Goal: Information Seeking & Learning: Find specific fact

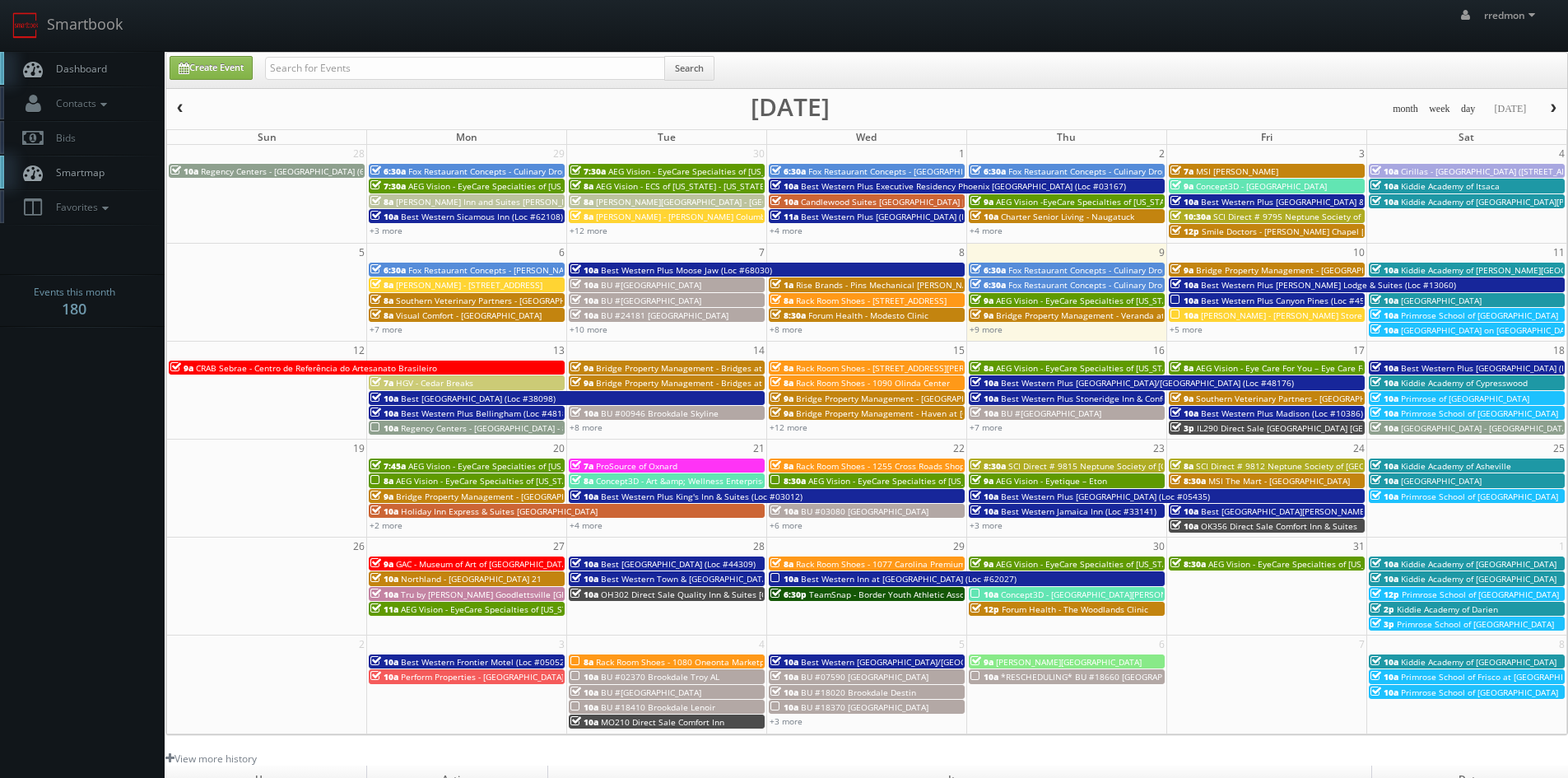
click at [356, 71] on input "text" at bounding box center [465, 68] width 400 height 23
type input "forum health"
click at [704, 71] on button "Search" at bounding box center [689, 68] width 50 height 24
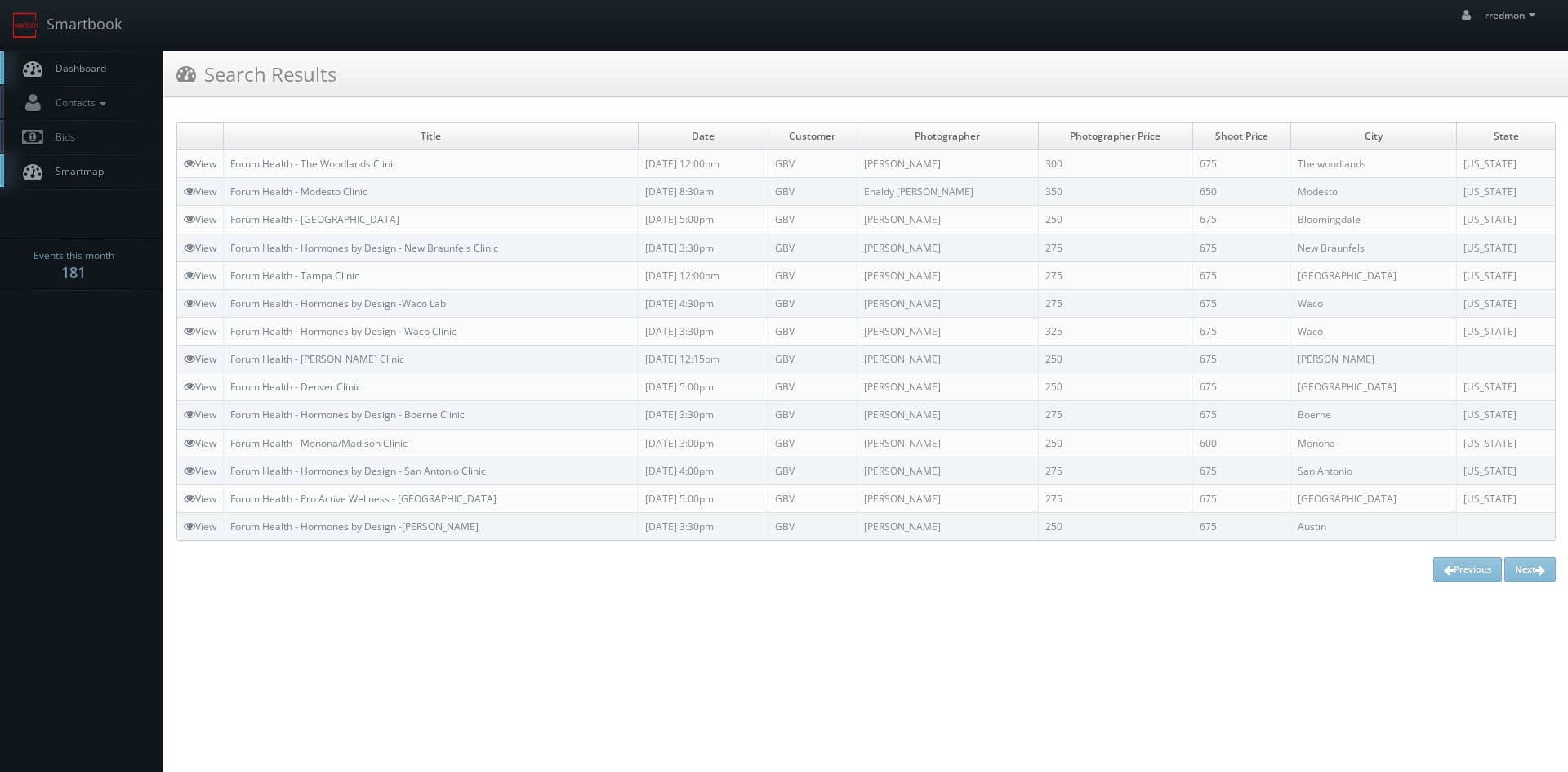
click at [106, 71] on span "Dashboard" at bounding box center [76, 68] width 58 height 14
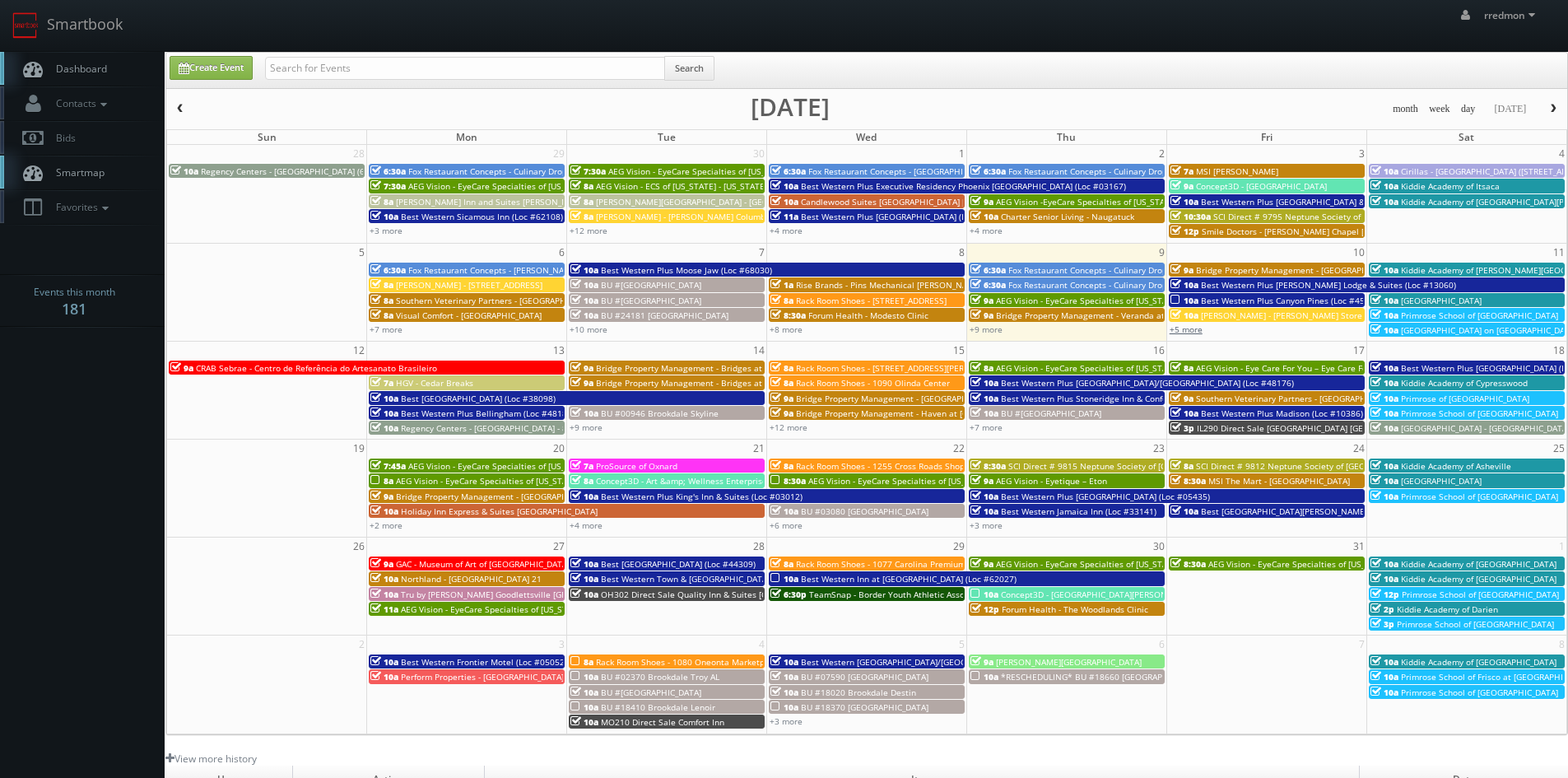
click at [1185, 326] on link "+5 more" at bounding box center [1186, 329] width 33 height 11
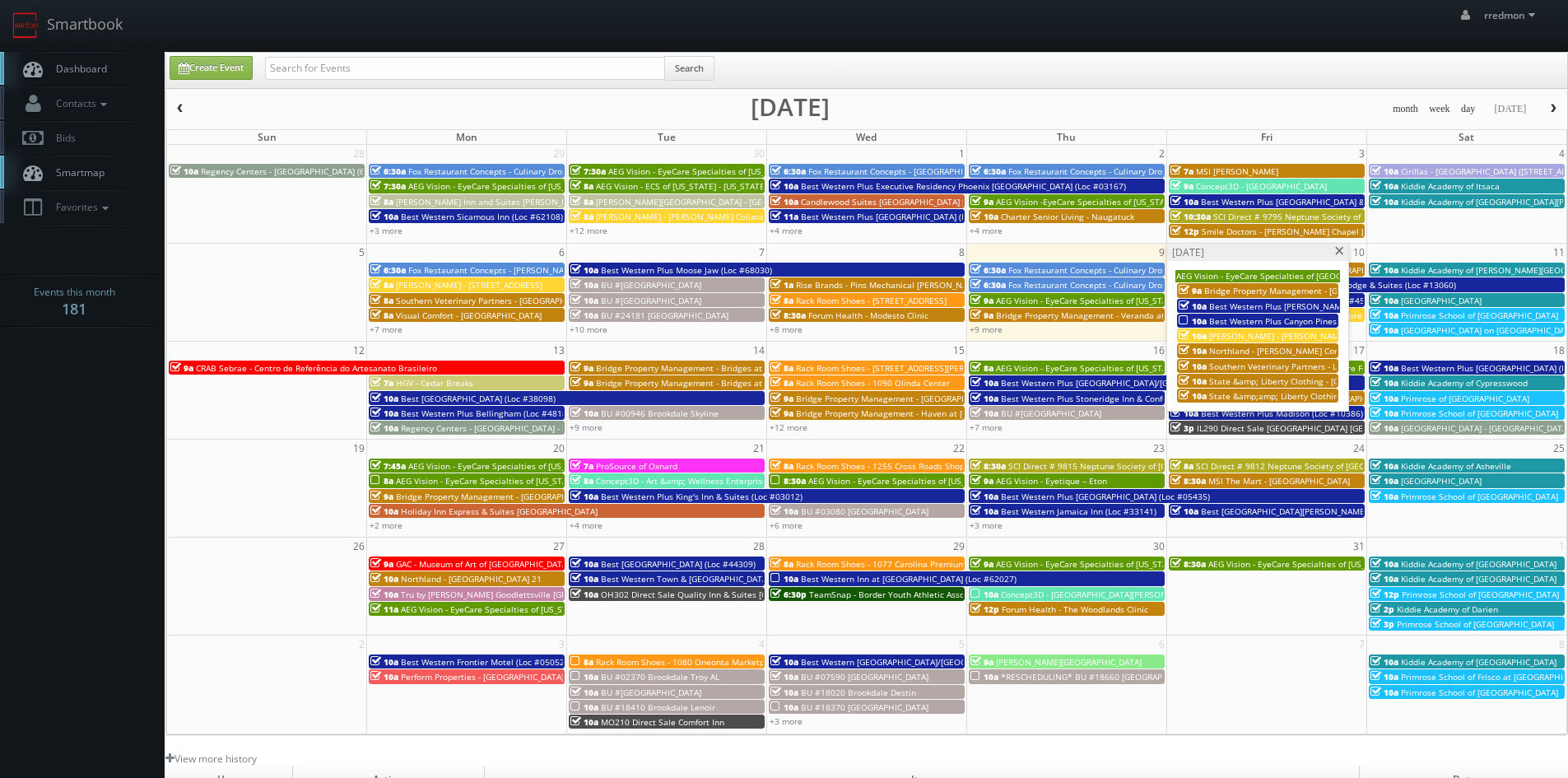
click at [1252, 335] on span "Estee Lauder - Tom Ford Store" at bounding box center [1289, 336] width 162 height 11
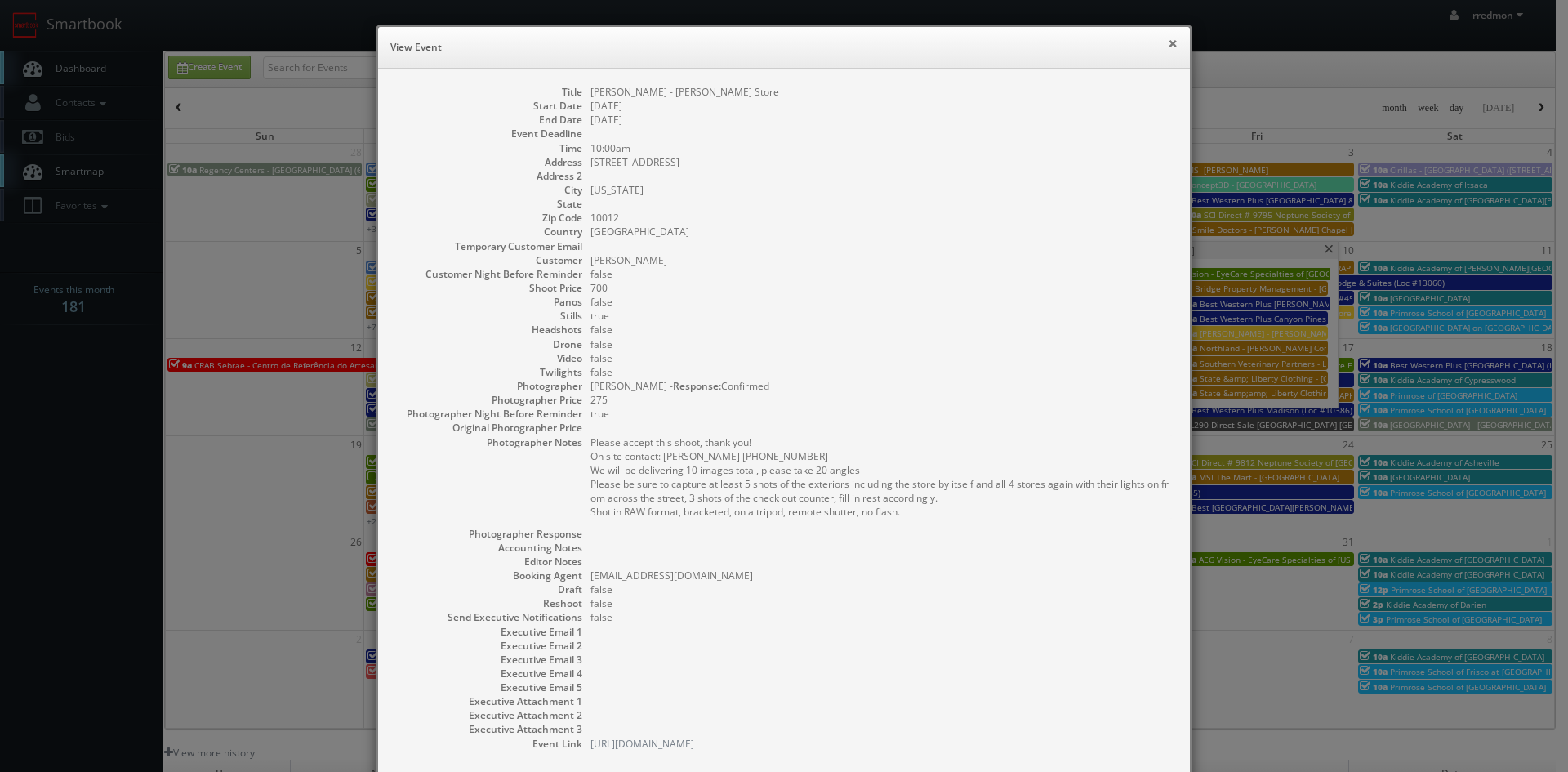
click at [1168, 45] on button "×" at bounding box center [1173, 43] width 10 height 11
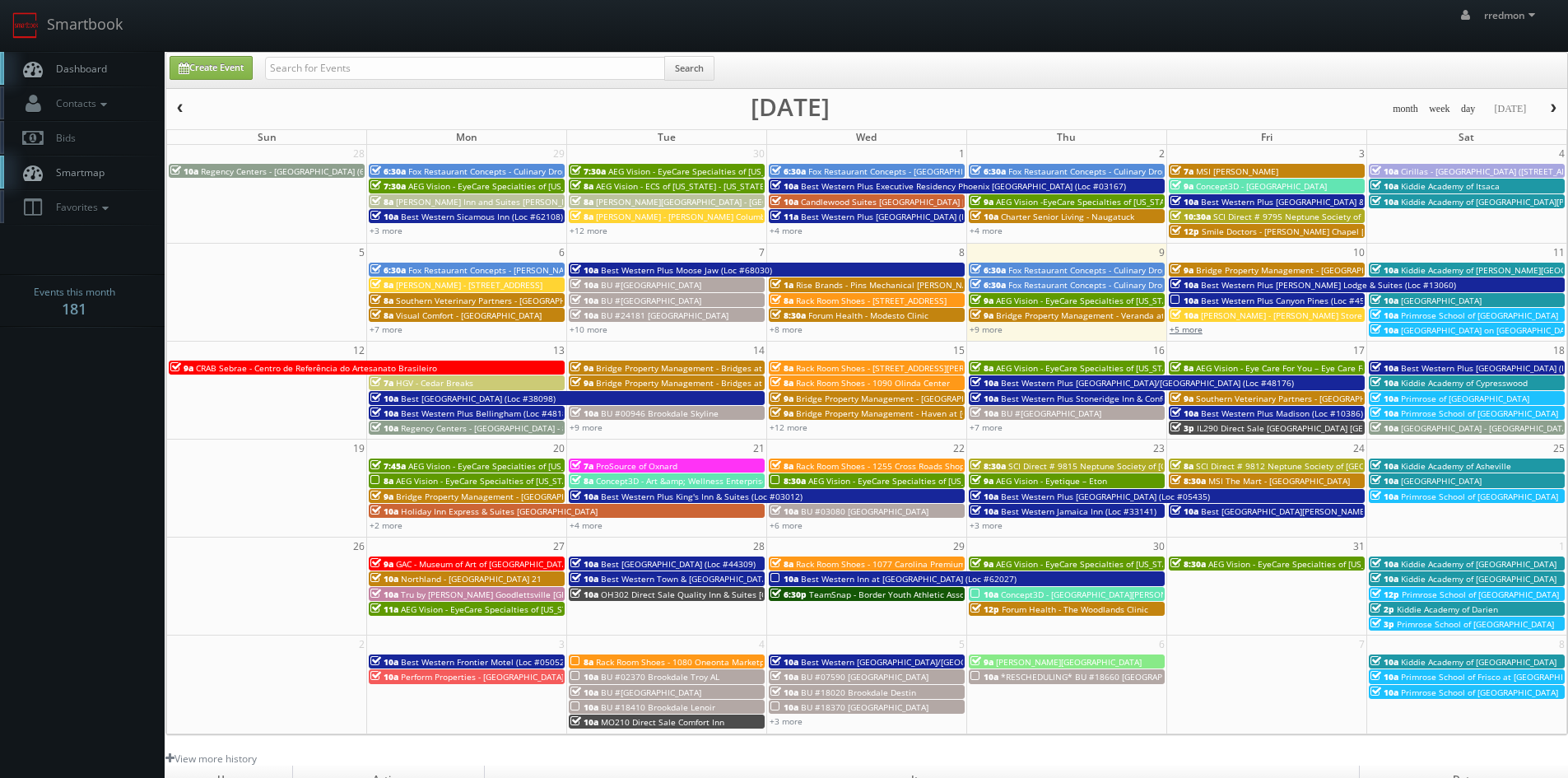
click at [1189, 332] on link "+5 more" at bounding box center [1186, 329] width 33 height 11
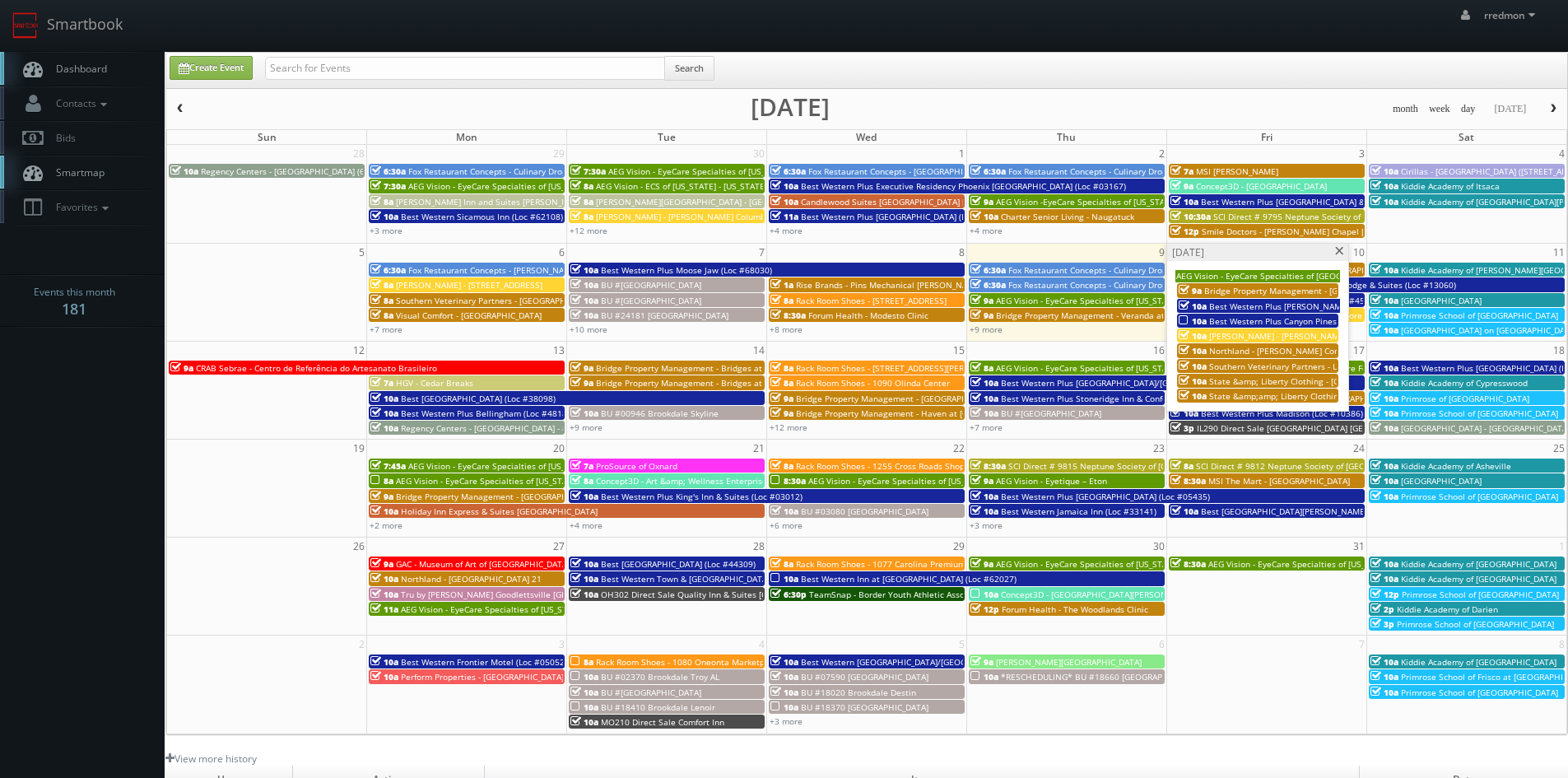
click at [1334, 251] on span at bounding box center [1339, 252] width 10 height 9
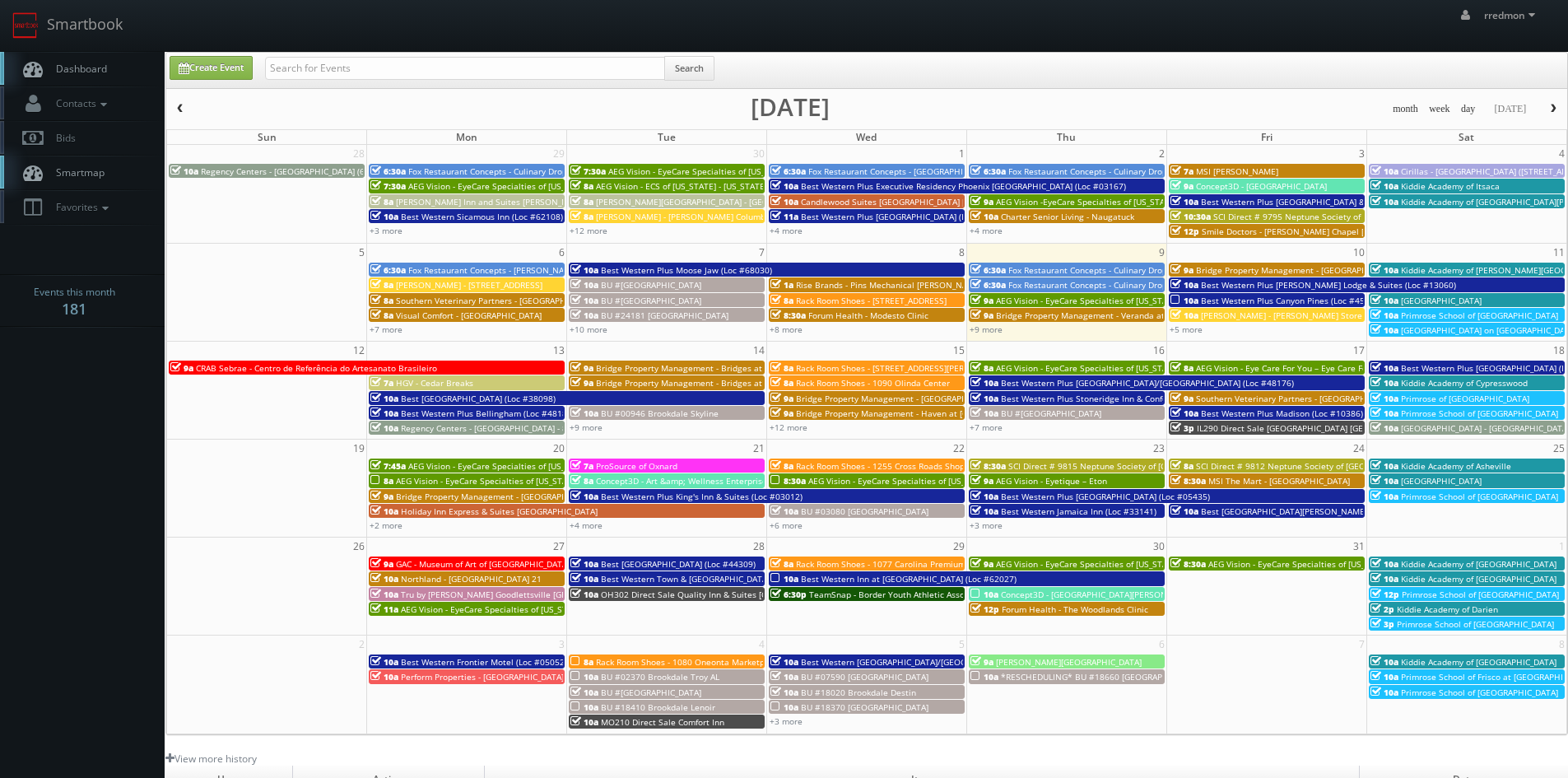
click at [1469, 328] on span "[GEOGRAPHIC_DATA] on [GEOGRAPHIC_DATA] - Nocatee" at bounding box center [1509, 330] width 217 height 11
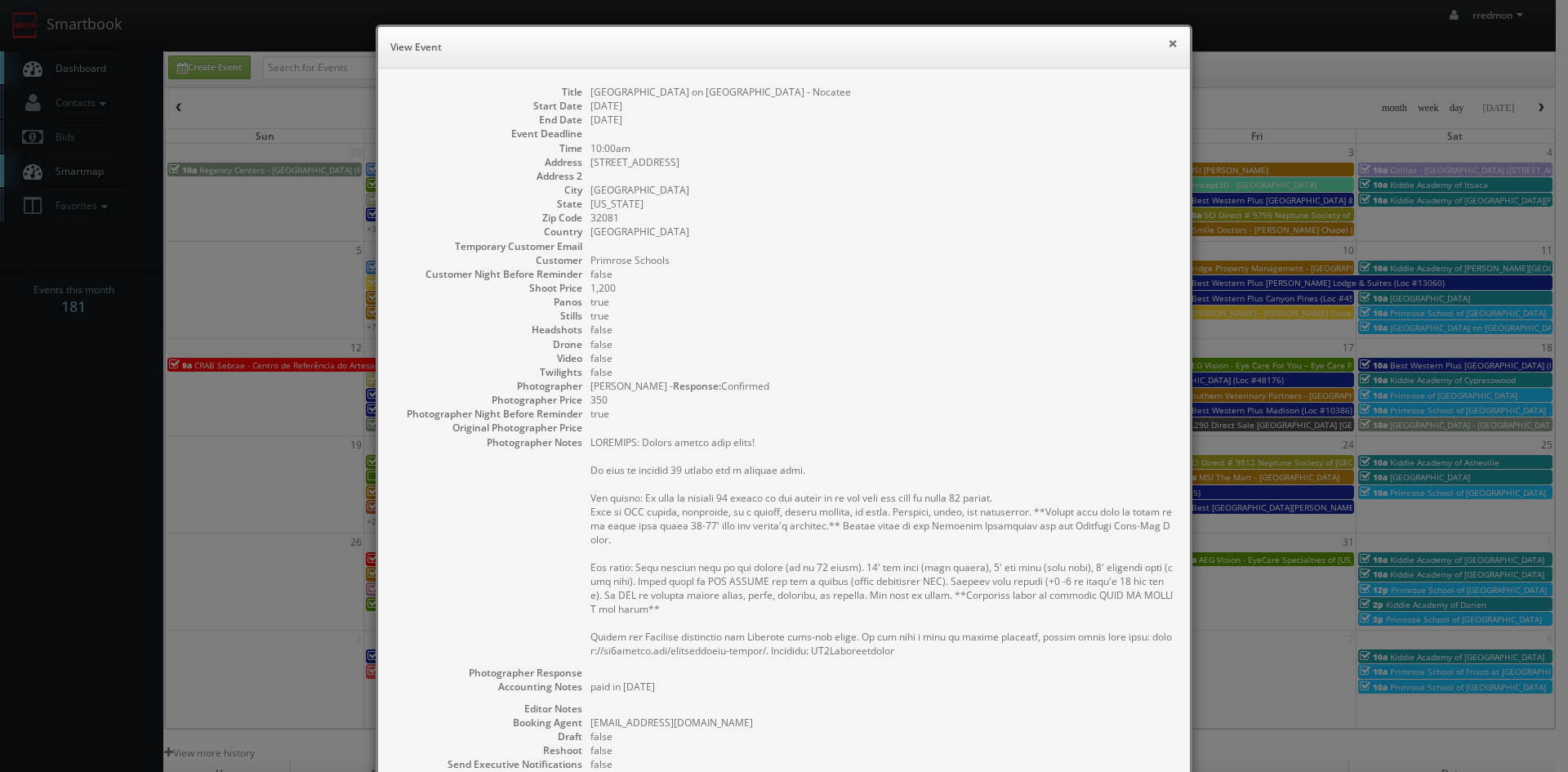
click at [1168, 44] on button "×" at bounding box center [1173, 43] width 10 height 11
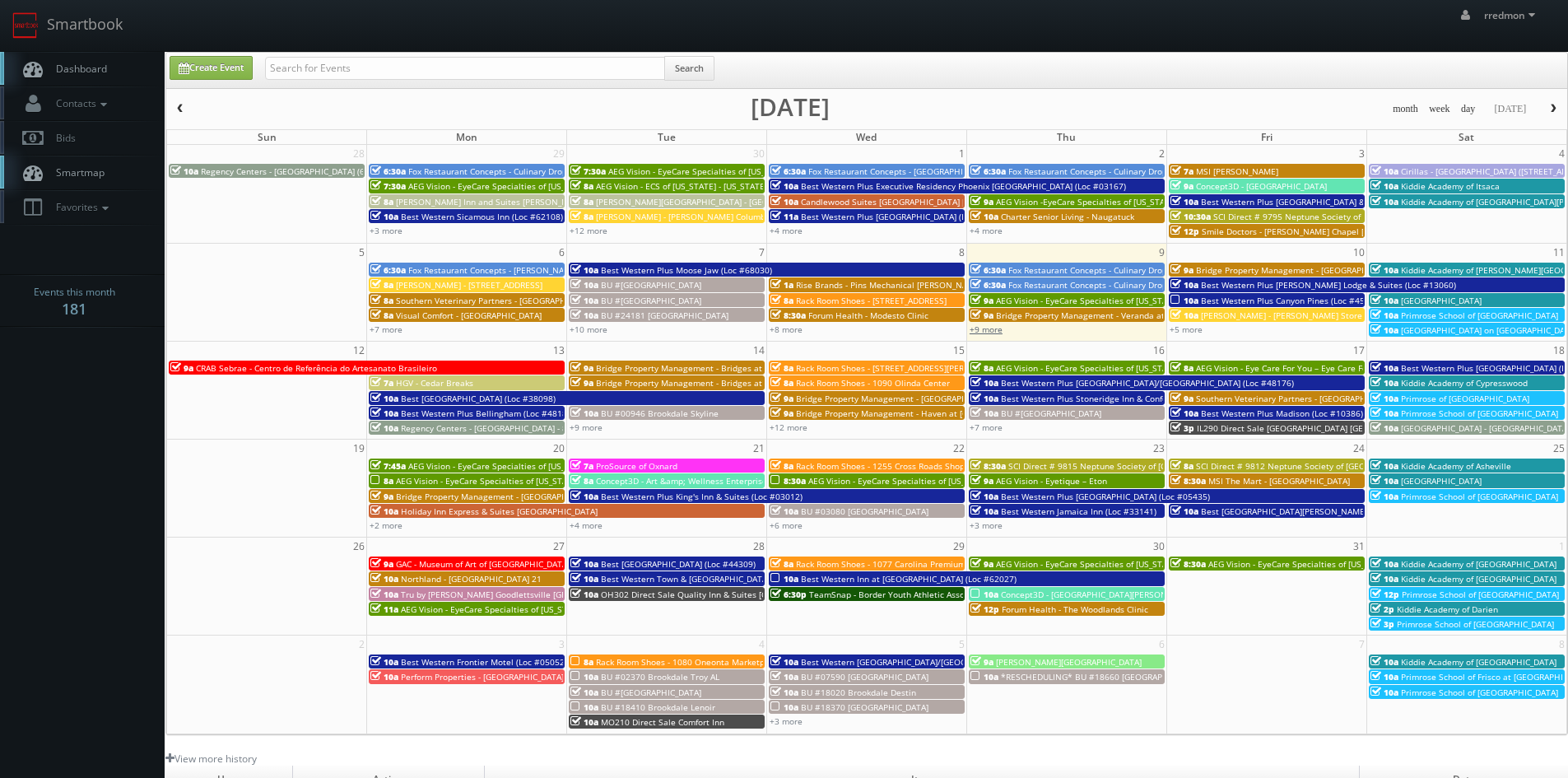
click at [985, 332] on link "+9 more" at bounding box center [985, 329] width 33 height 11
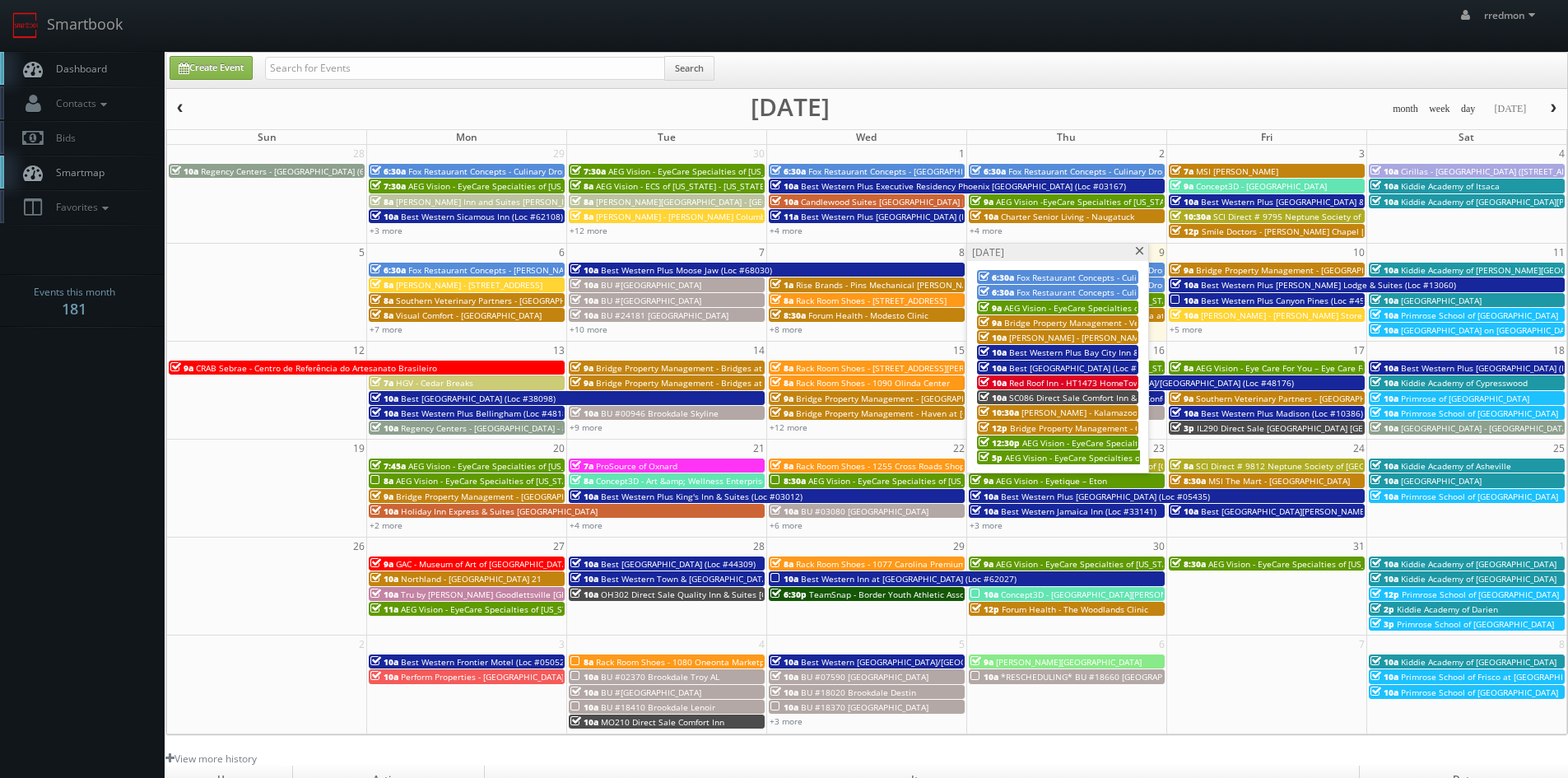
click at [1143, 251] on span at bounding box center [1139, 252] width 10 height 9
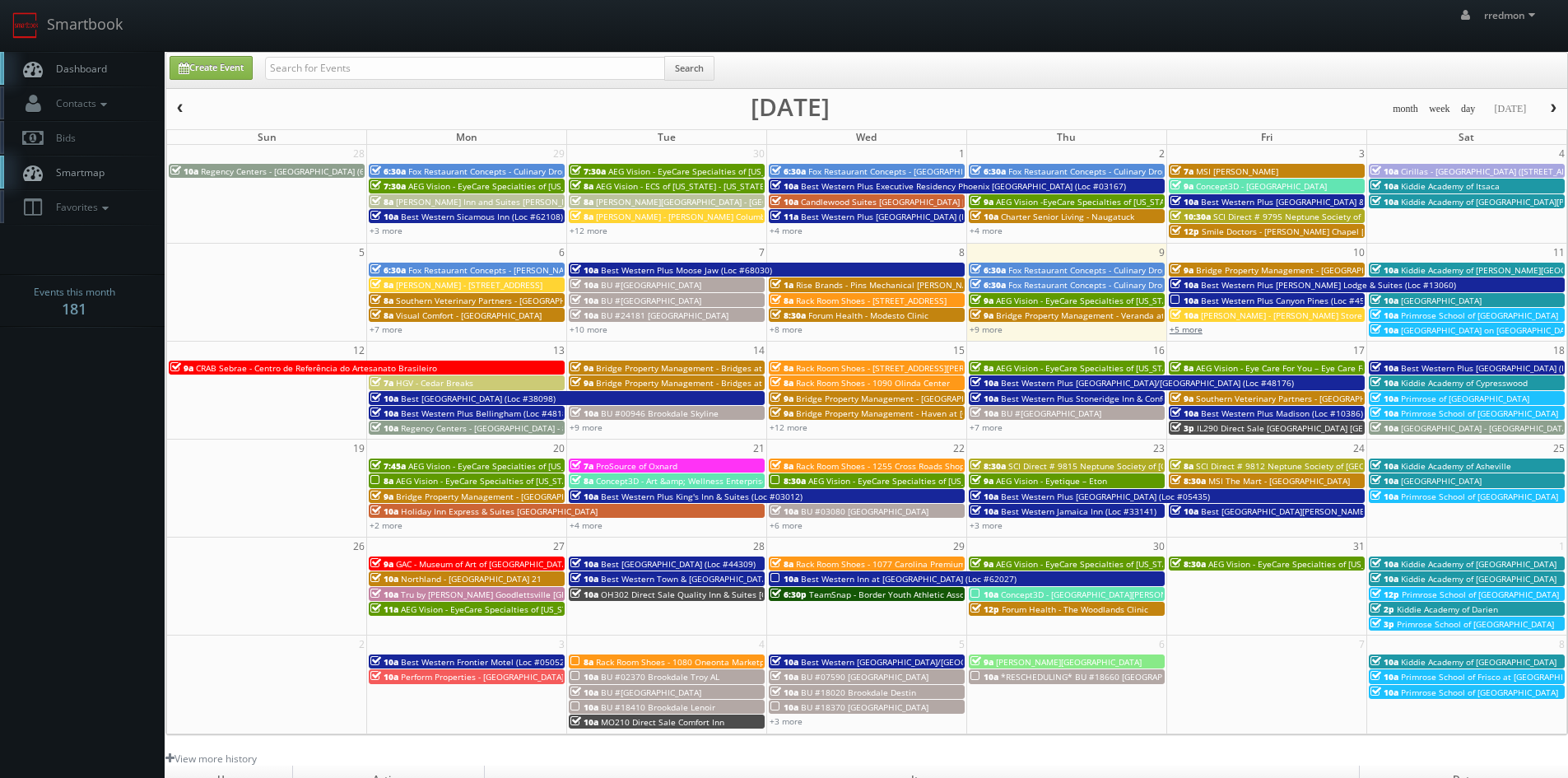
click at [1180, 334] on link "+5 more" at bounding box center [1186, 329] width 33 height 11
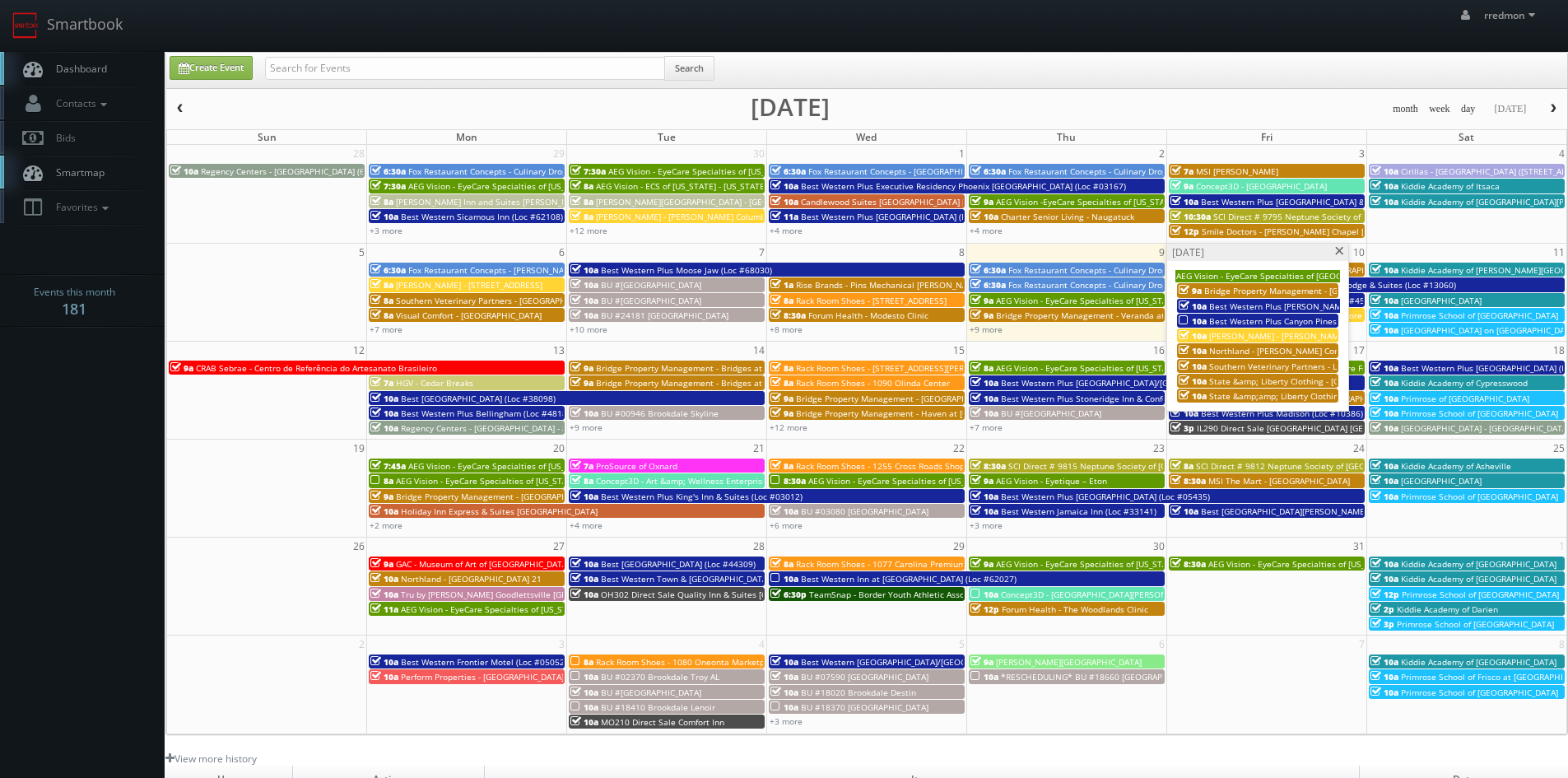
click at [1340, 254] on span at bounding box center [1339, 252] width 10 height 9
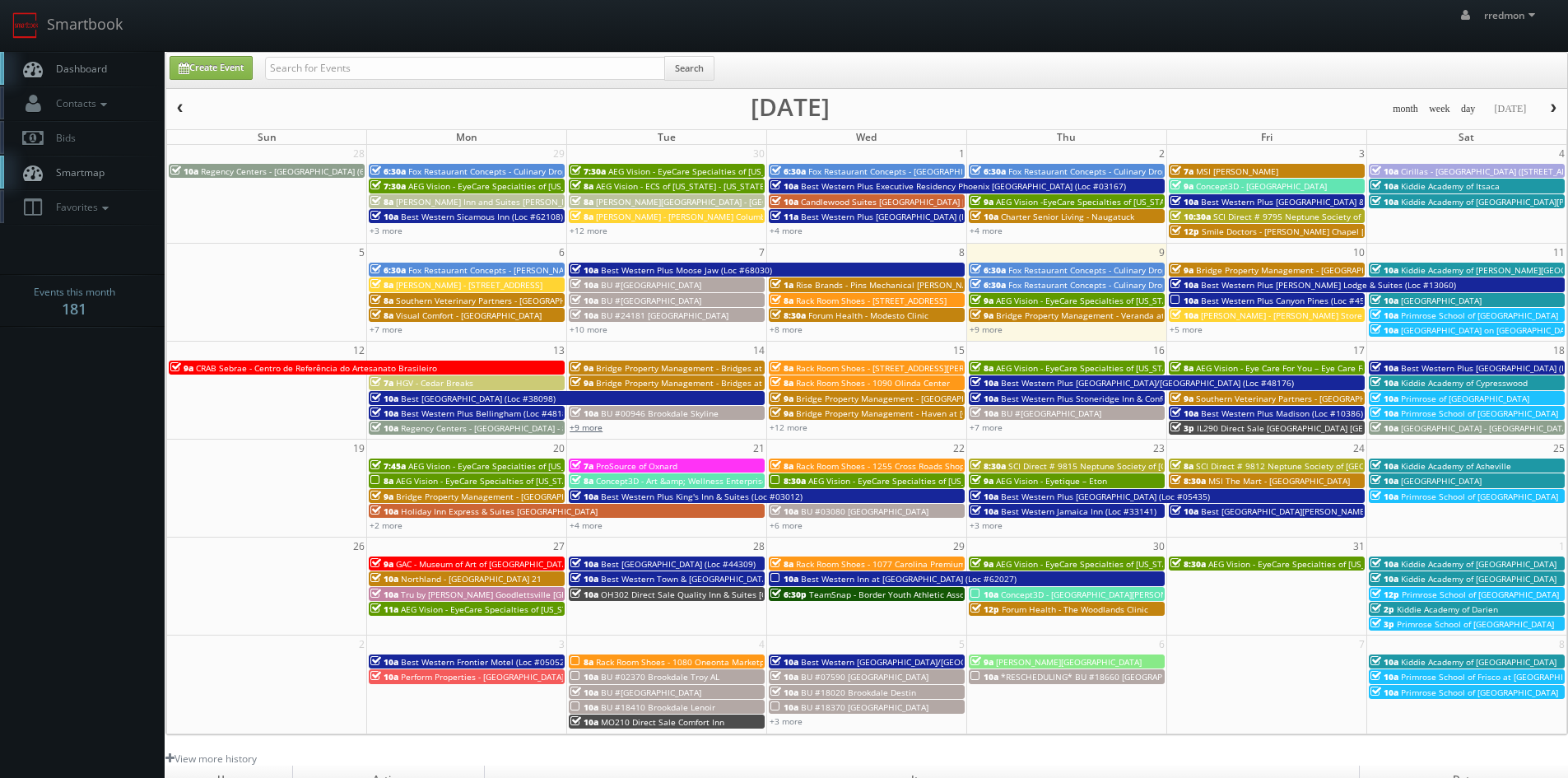
click at [595, 428] on link "+9 more" at bounding box center [585, 427] width 33 height 11
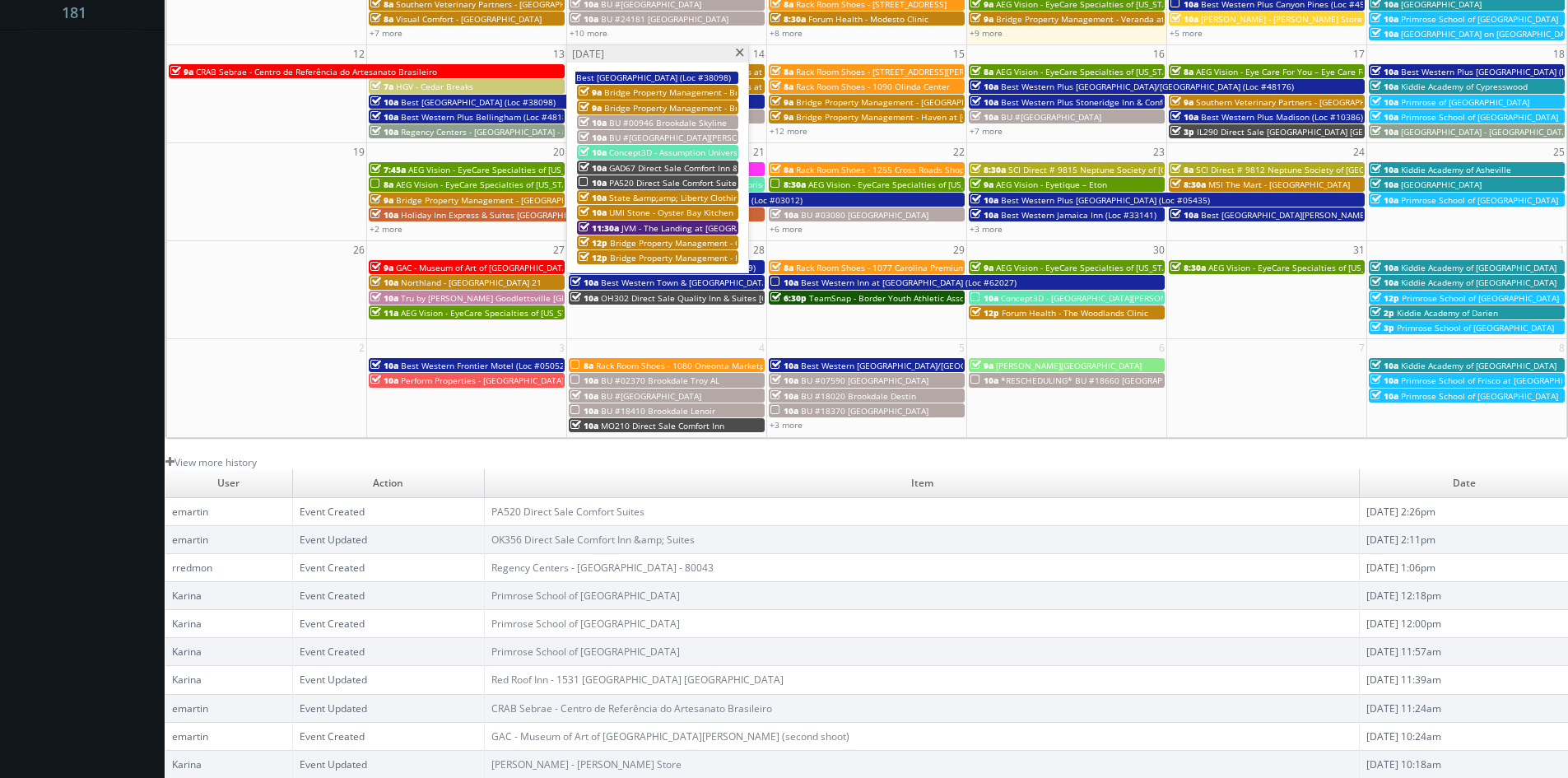
scroll to position [50, 0]
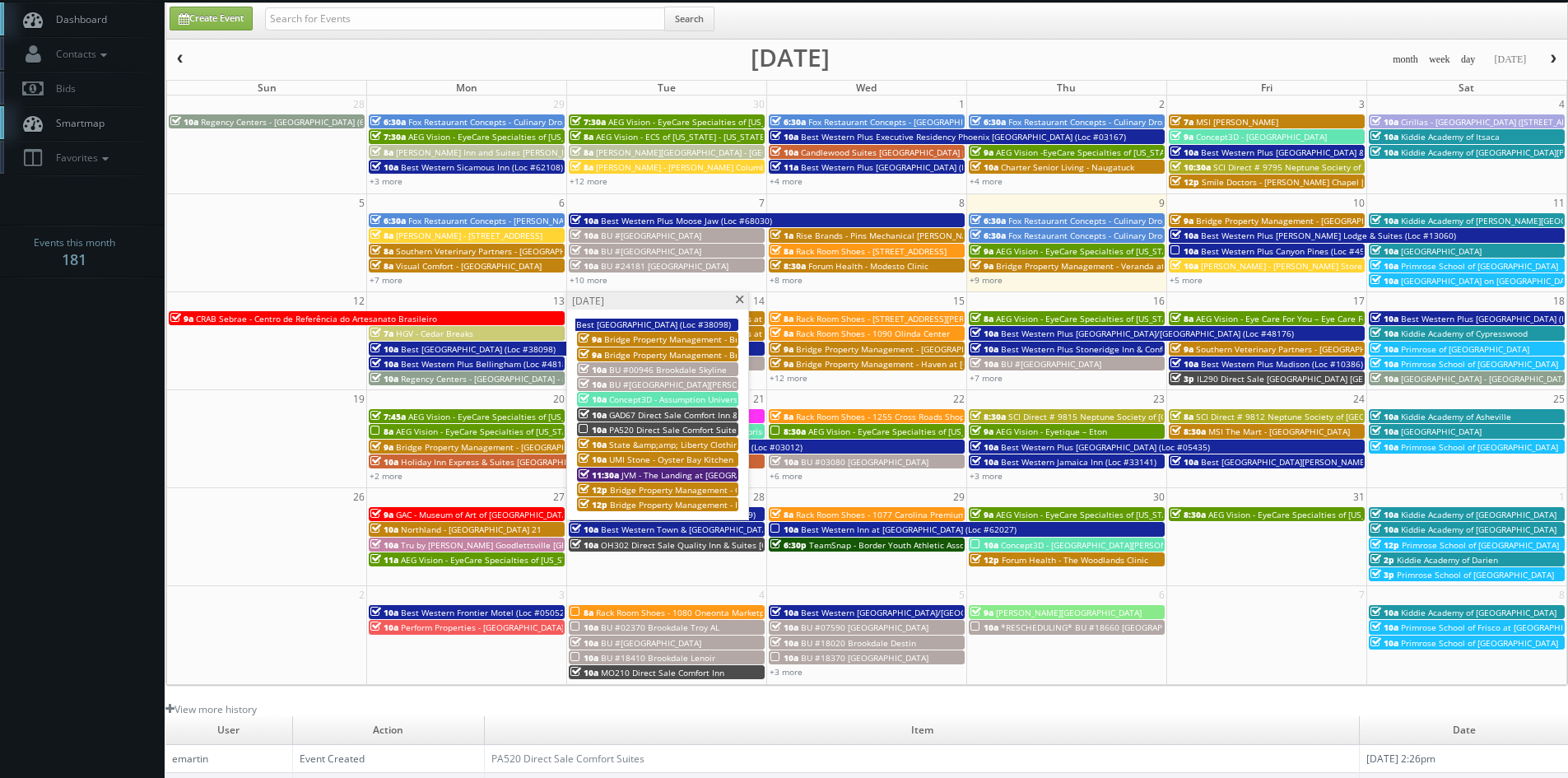
click at [734, 299] on span at bounding box center [739, 300] width 10 height 9
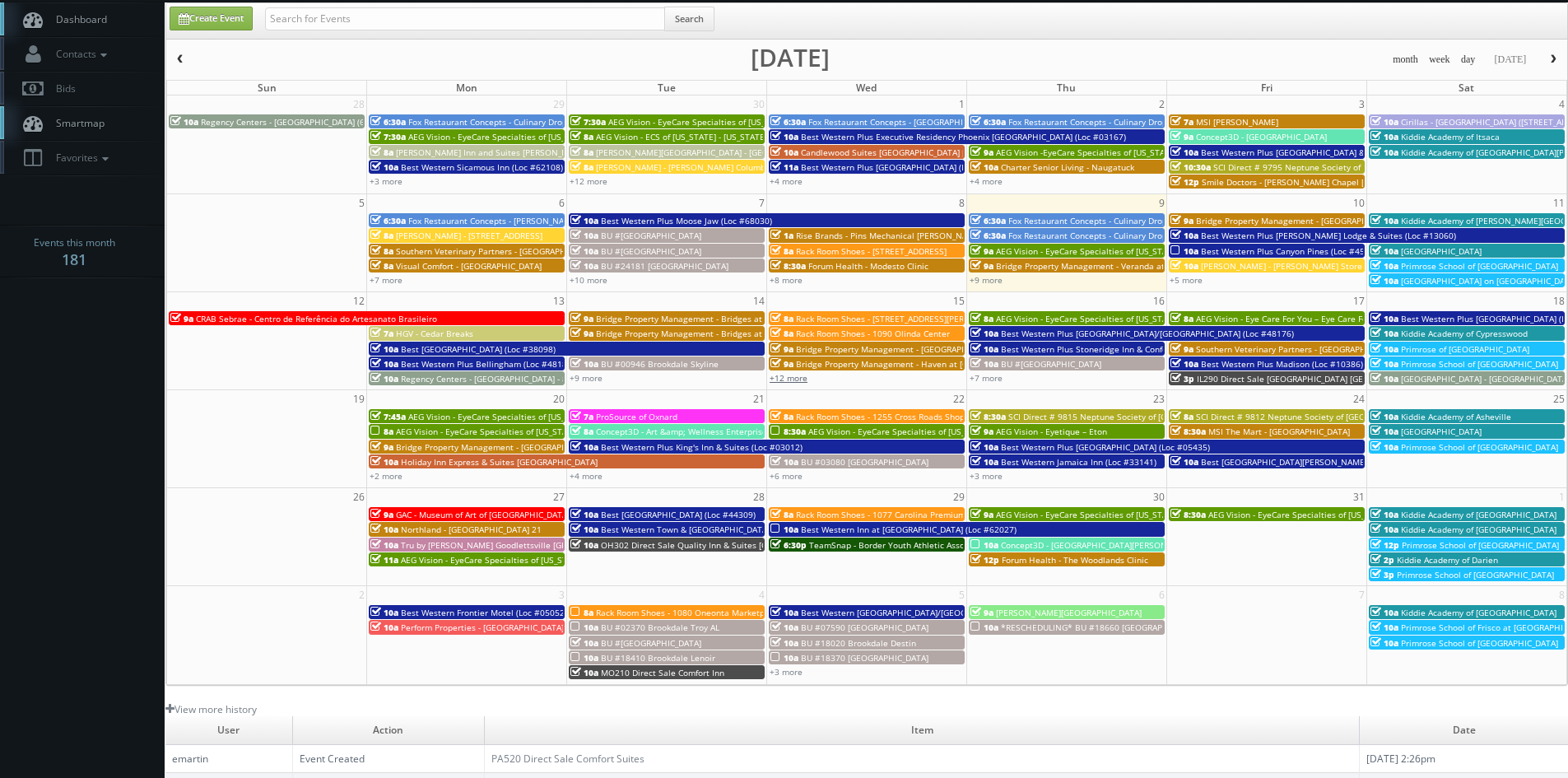
click at [794, 378] on link "+12 more" at bounding box center [788, 378] width 37 height 11
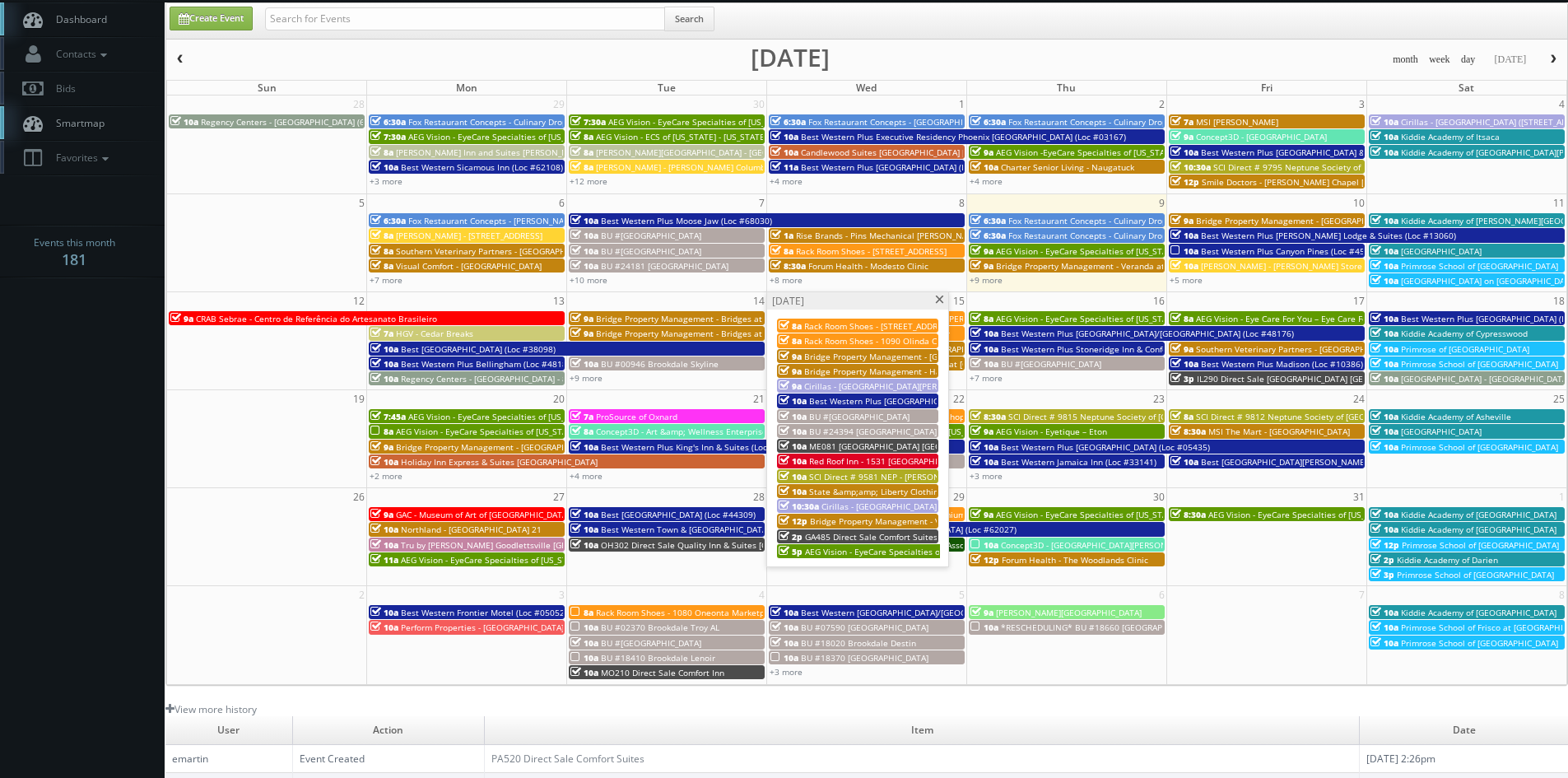
click at [941, 302] on span at bounding box center [939, 300] width 10 height 9
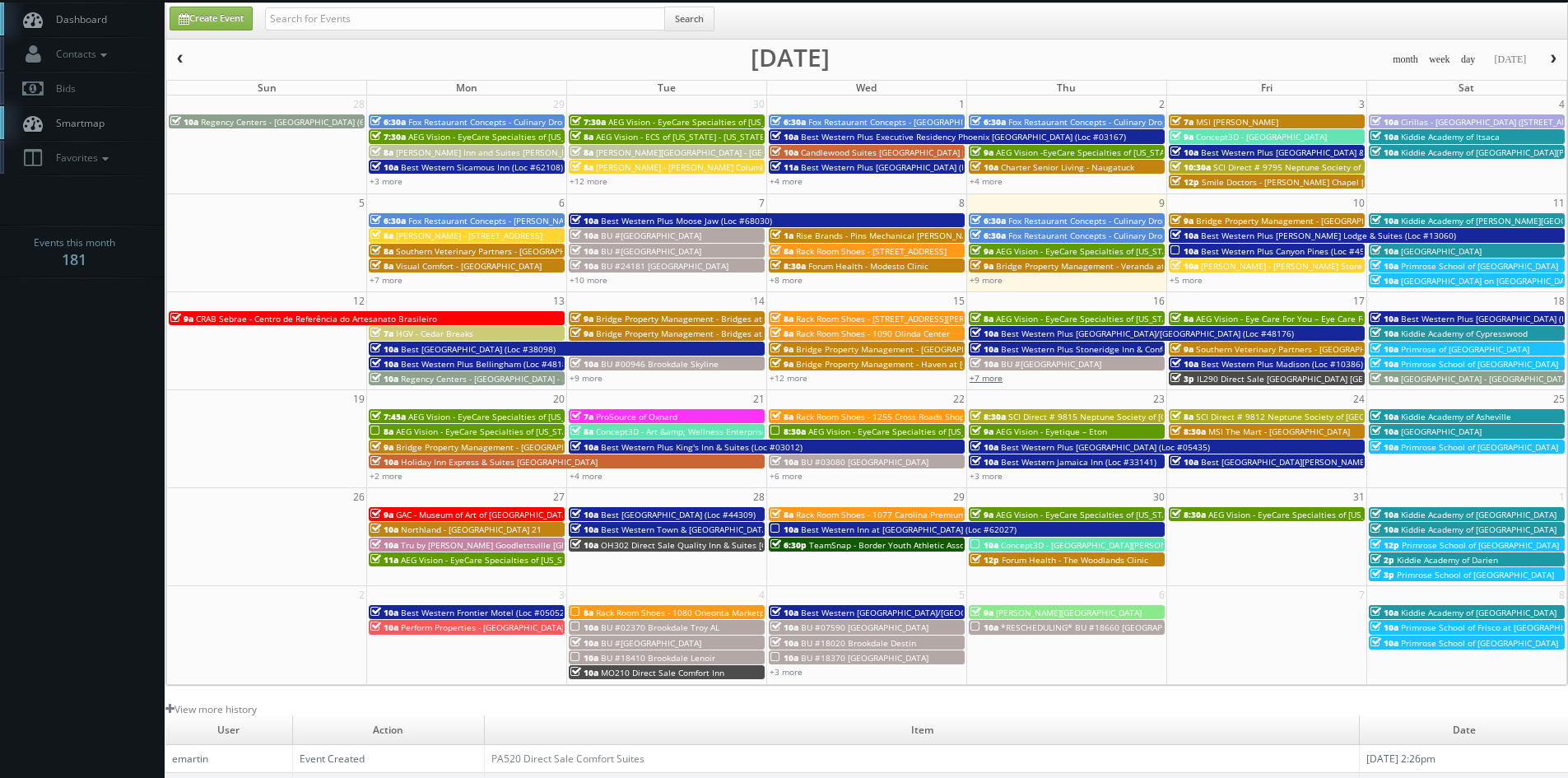
click at [991, 381] on link "+7 more" at bounding box center [985, 378] width 33 height 11
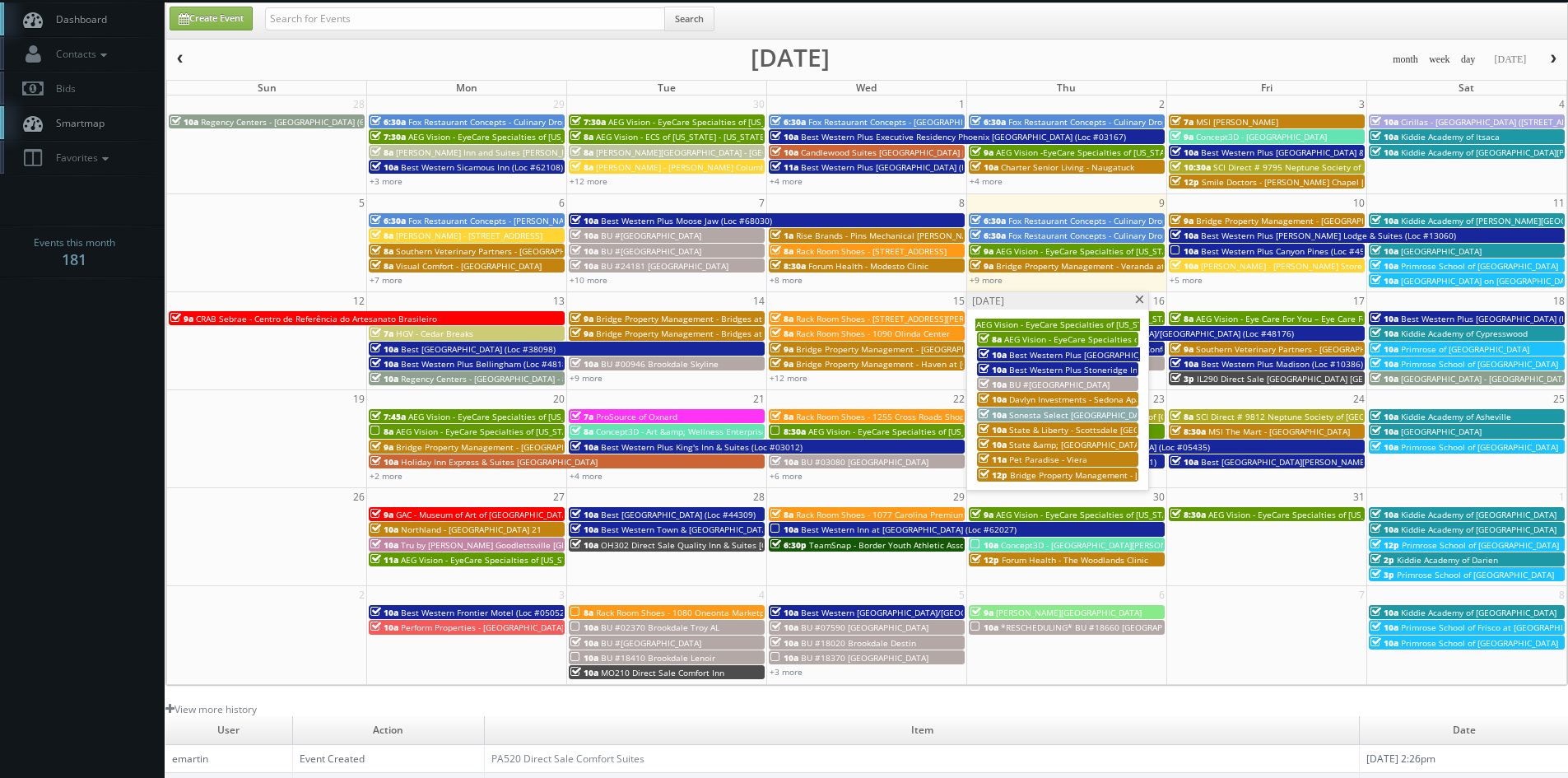
click at [1138, 299] on span at bounding box center [1139, 300] width 10 height 9
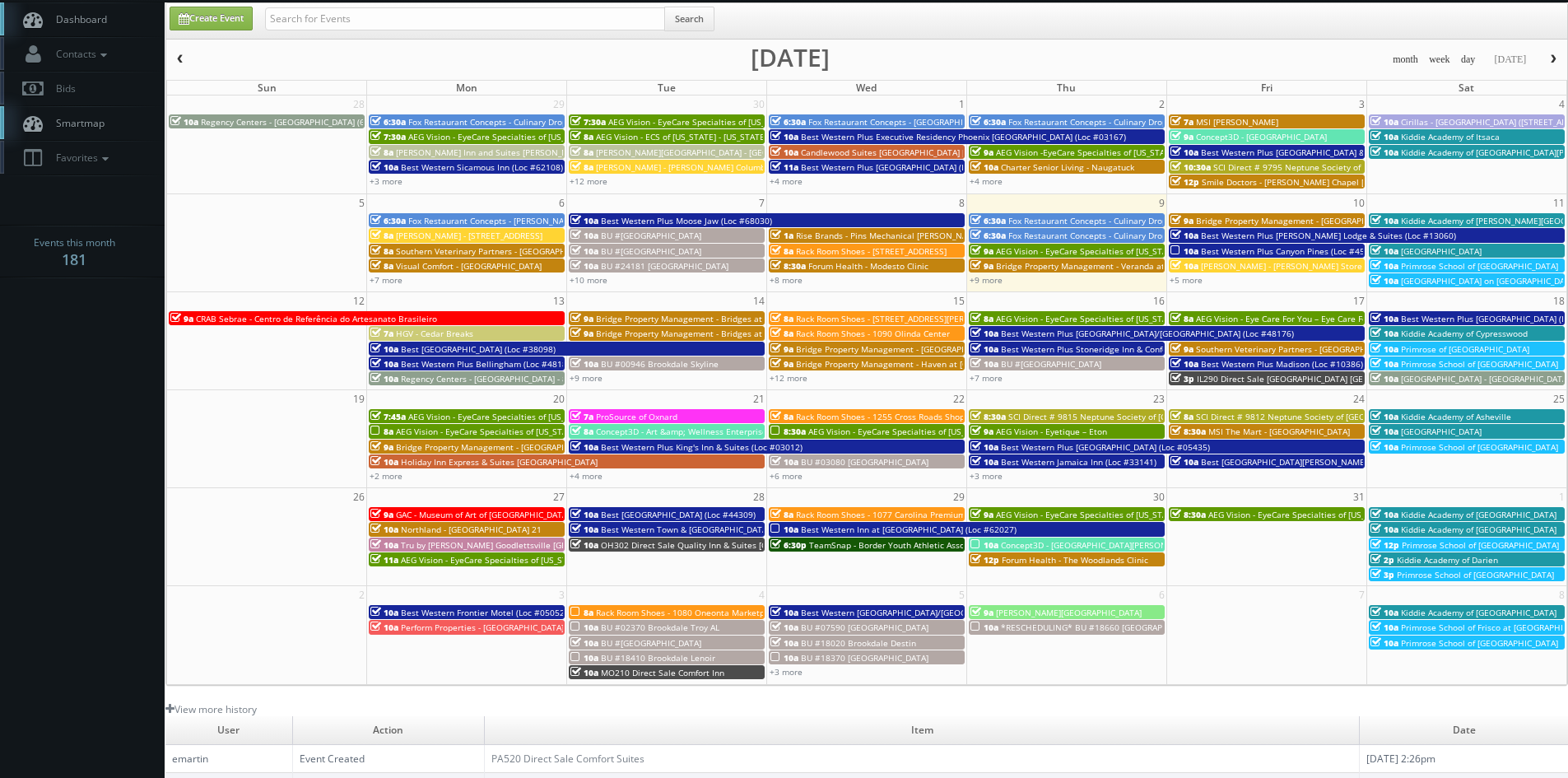
click at [1261, 221] on span "Bridge Property Management - Waverley Place" at bounding box center [1299, 221] width 206 height 11
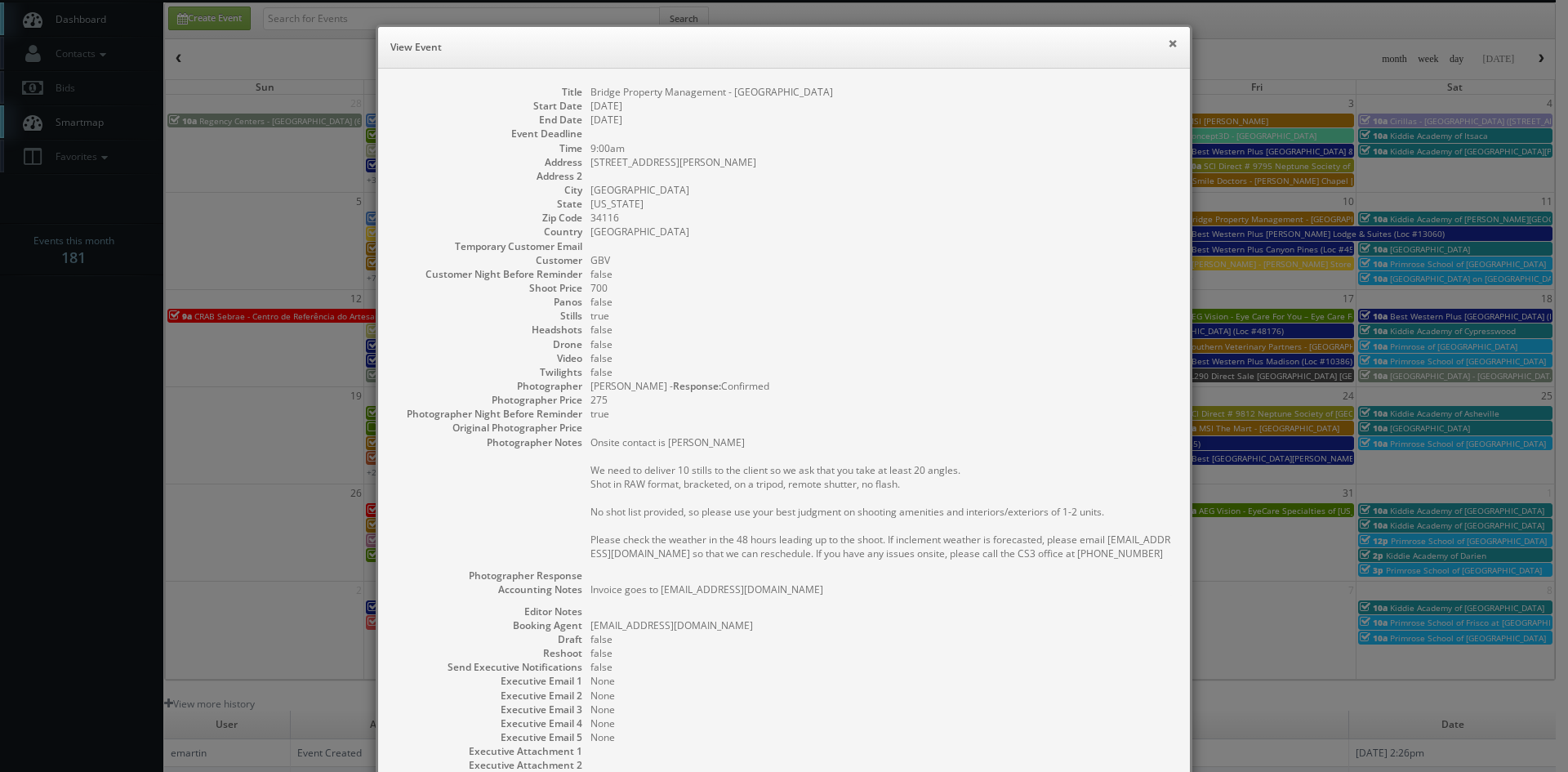
click at [1168, 45] on button "×" at bounding box center [1173, 43] width 10 height 11
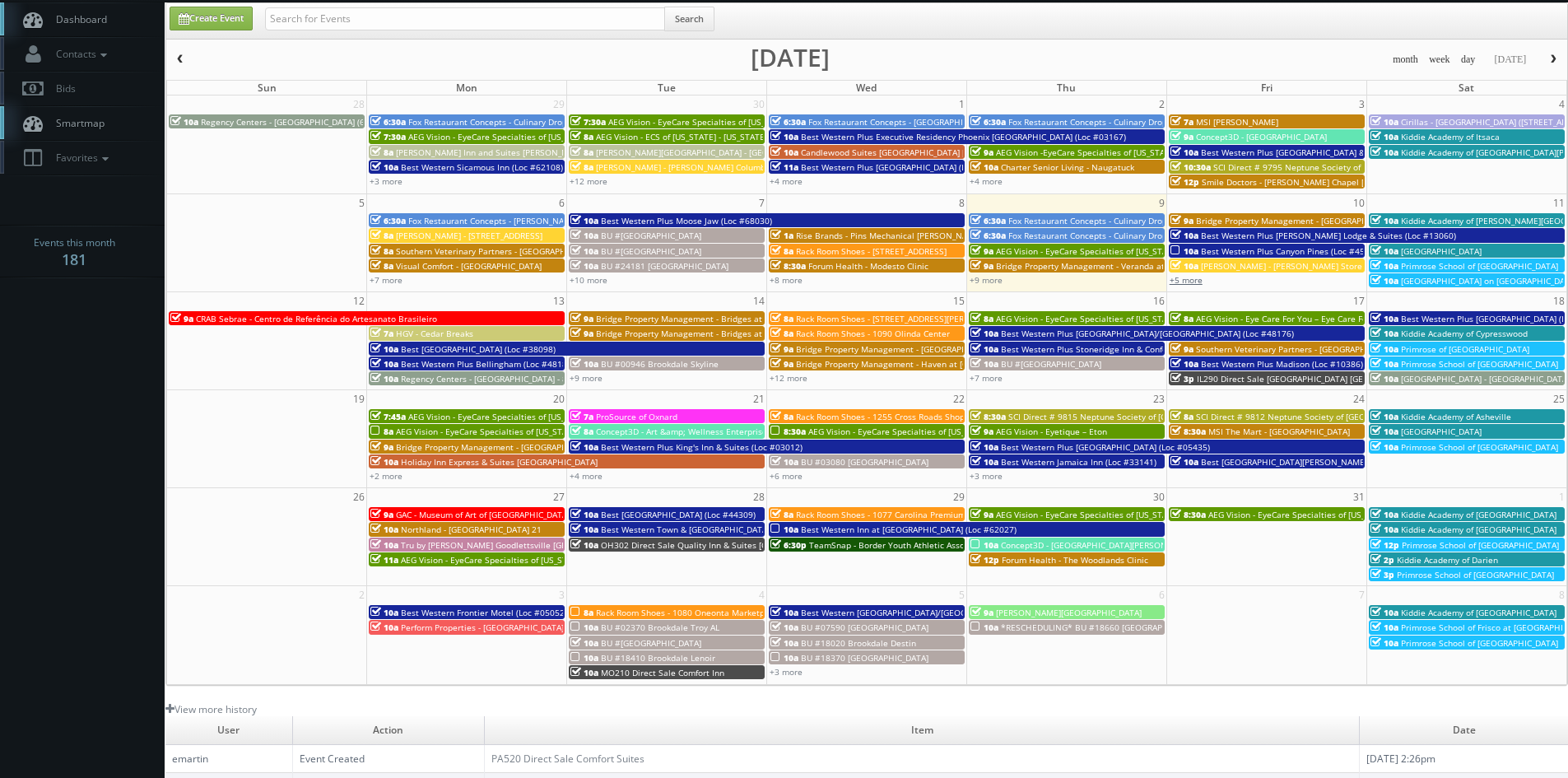
click at [1195, 277] on link "+5 more" at bounding box center [1186, 280] width 33 height 11
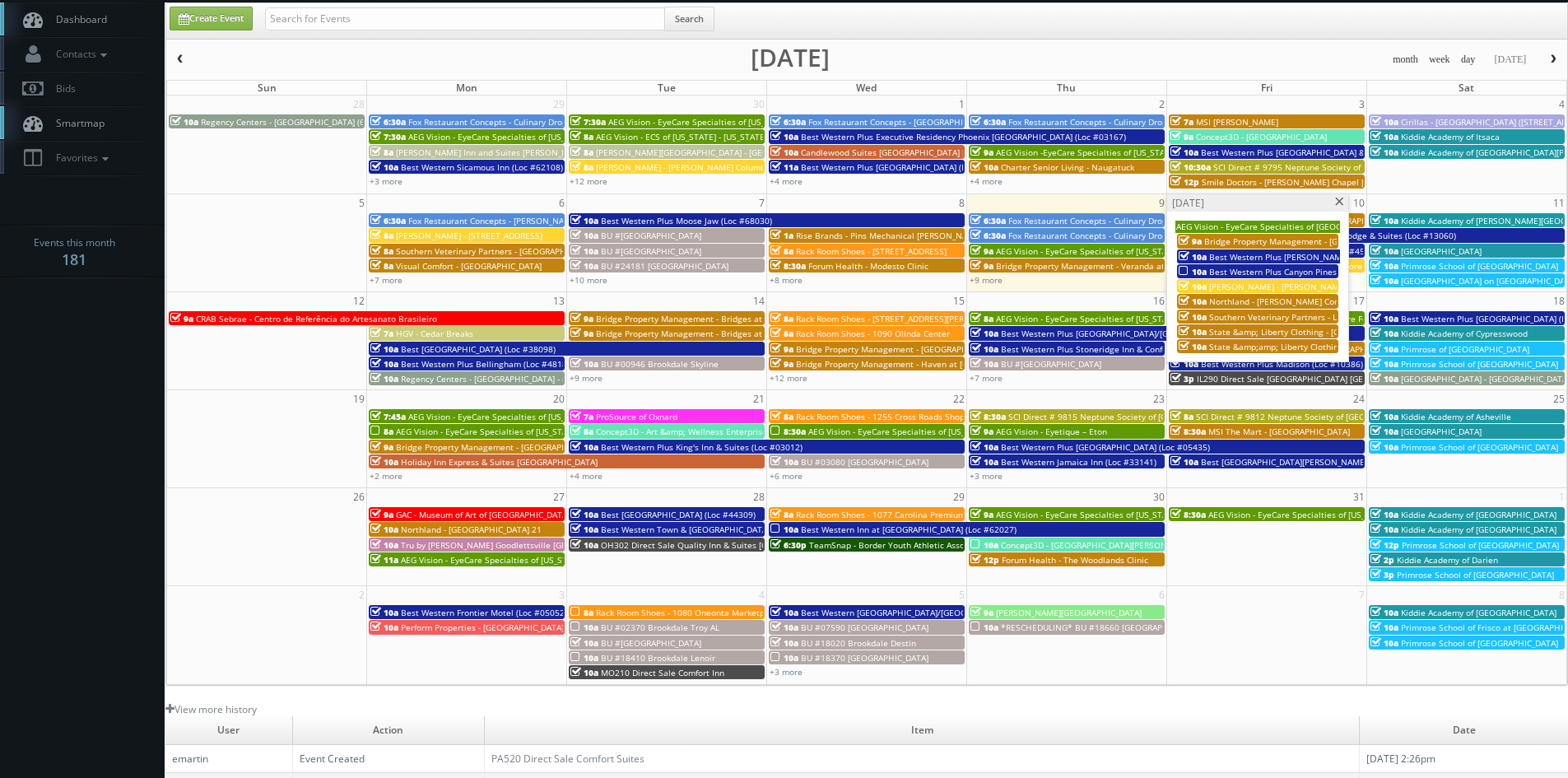
click at [1278, 334] on span "State &amp; Liberty Clothing - Century City Mall - Los Angeles, CA" at bounding box center [1397, 332] width 376 height 11
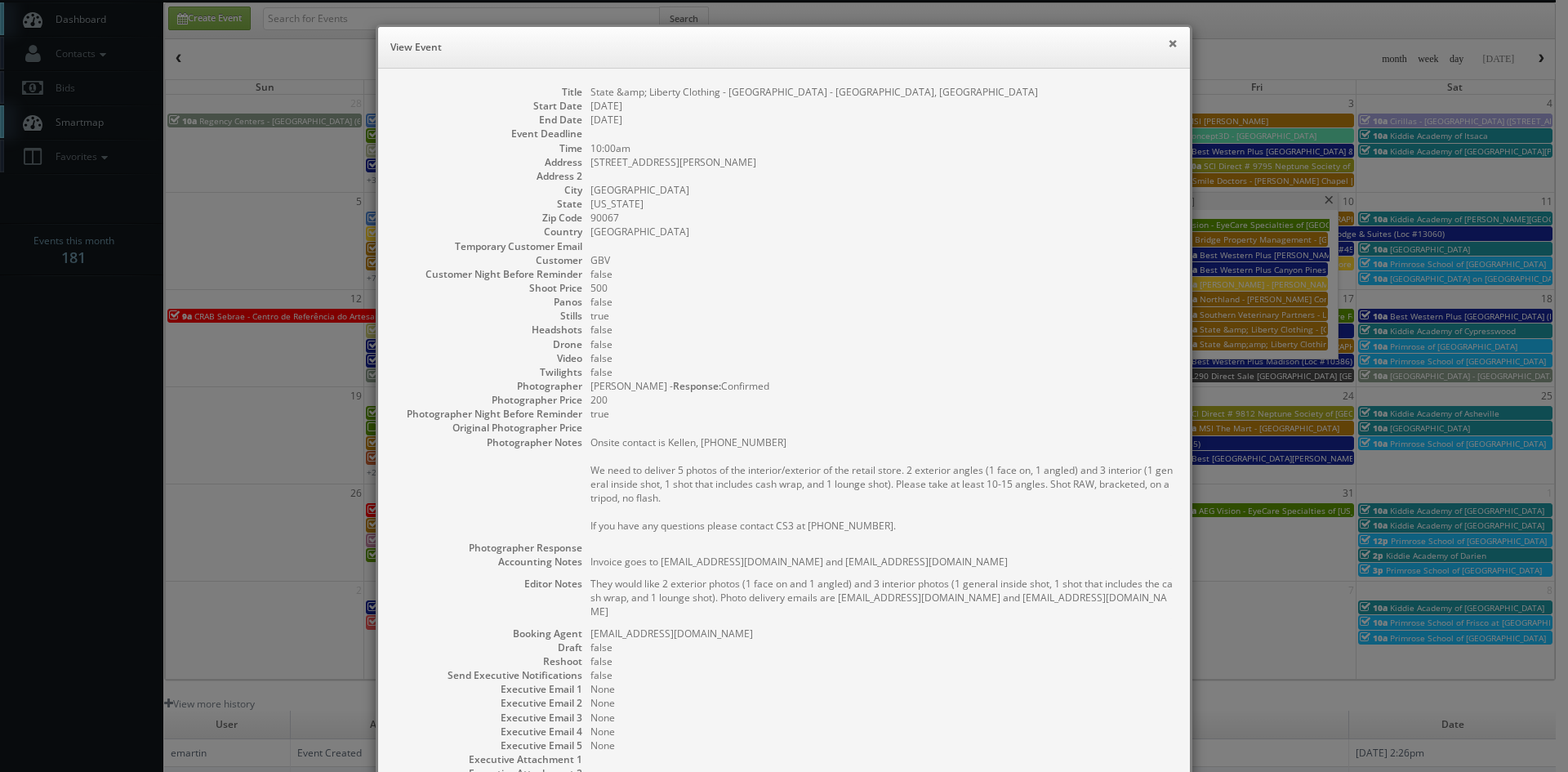
click at [1171, 41] on button "×" at bounding box center [1173, 43] width 10 height 11
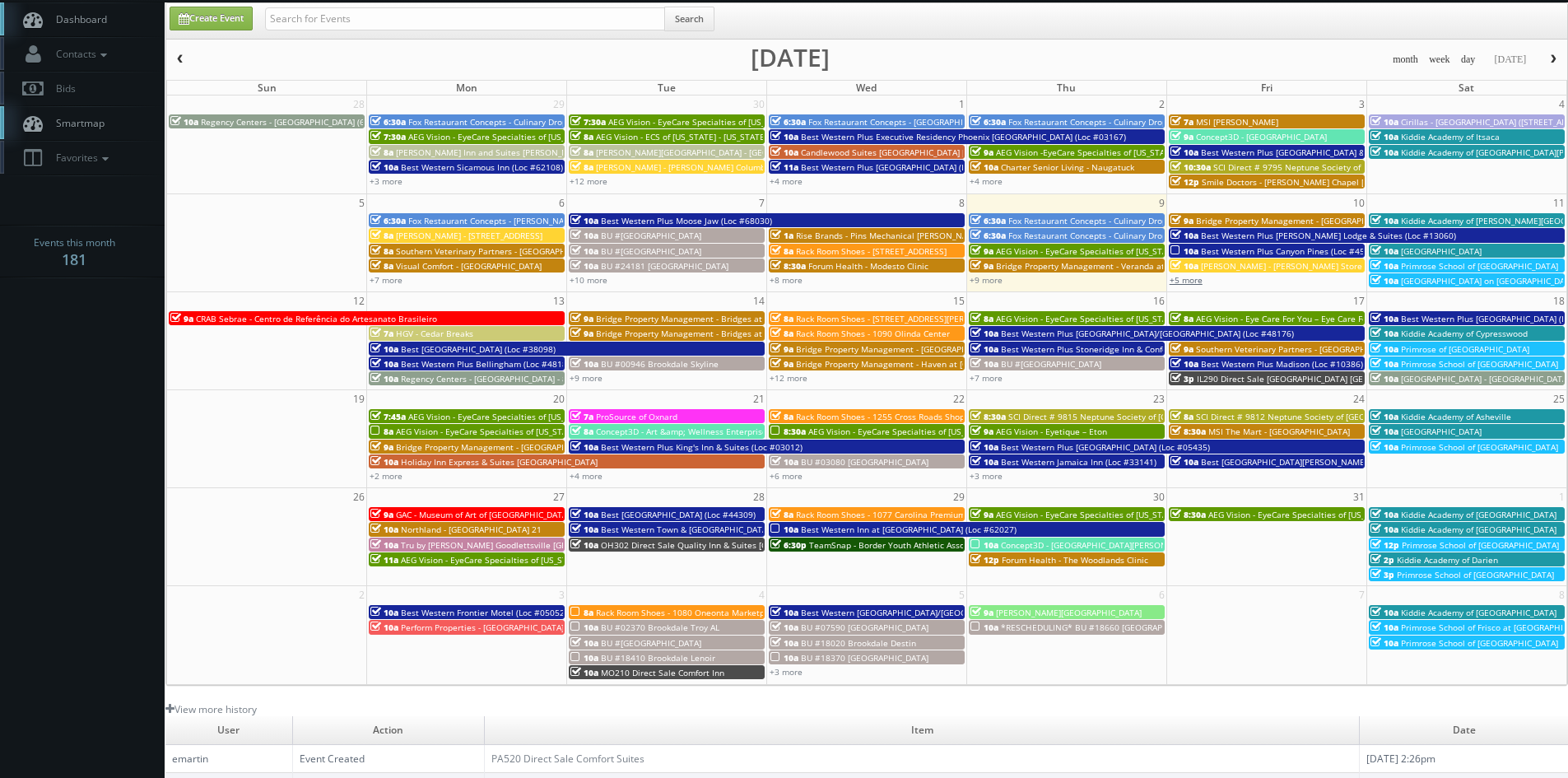
click at [1191, 284] on link "+5 more" at bounding box center [1186, 280] width 33 height 11
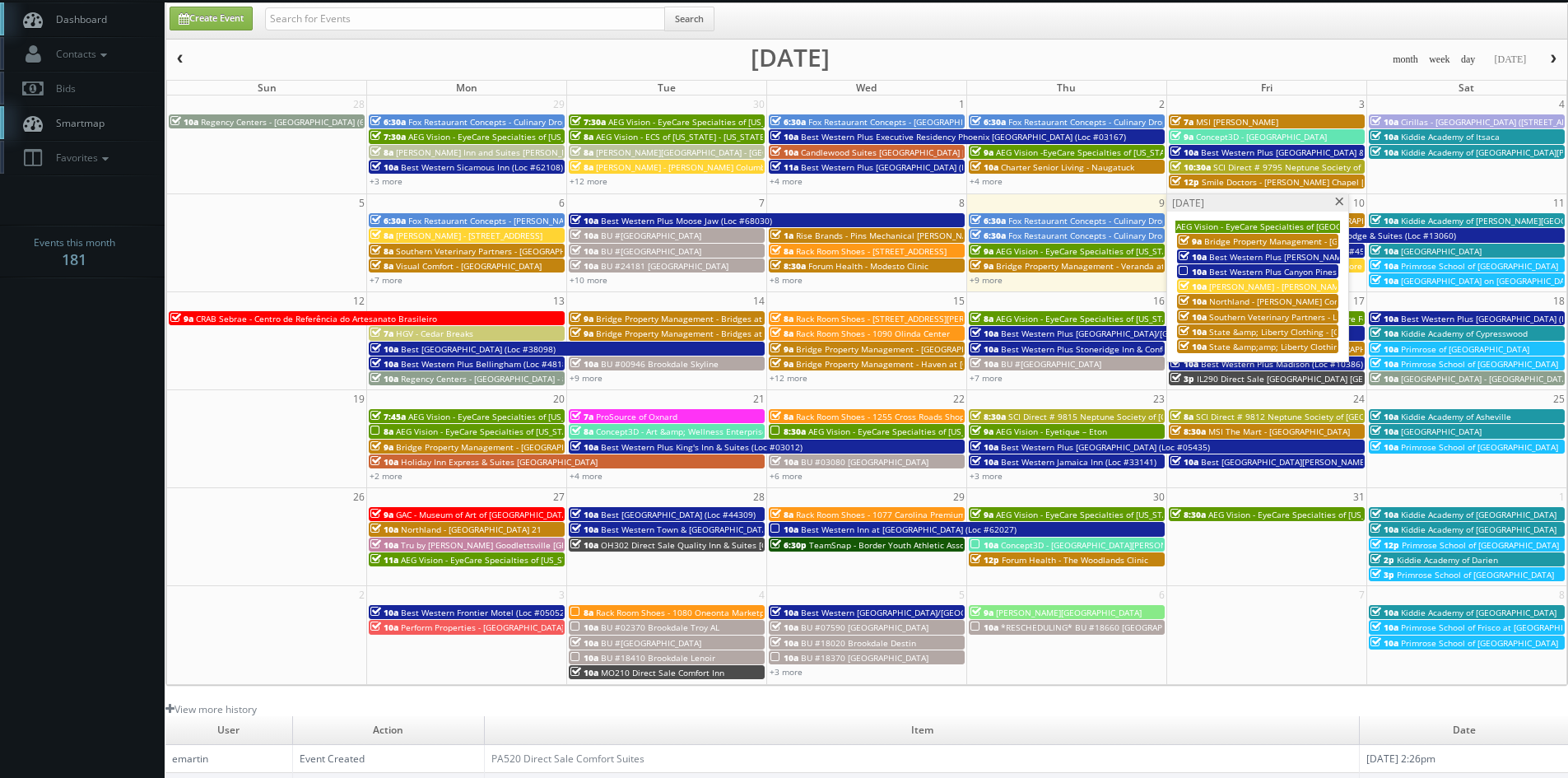
click at [1260, 349] on span "State &amp;amp; Liberty Clothing - [GEOGRAPHIC_DATA] [GEOGRAPHIC_DATA]" at bounding box center [1361, 346] width 306 height 11
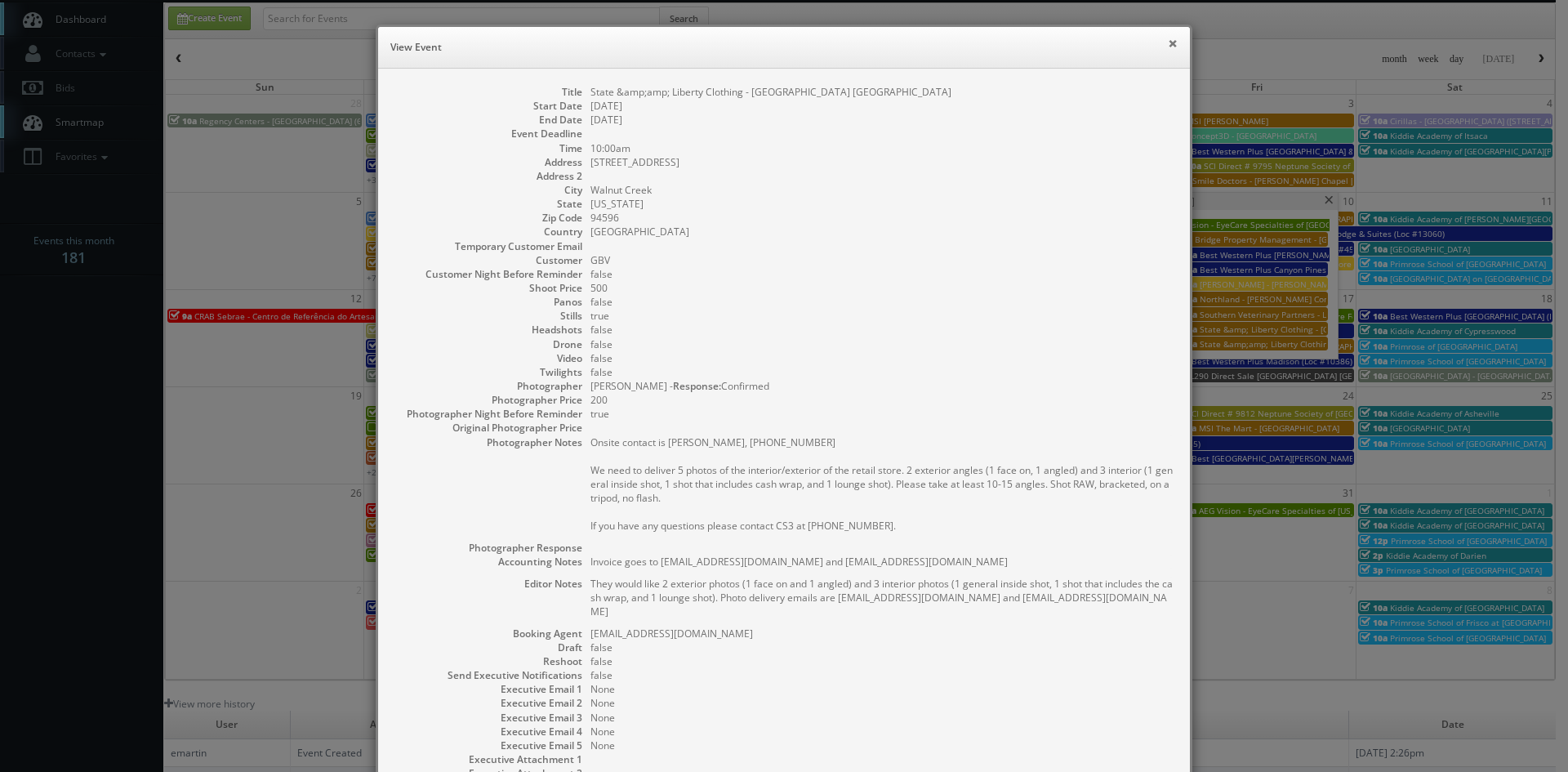
click at [1168, 43] on button "×" at bounding box center [1173, 43] width 10 height 11
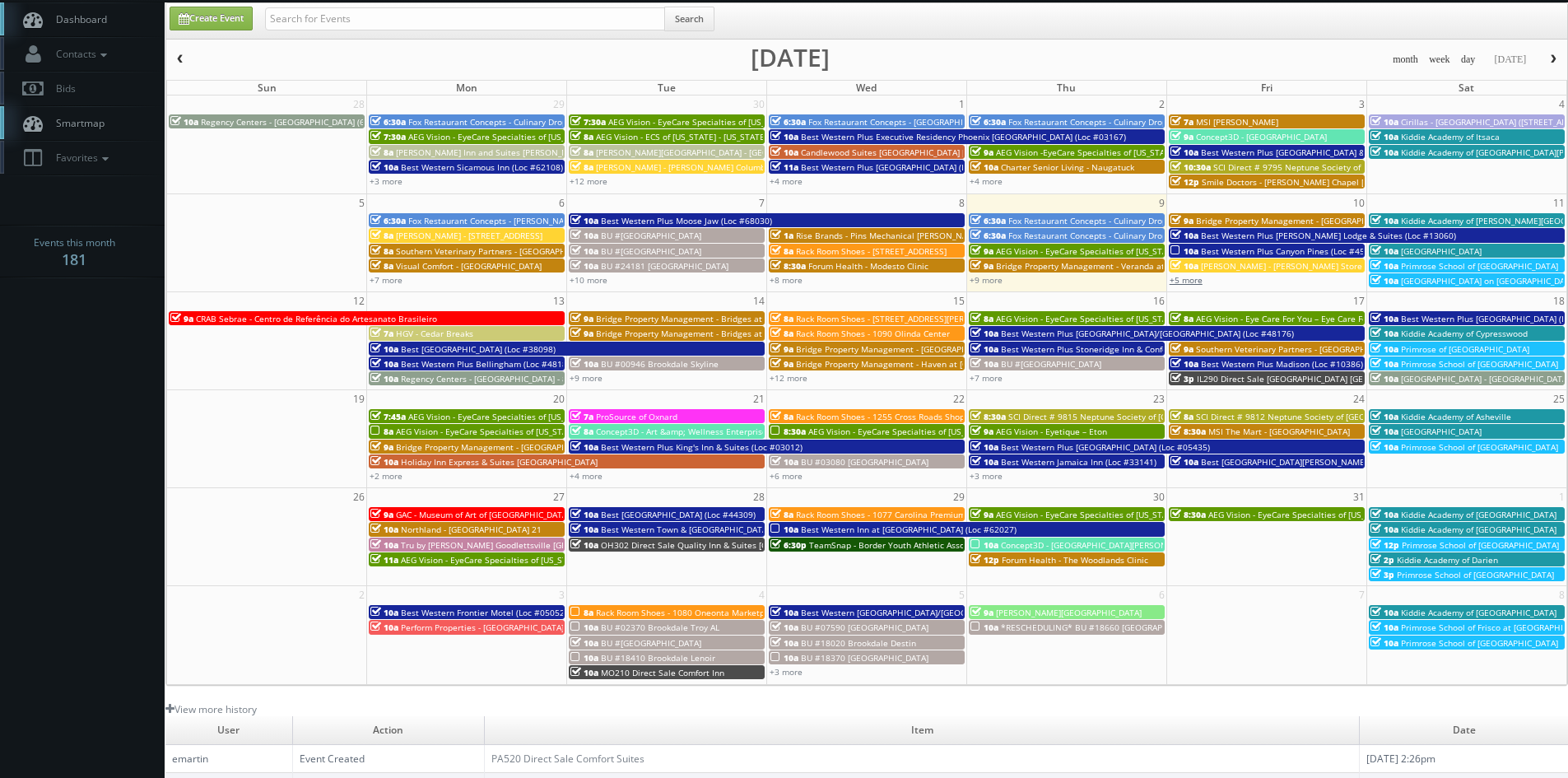
click at [1184, 279] on link "+5 more" at bounding box center [1186, 280] width 33 height 11
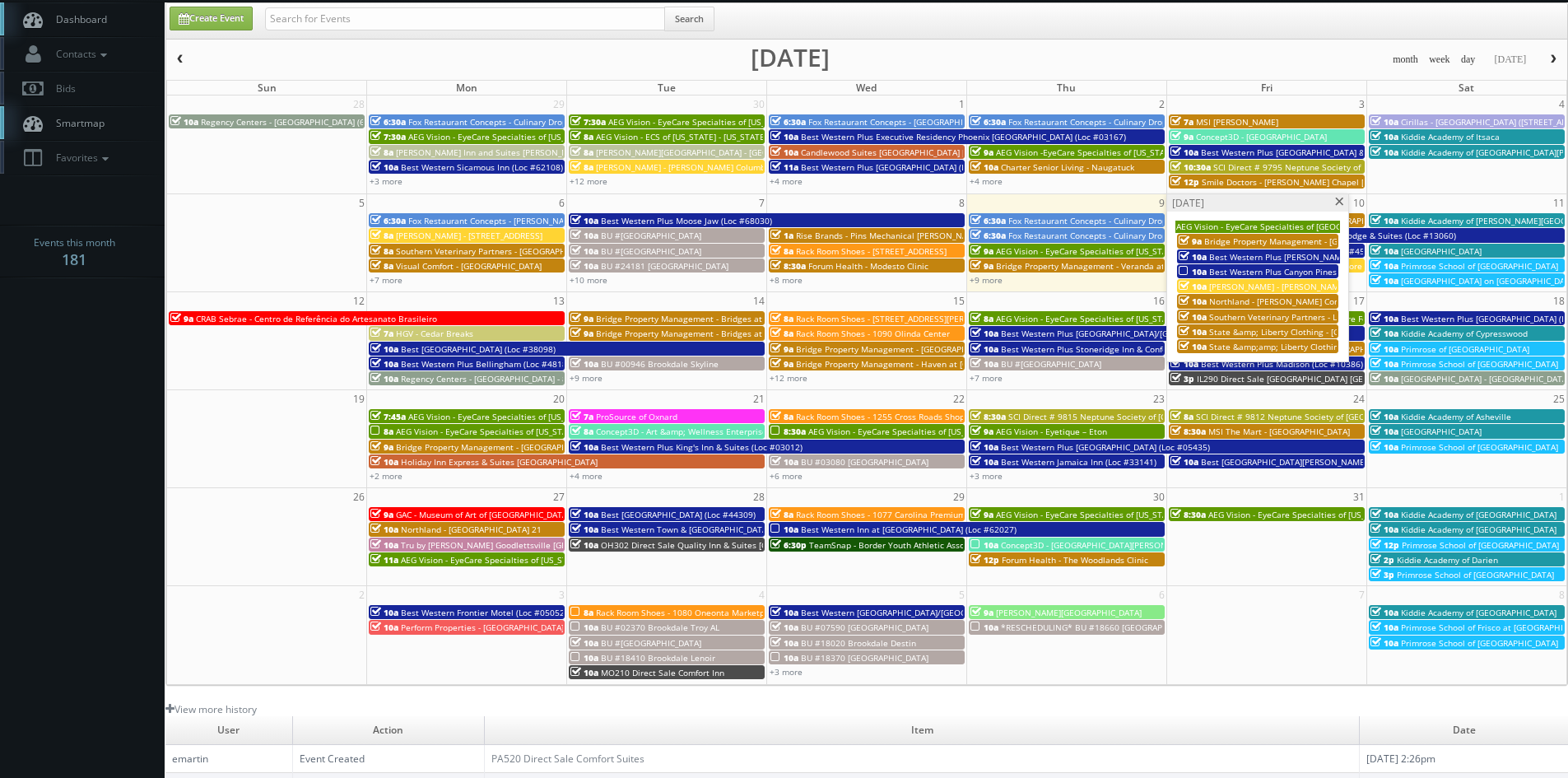
click at [1265, 332] on span "State &amp; Liberty Clothing - Century City Mall - Los Angeles, CA" at bounding box center [1397, 332] width 376 height 11
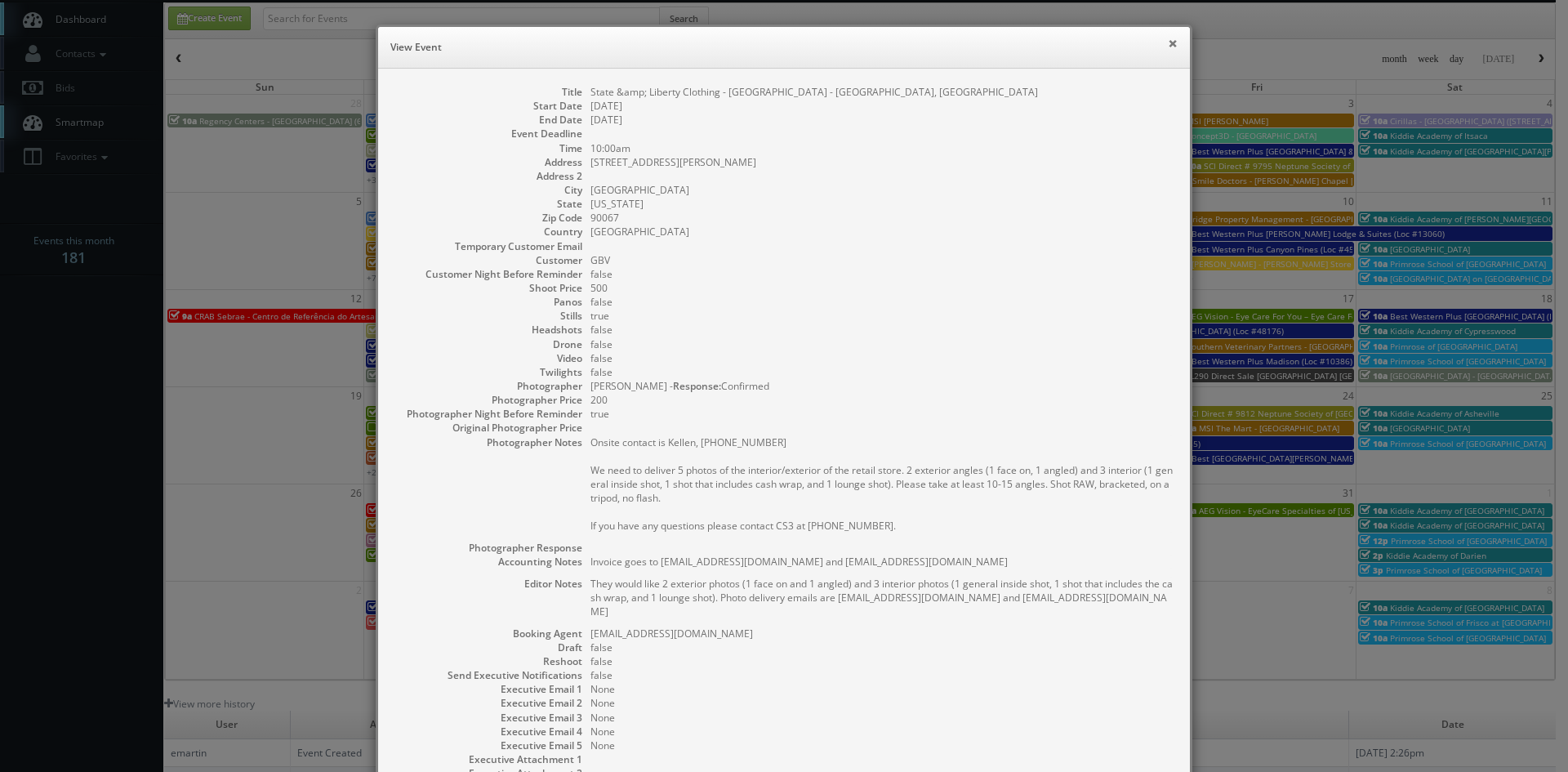
click at [1168, 45] on button "×" at bounding box center [1173, 43] width 10 height 11
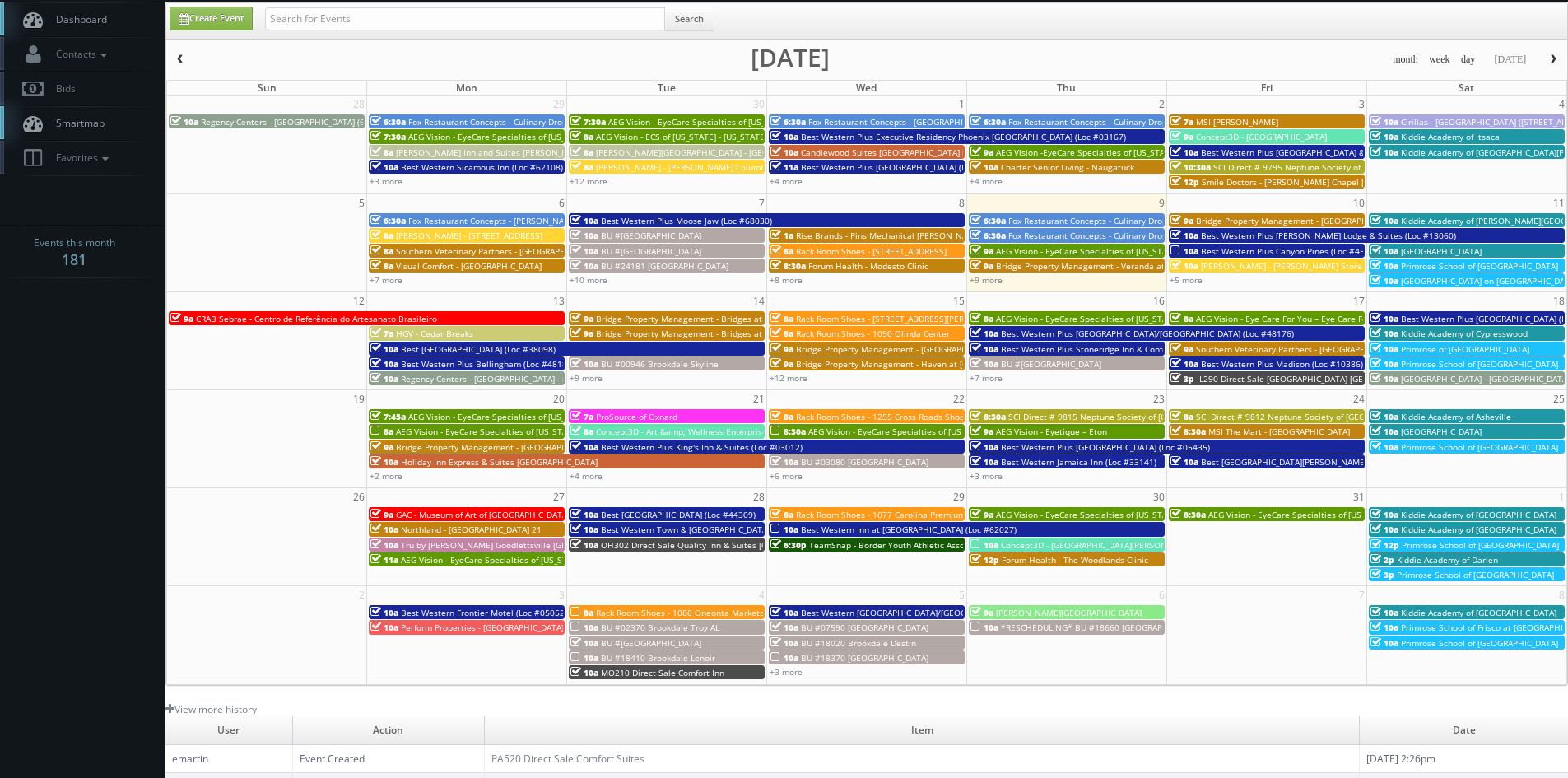
click at [1232, 217] on span "Bridge Property Management - [GEOGRAPHIC_DATA]" at bounding box center [1299, 221] width 206 height 11
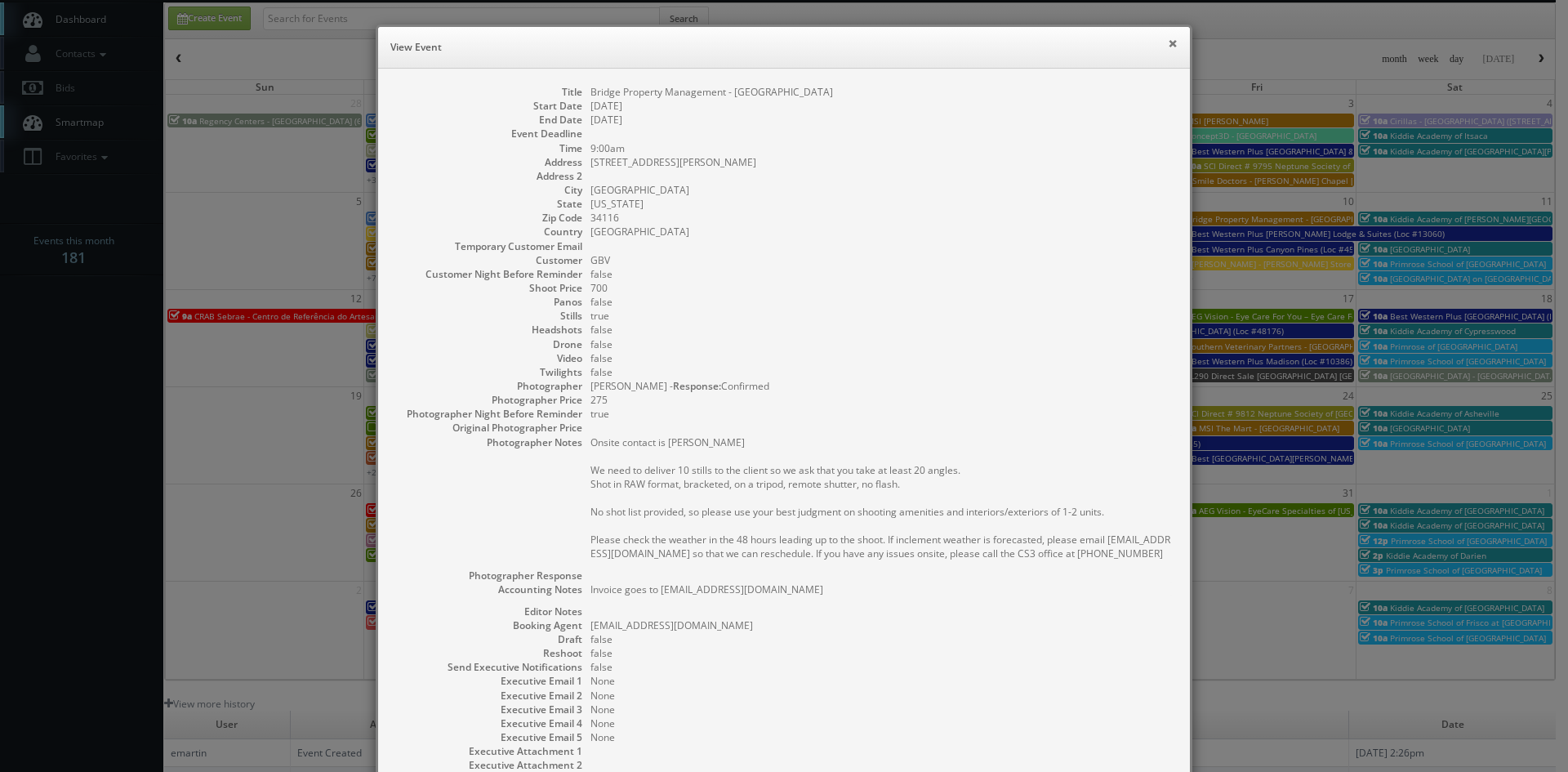
click at [1168, 43] on button "×" at bounding box center [1173, 43] width 10 height 11
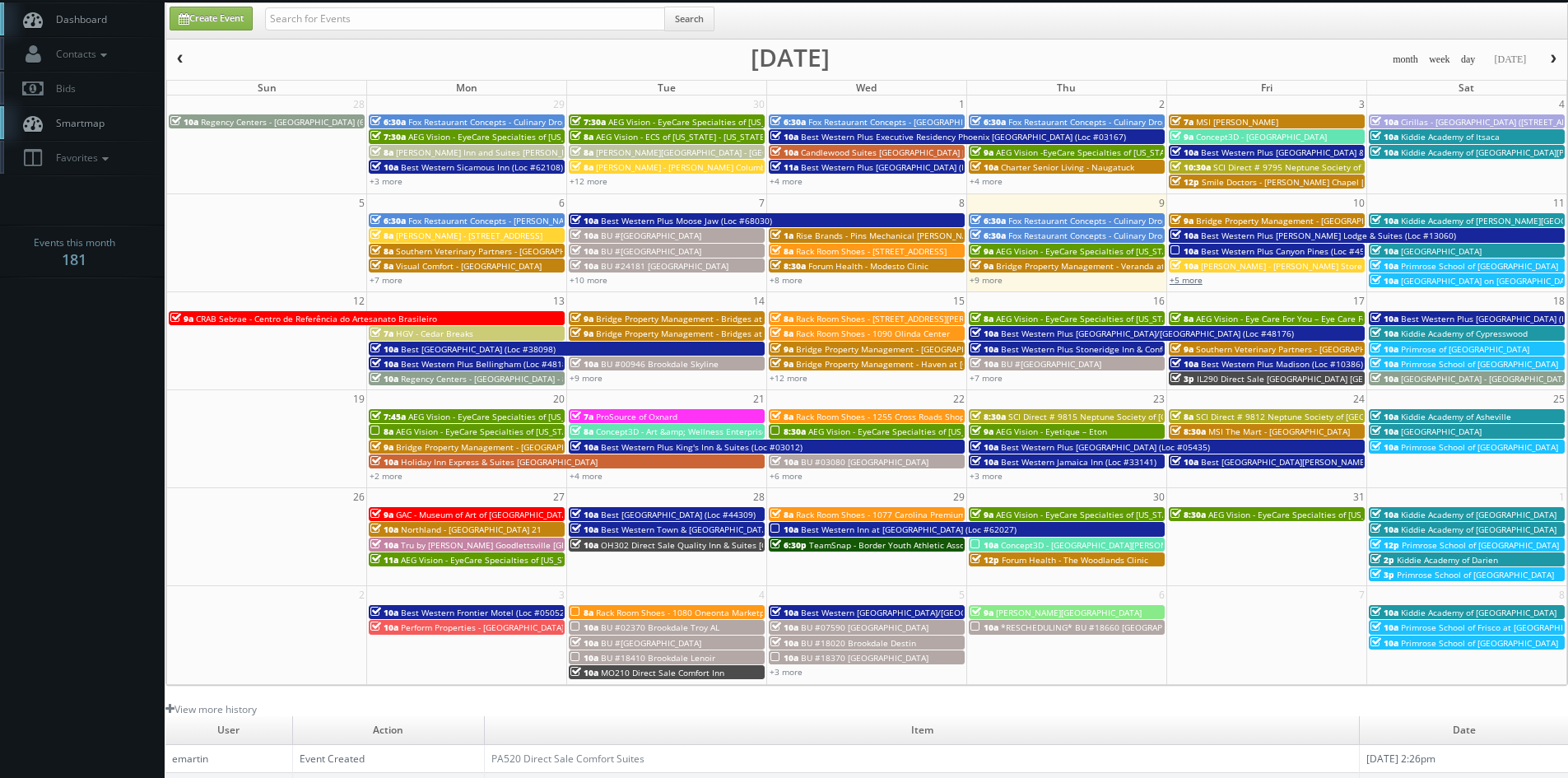
click at [1186, 282] on link "+5 more" at bounding box center [1186, 280] width 33 height 11
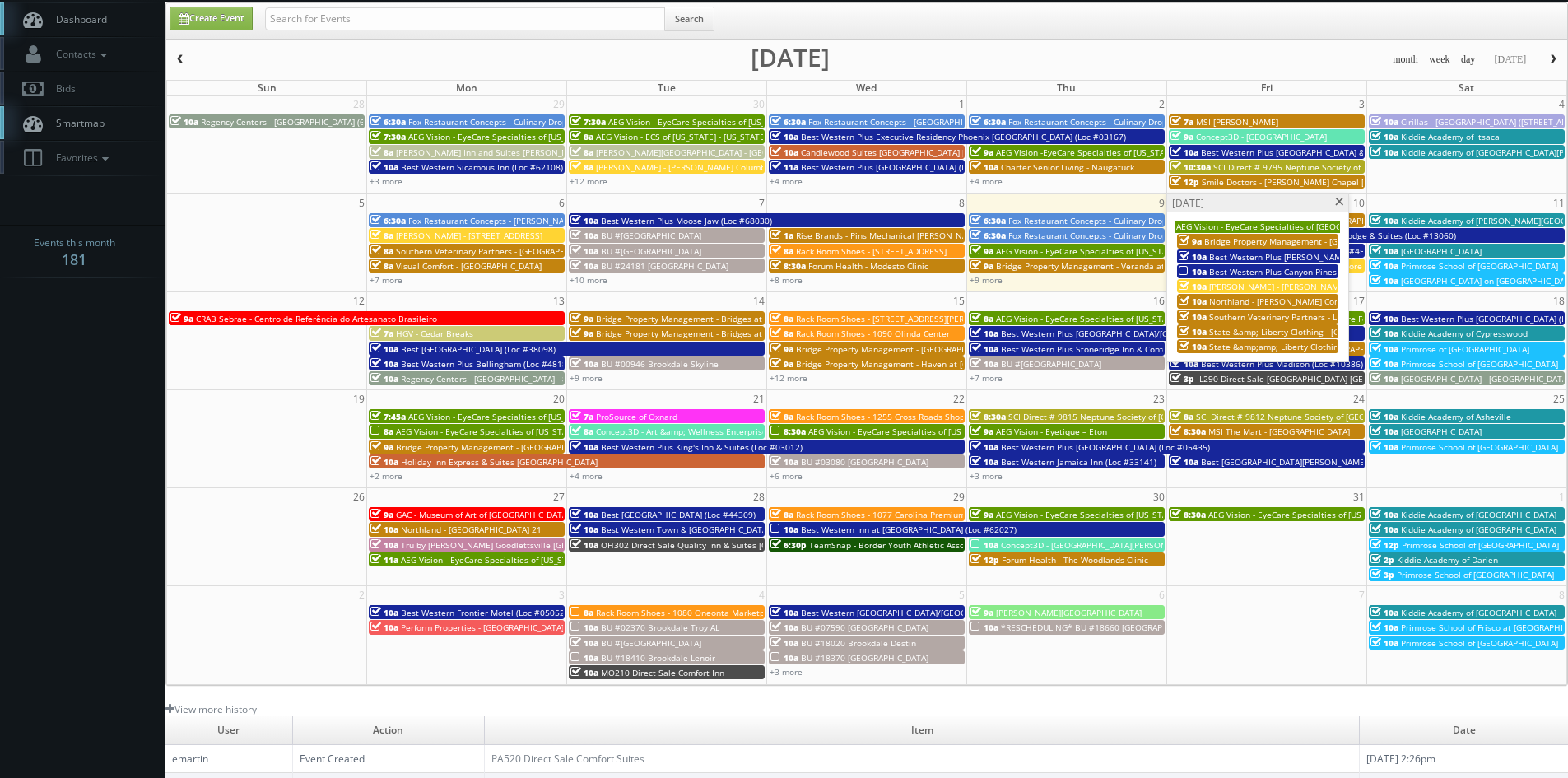
click at [1263, 327] on span "State &amp; Liberty Clothing - Century City Mall - Los Angeles, CA" at bounding box center [1397, 332] width 376 height 11
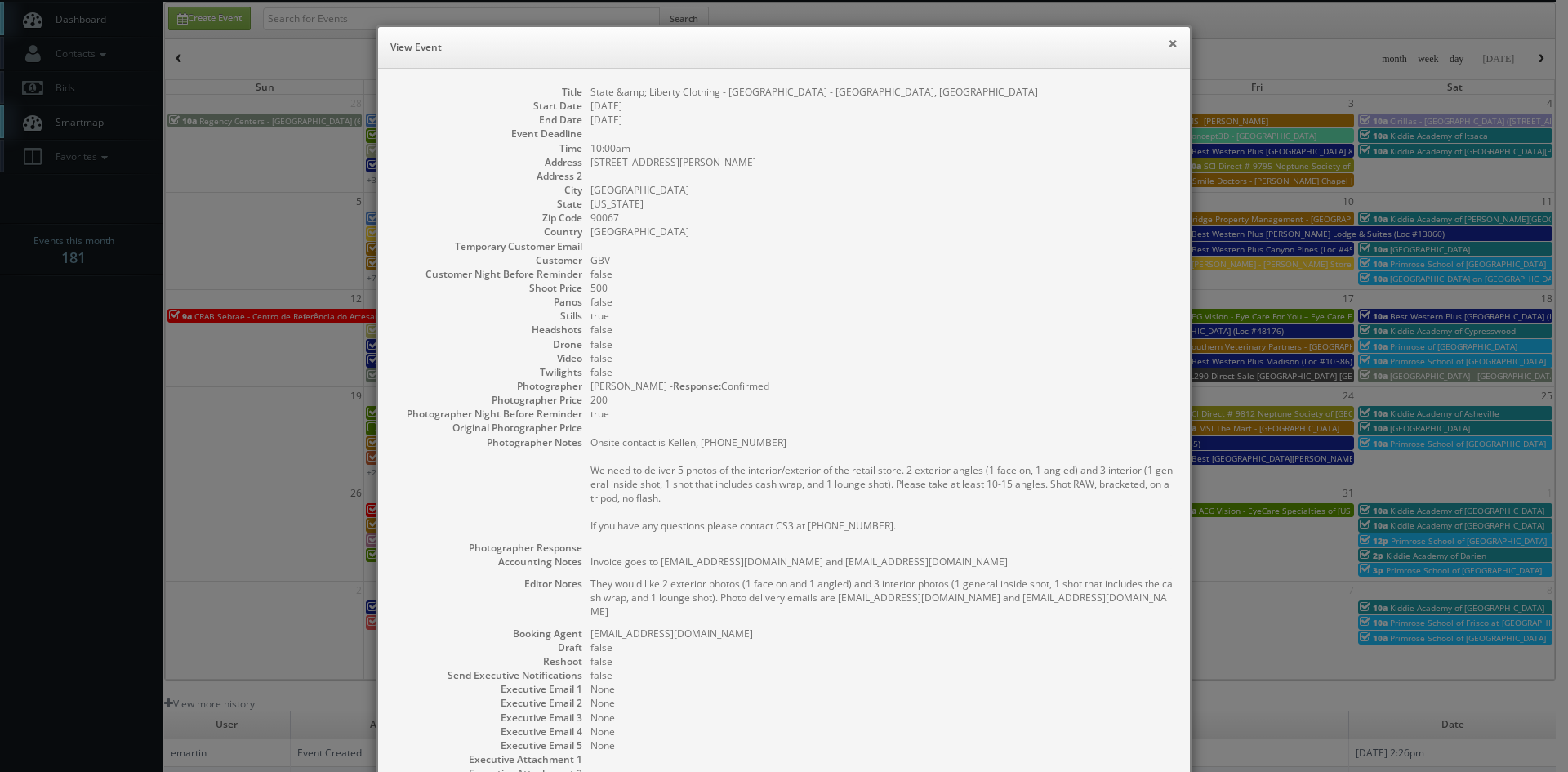
click at [1168, 44] on button "×" at bounding box center [1173, 43] width 10 height 11
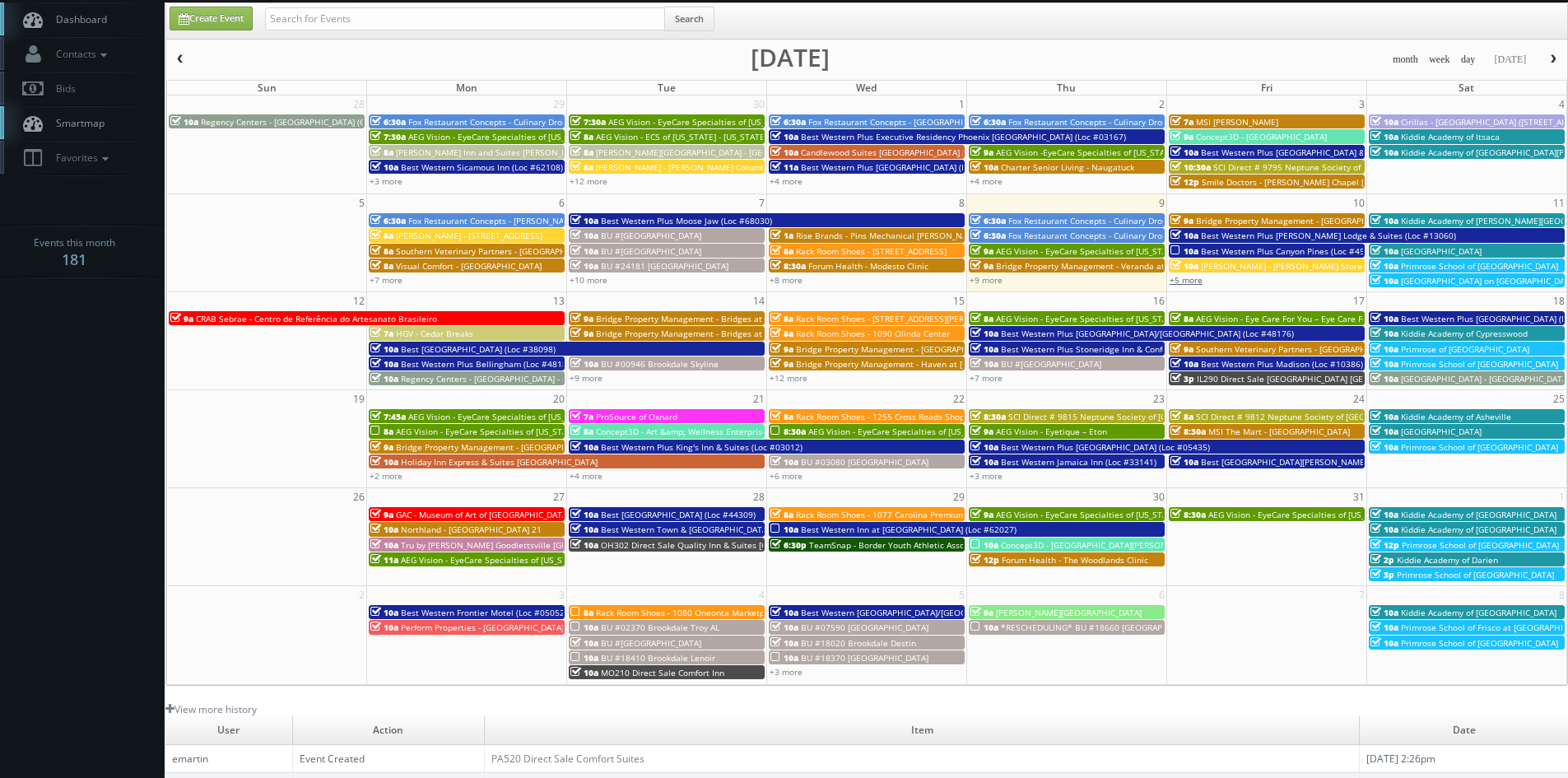
click at [1182, 284] on link "+5 more" at bounding box center [1186, 280] width 33 height 11
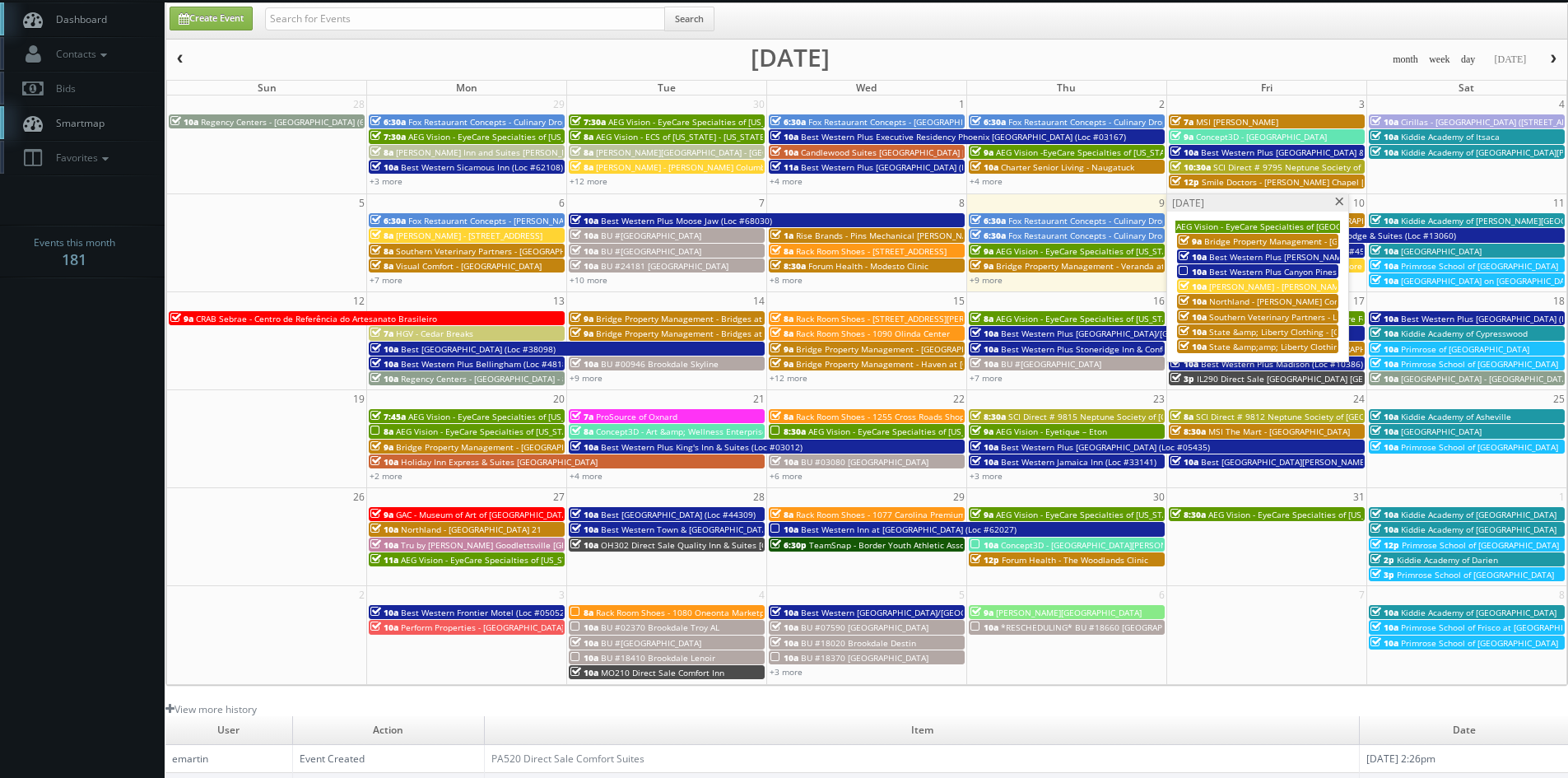
click at [1268, 345] on span "State &amp;amp; Liberty Clothing - Walnut Creek CA" at bounding box center [1361, 346] width 306 height 11
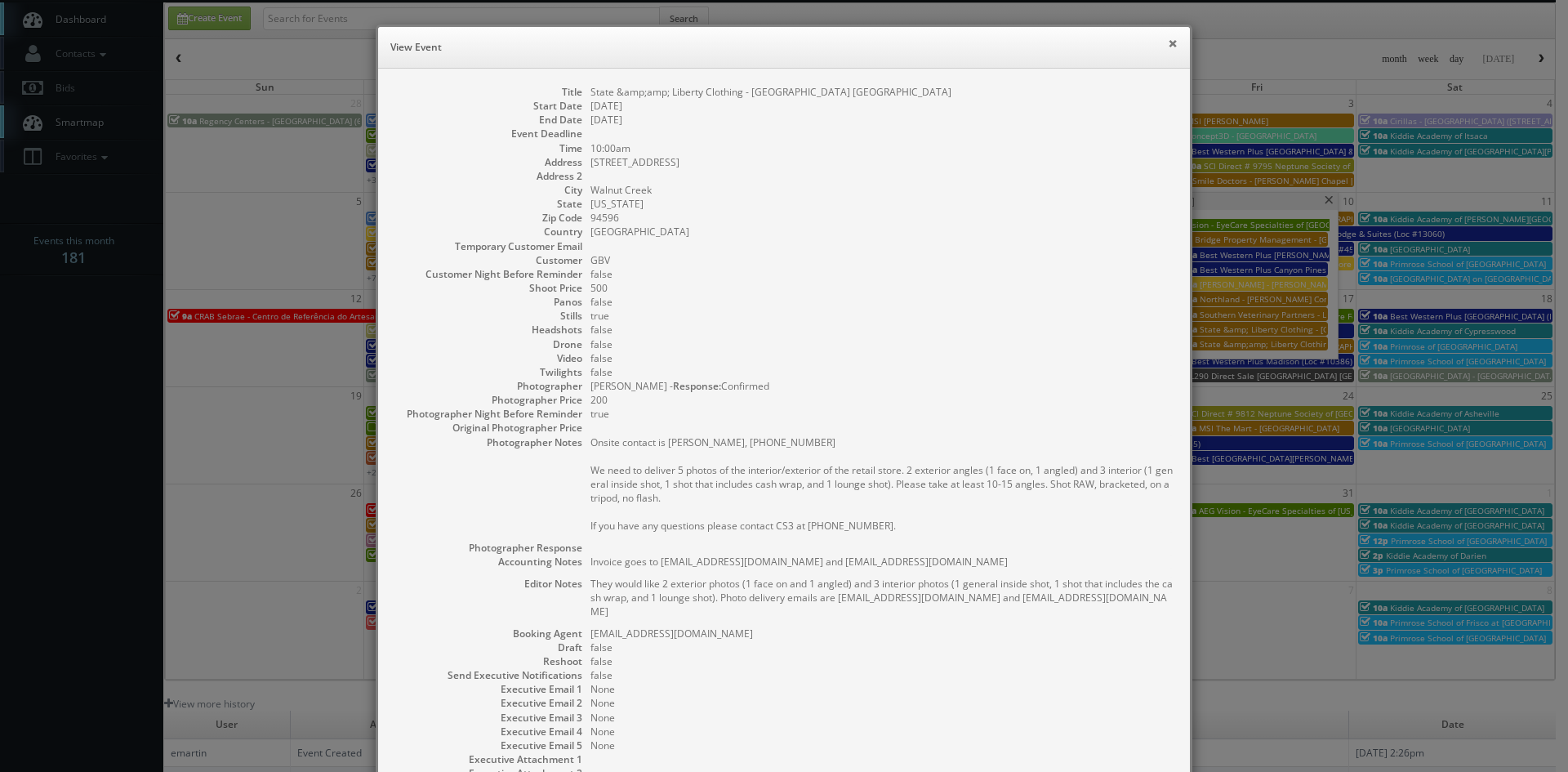
click at [1168, 45] on button "×" at bounding box center [1173, 43] width 10 height 11
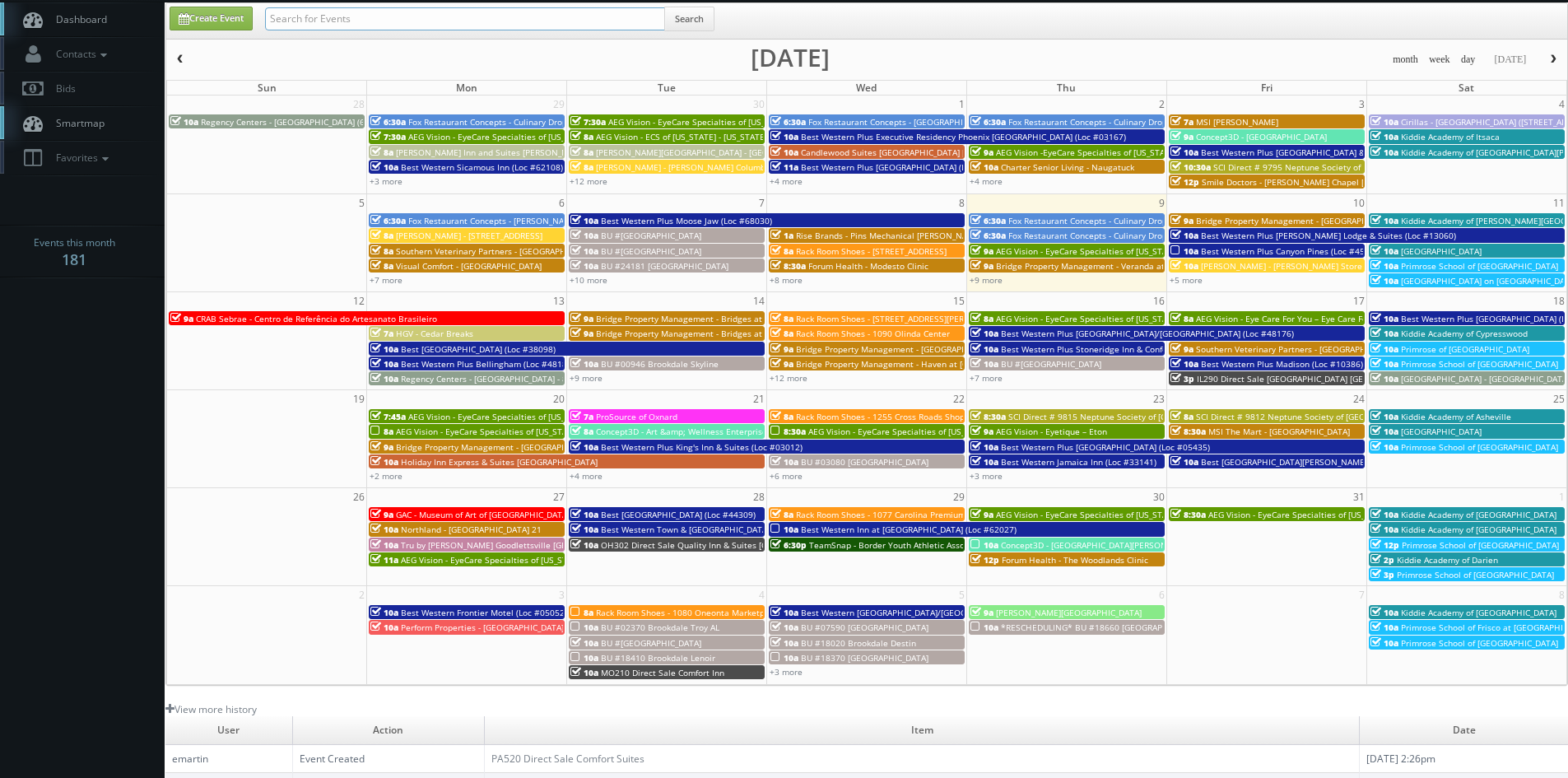
click at [511, 17] on input "text" at bounding box center [465, 19] width 400 height 23
type input "jenna salvagin"
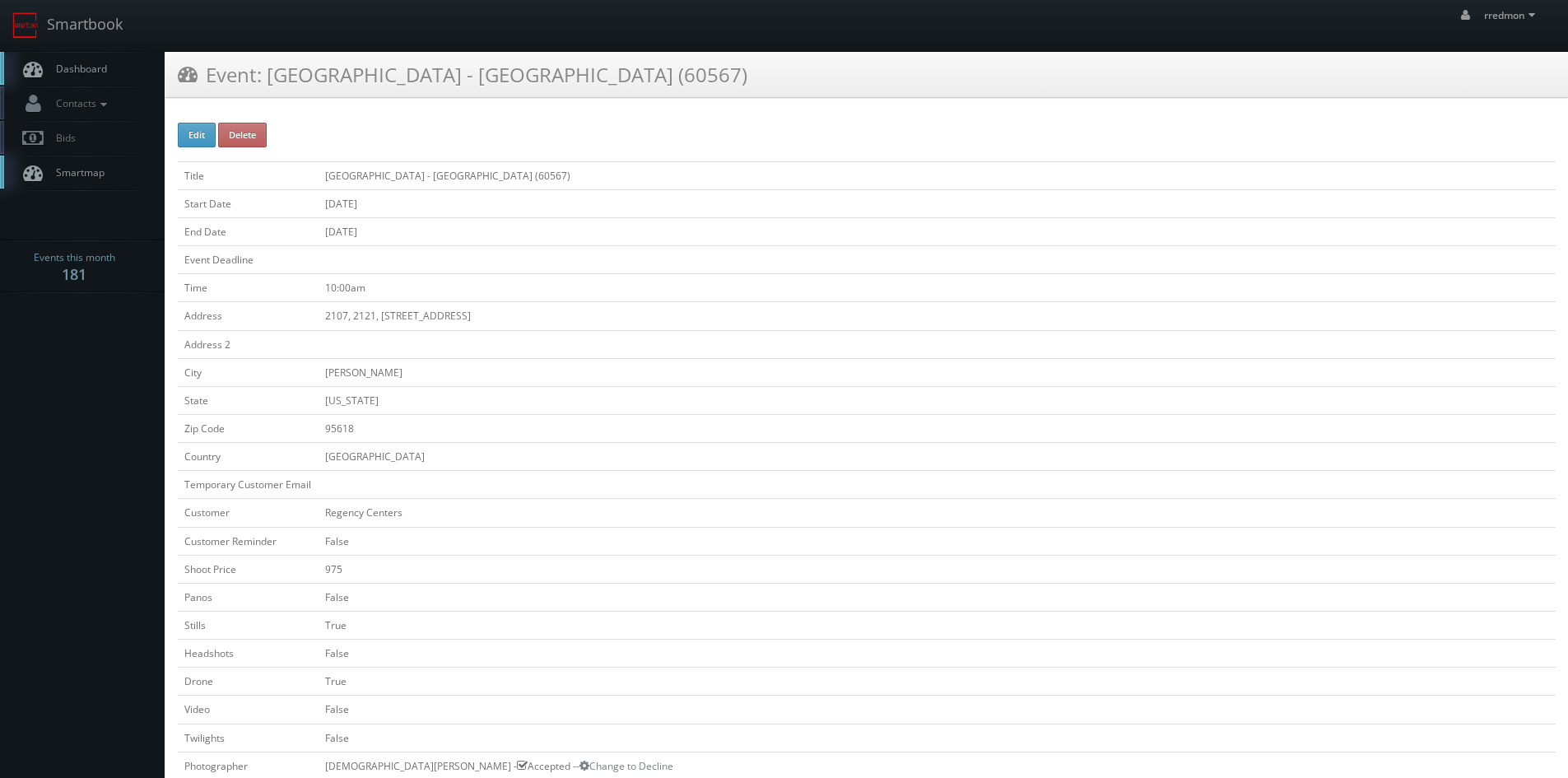
scroll to position [411, 0]
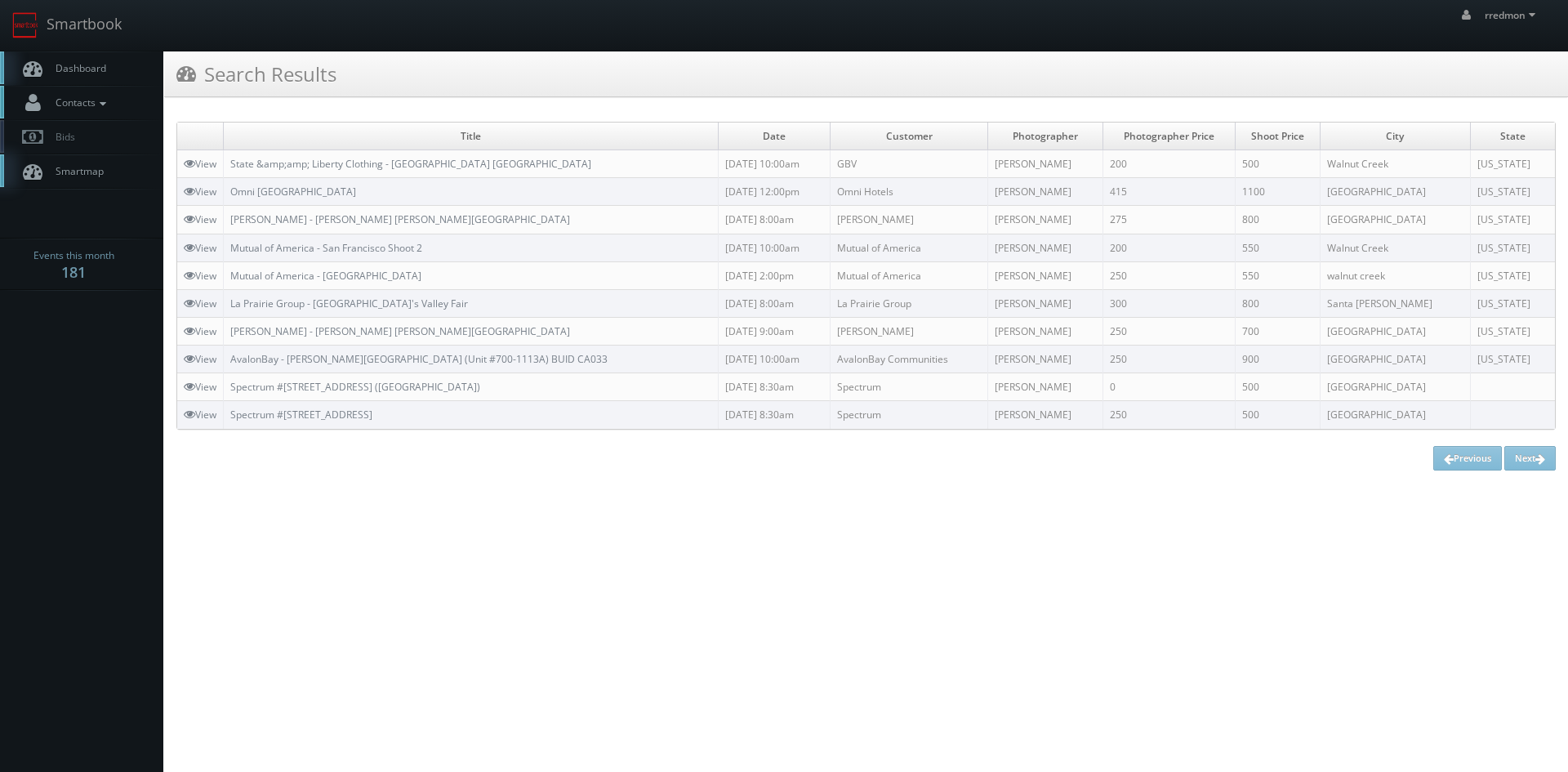
click at [99, 106] on icon at bounding box center [103, 104] width 15 height 11
click at [108, 134] on link "Manage Photographers" at bounding box center [82, 131] width 163 height 23
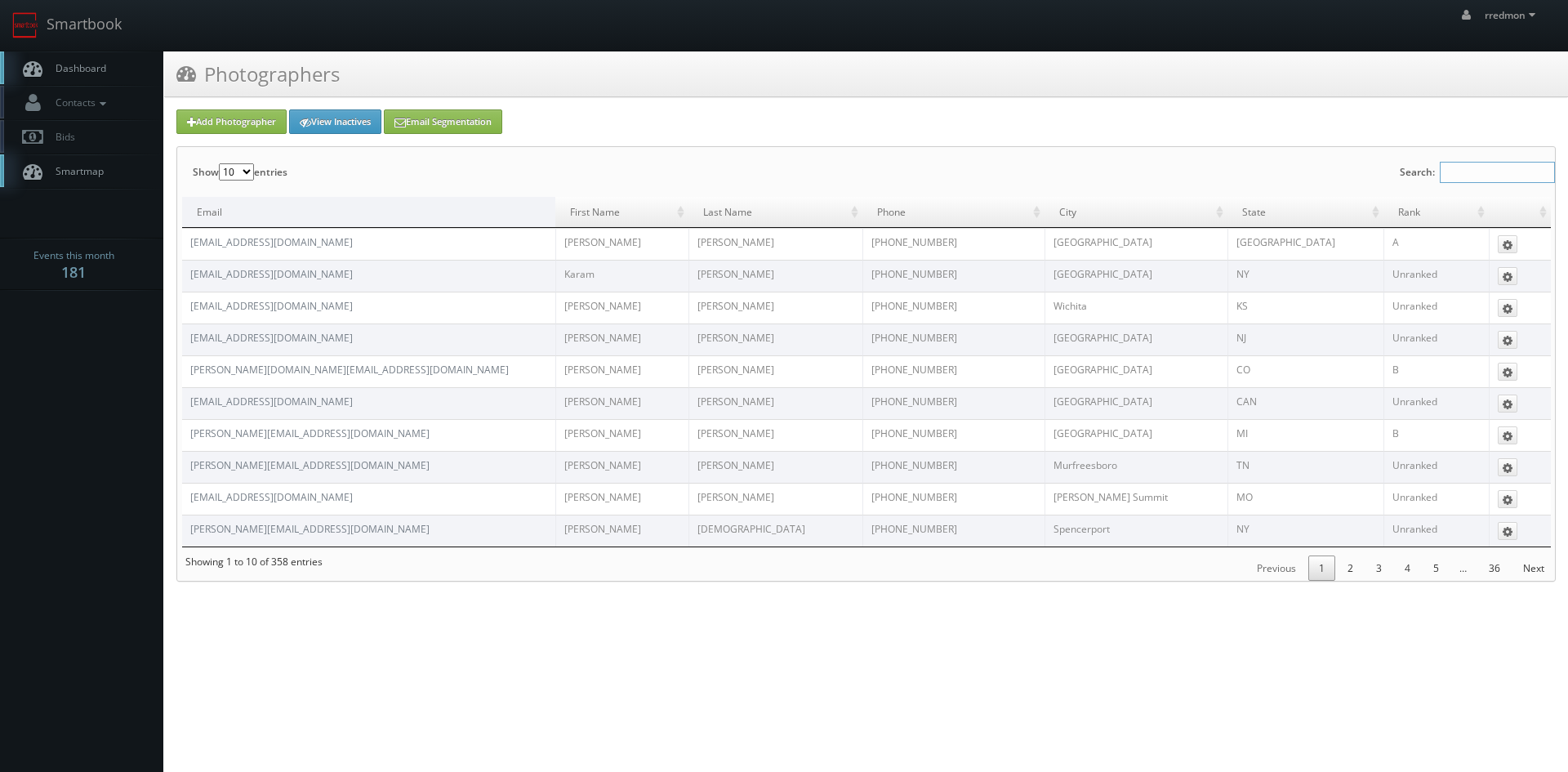
click at [1474, 171] on input "Search:" at bounding box center [1497, 172] width 115 height 21
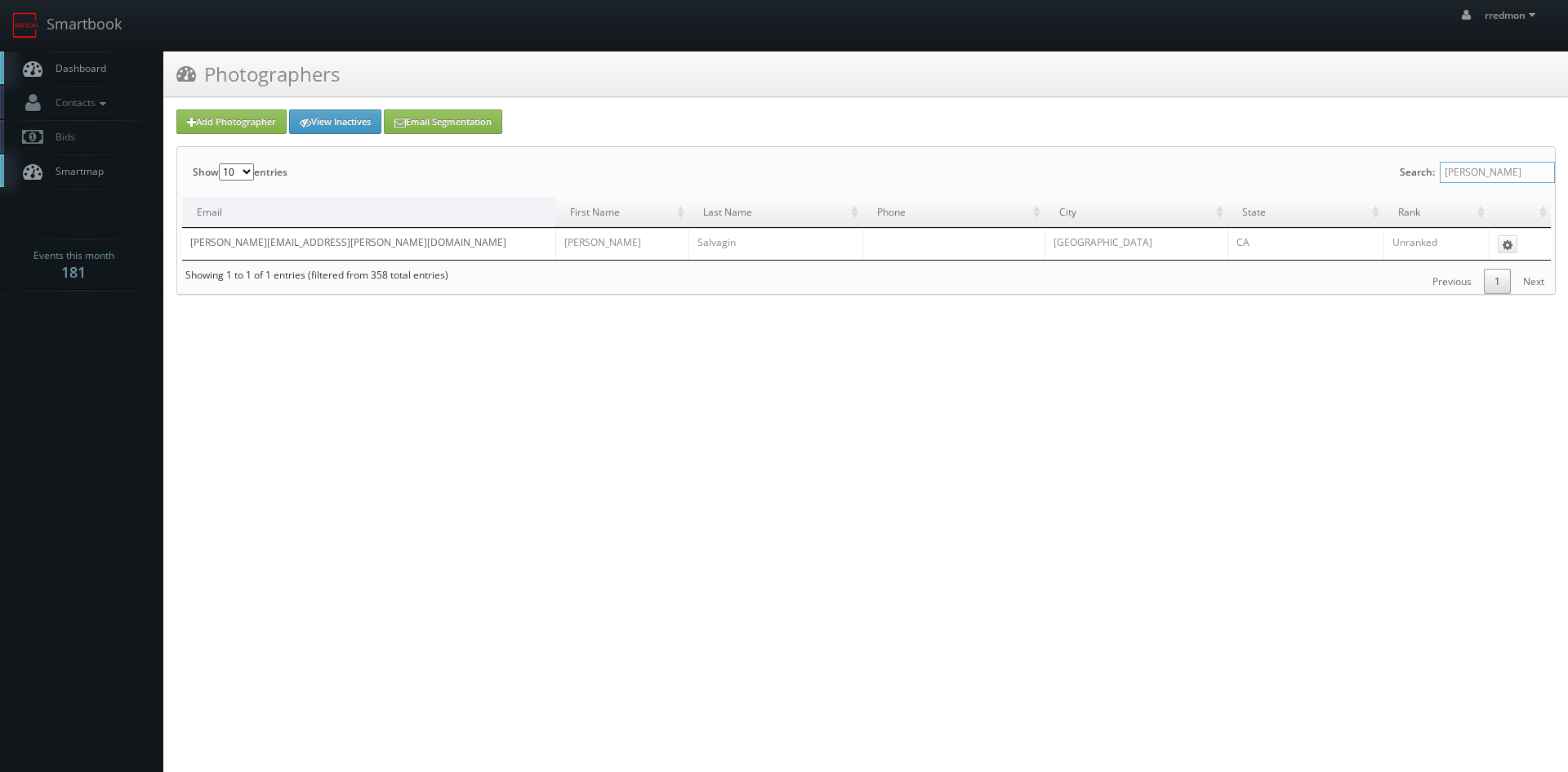
type input "jenna"
click at [301, 242] on link "[PERSON_NAME][EMAIL_ADDRESS][PERSON_NAME][DOMAIN_NAME]" at bounding box center [348, 242] width 316 height 14
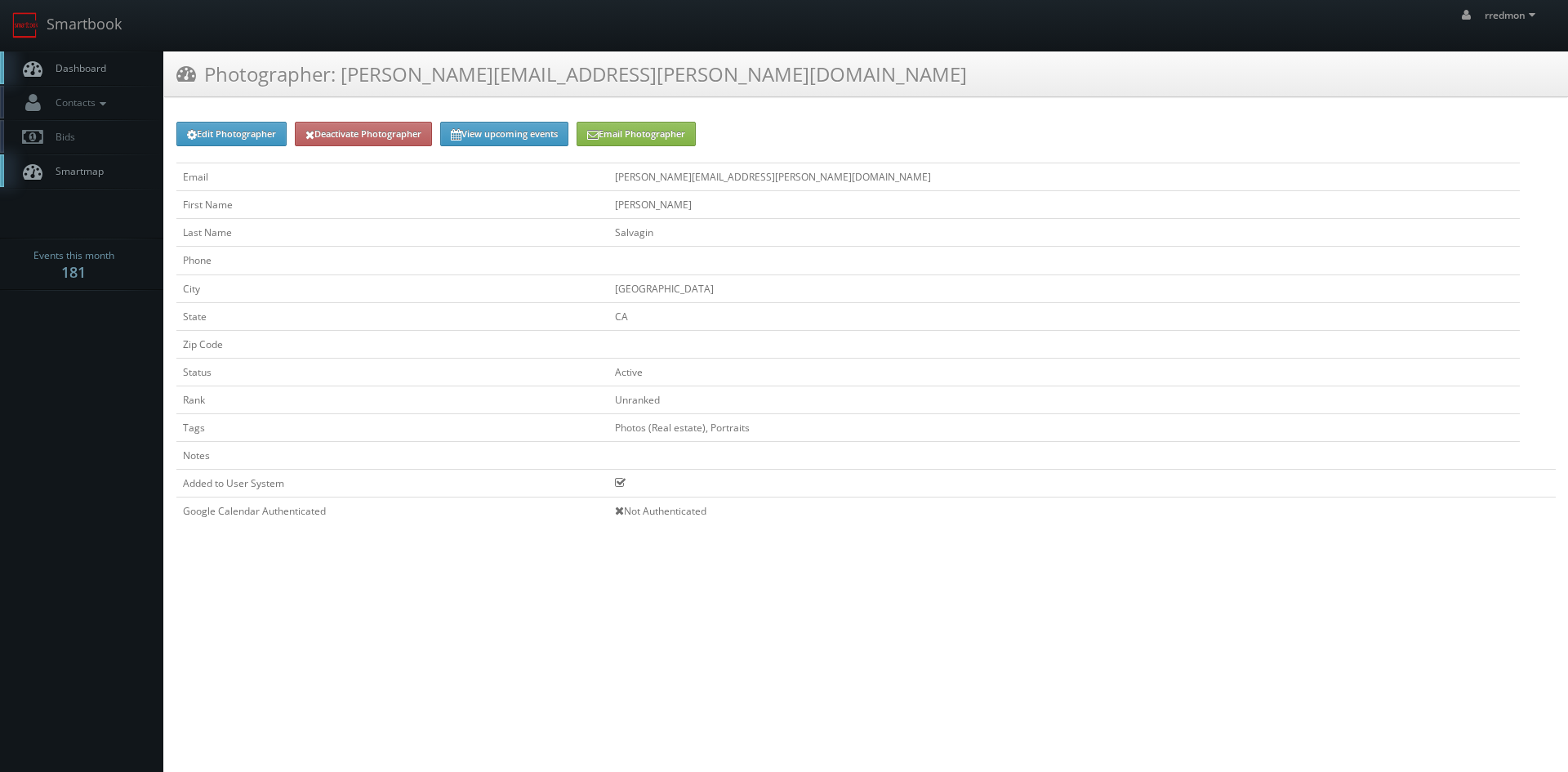
click at [63, 64] on span "Dashboard" at bounding box center [76, 68] width 58 height 14
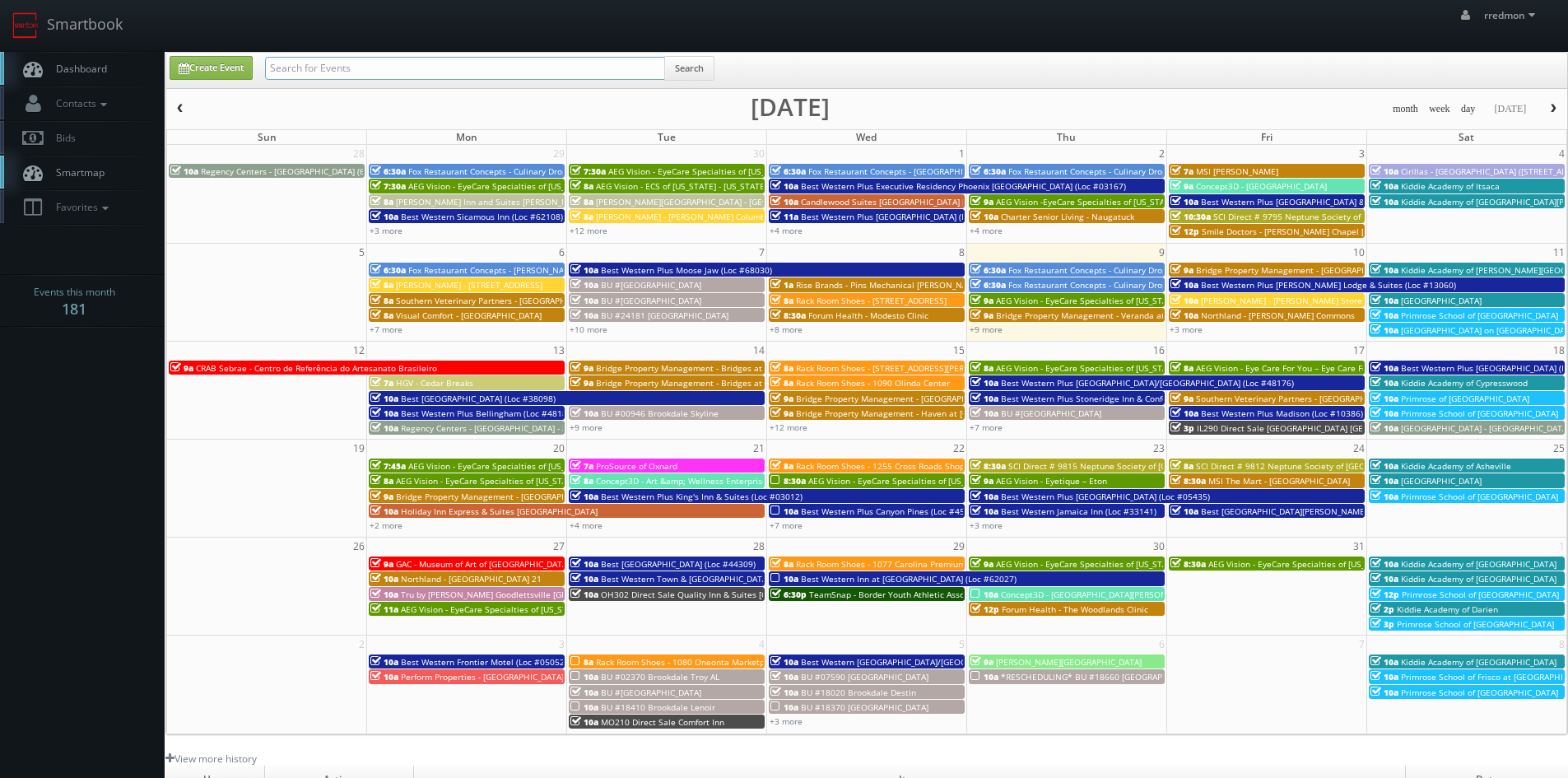
click at [526, 78] on input "text" at bounding box center [465, 68] width 400 height 23
type input "candlewood"
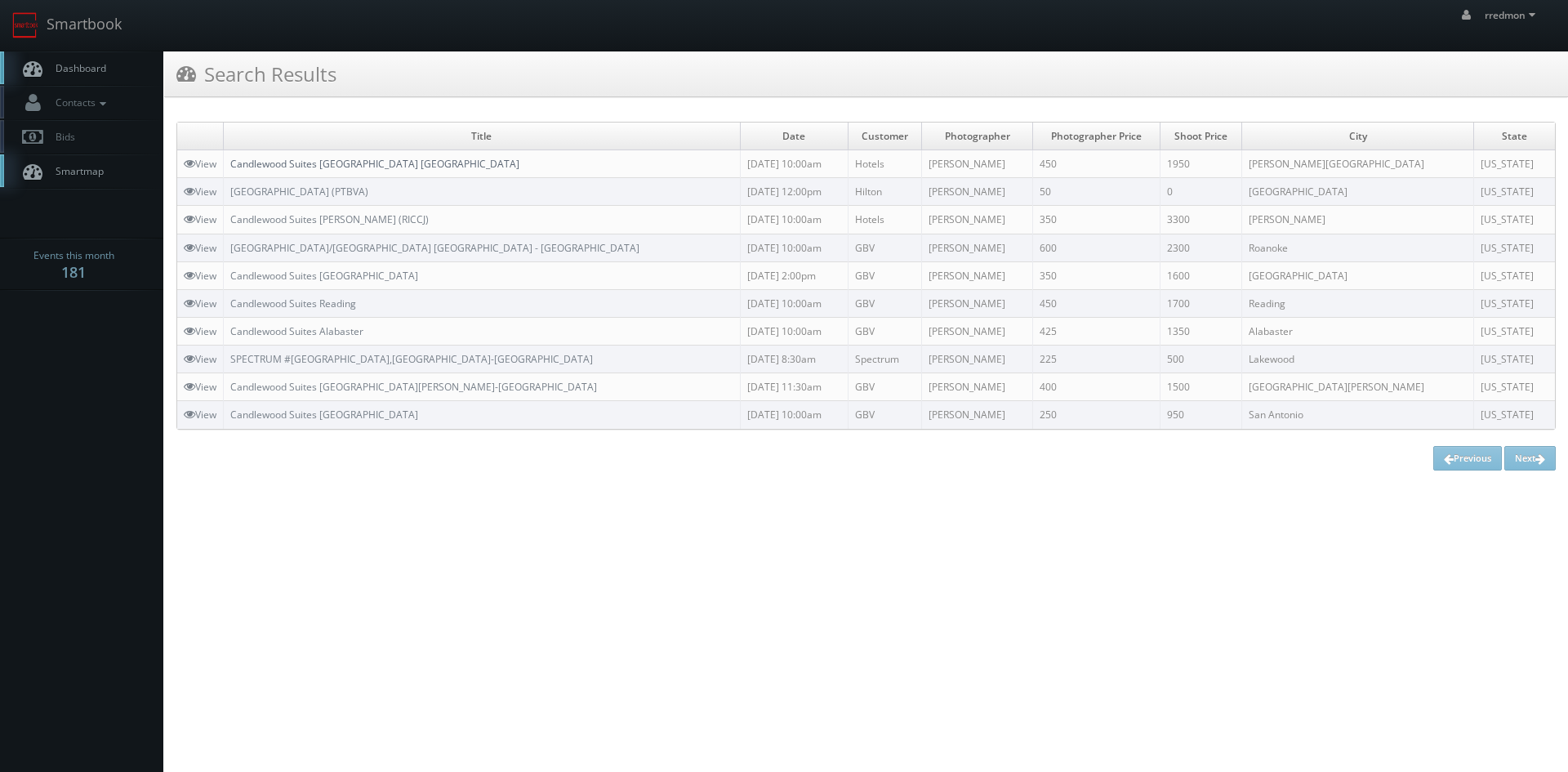
click at [366, 163] on link "Candlewood Suites [GEOGRAPHIC_DATA] [GEOGRAPHIC_DATA]" at bounding box center [375, 163] width 289 height 14
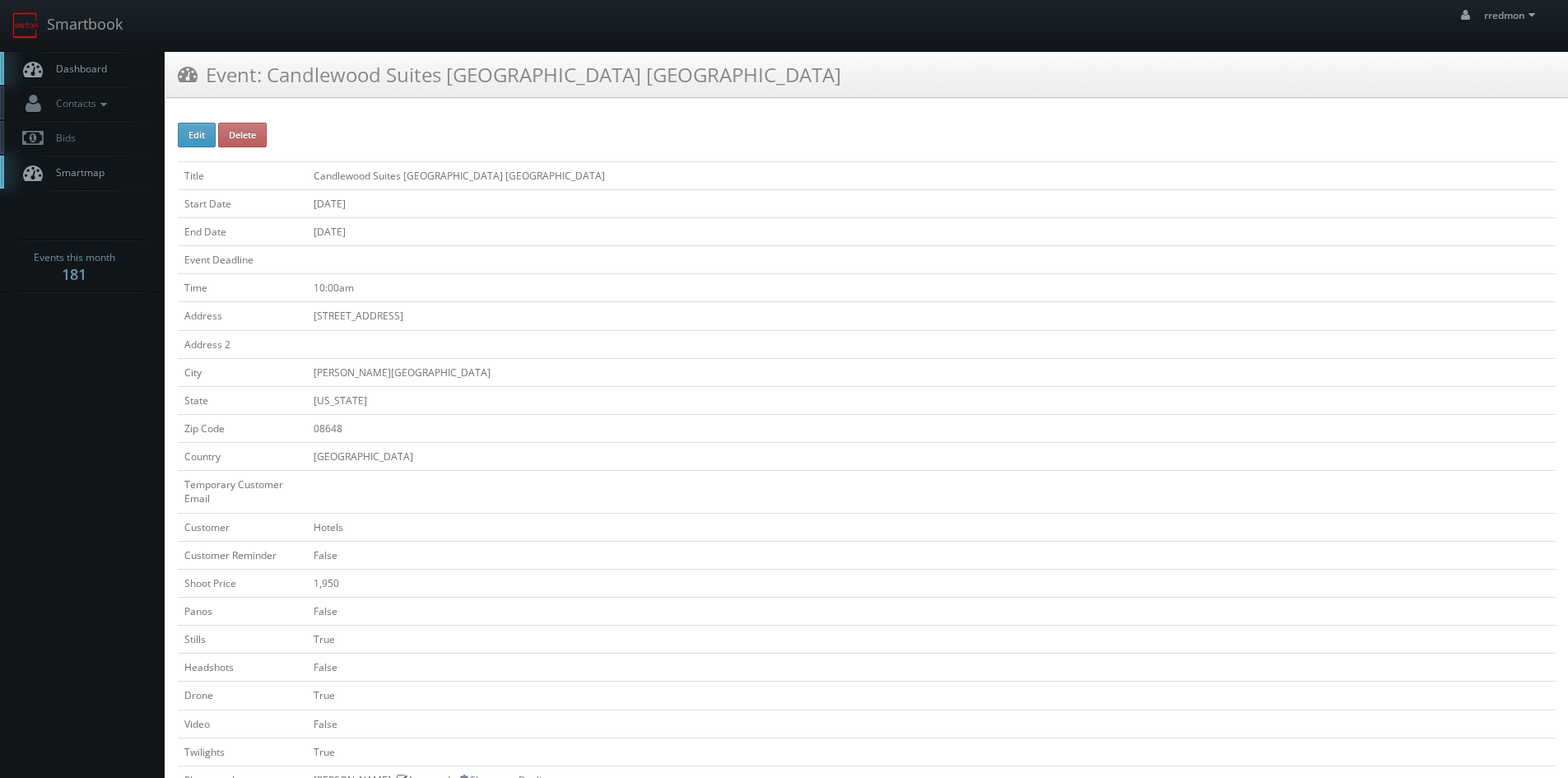
click at [71, 72] on span "Dashboard" at bounding box center [77, 68] width 59 height 14
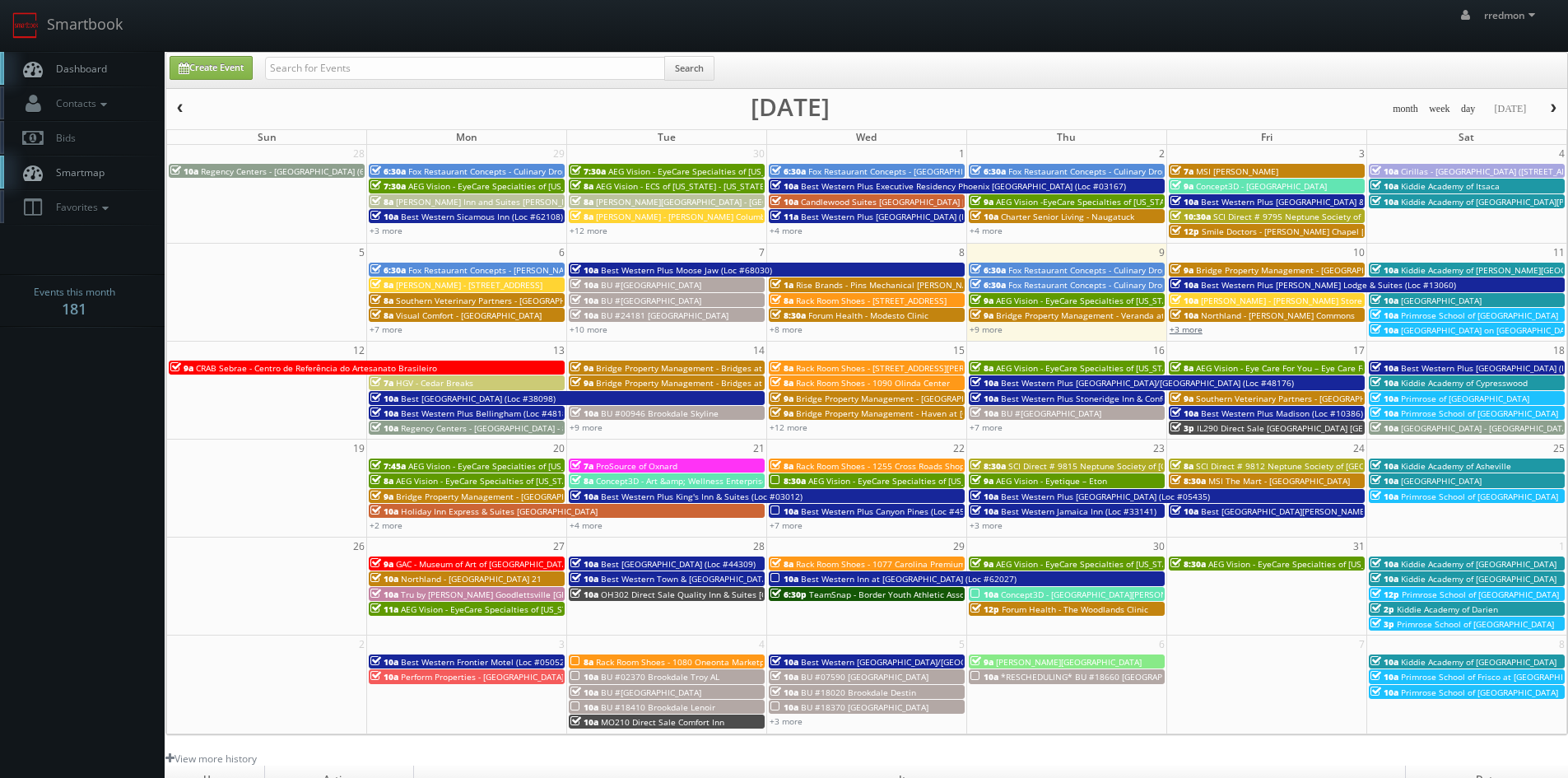
click at [1194, 332] on link "+3 more" at bounding box center [1186, 329] width 33 height 11
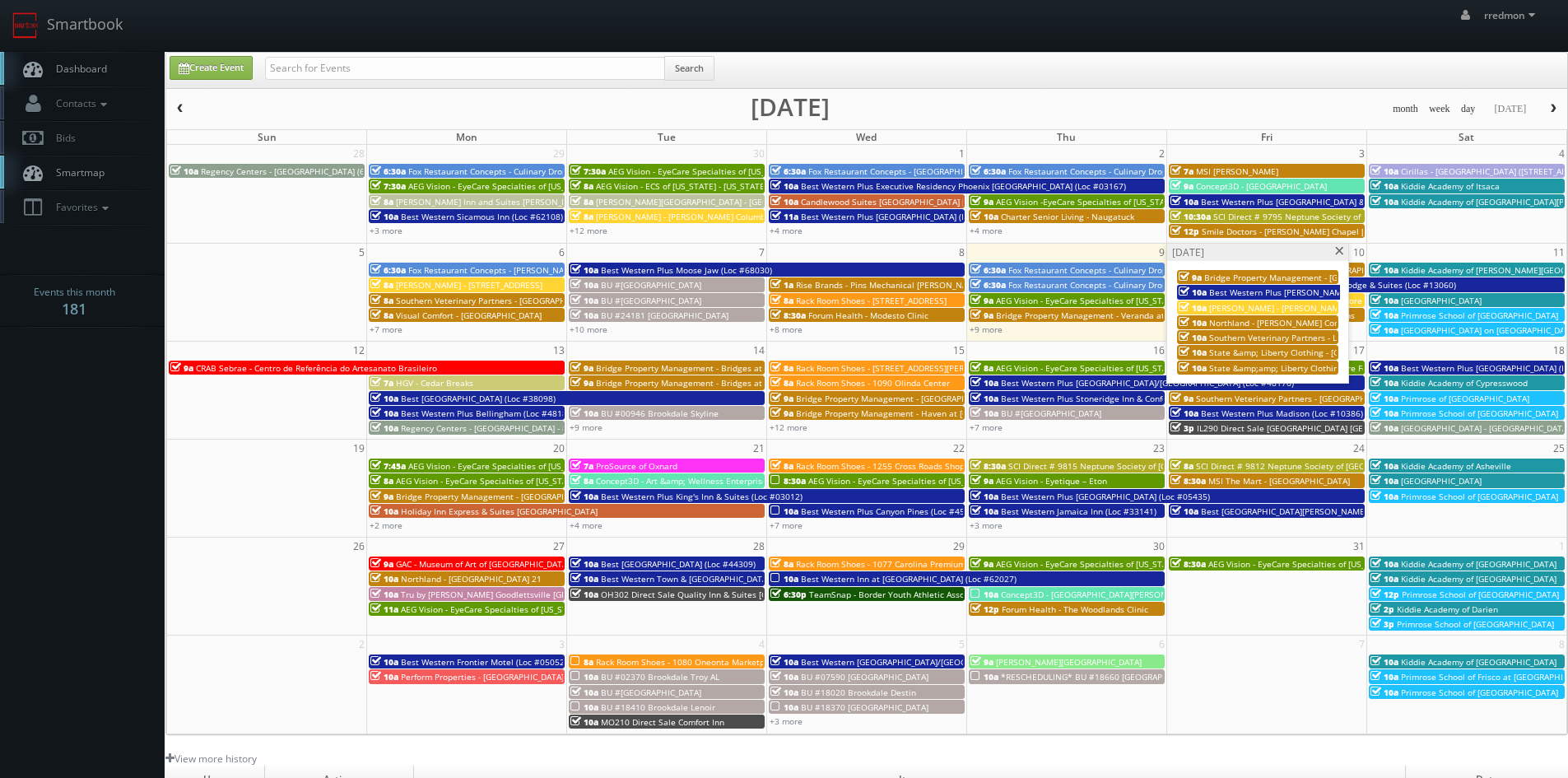
click at [1340, 248] on span at bounding box center [1339, 252] width 10 height 9
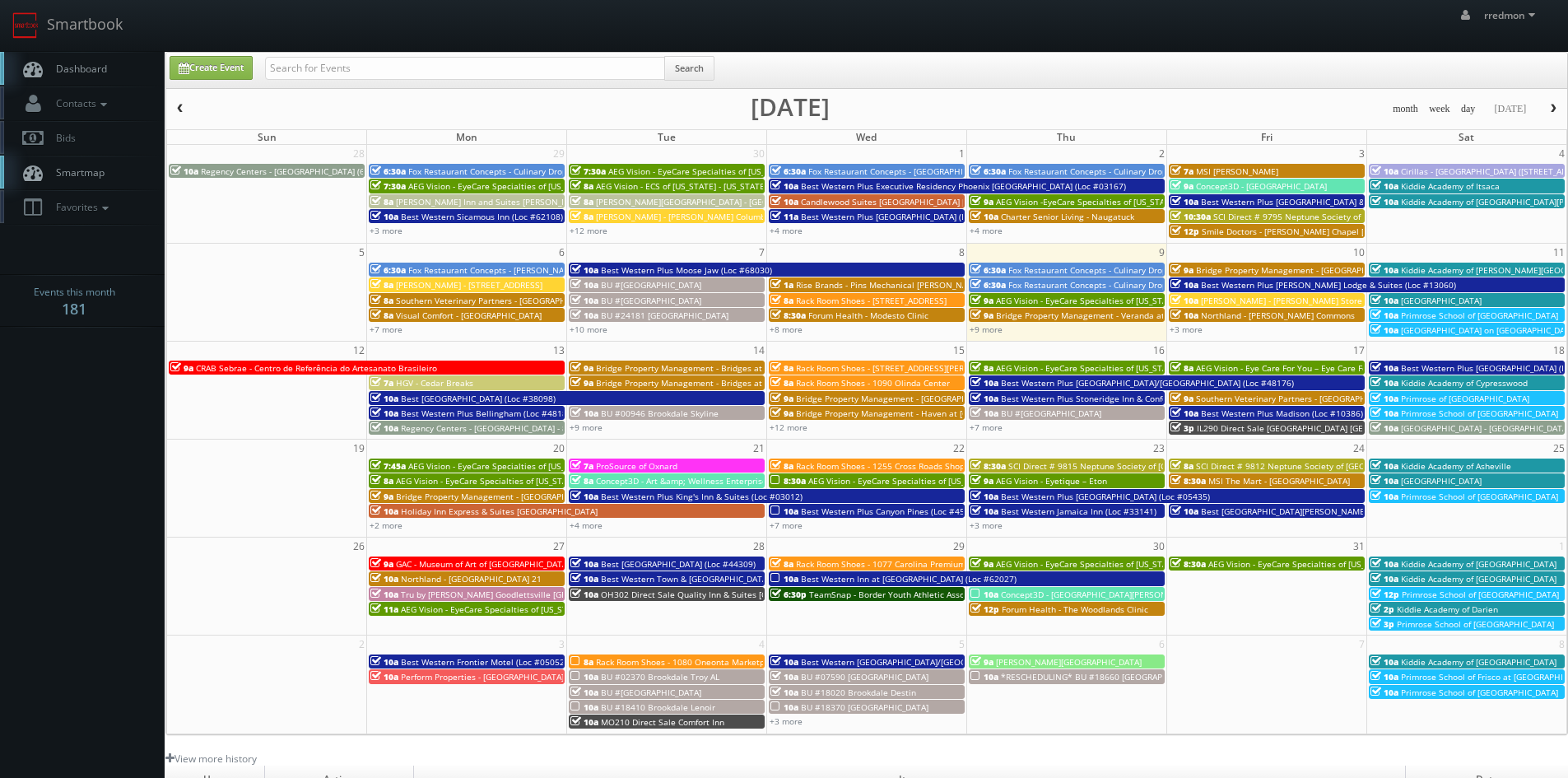
click at [478, 430] on span "Regency Centers - Avenida Biscayne - 80043" at bounding box center [494, 428] width 186 height 11
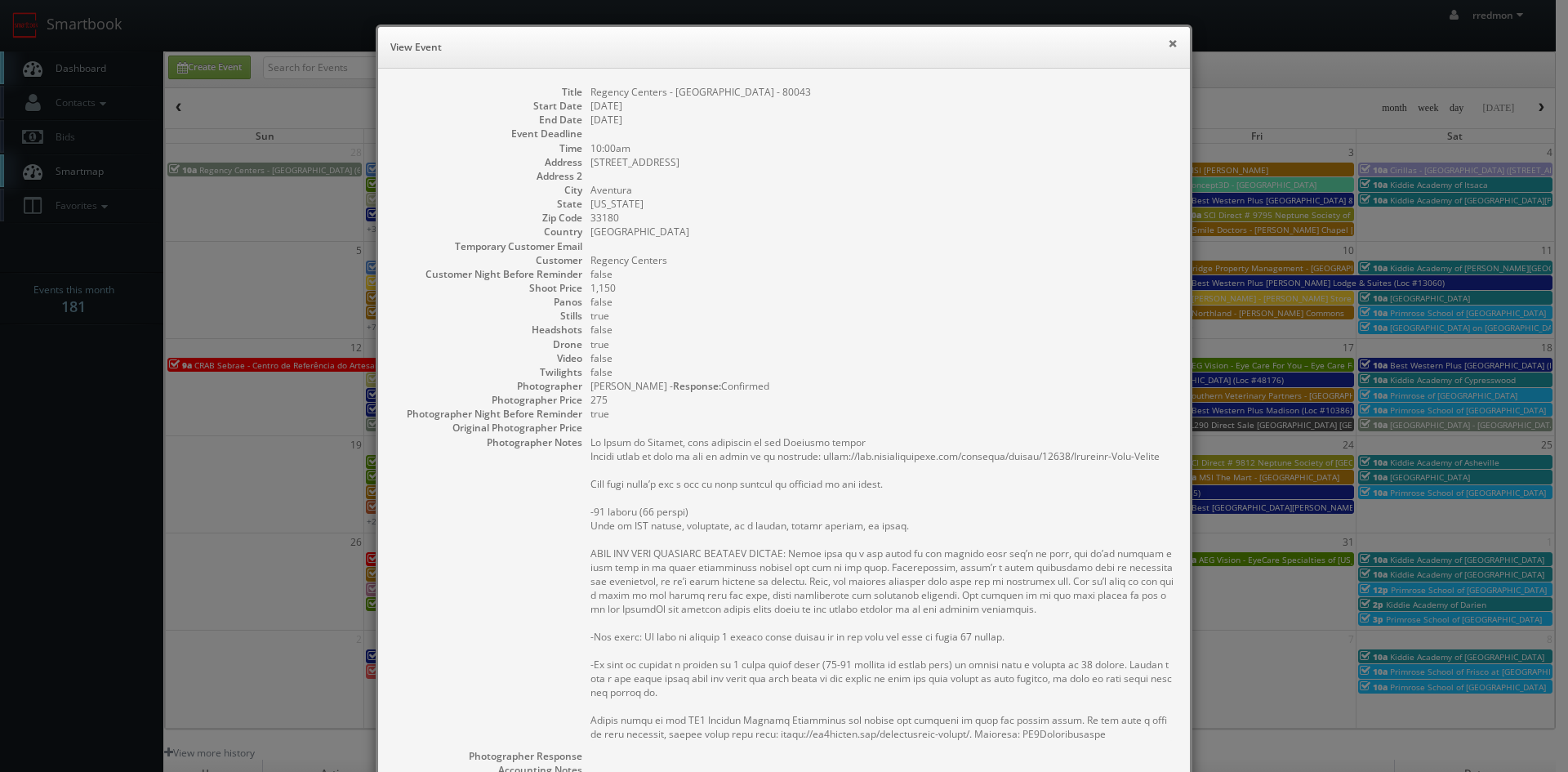
click at [1170, 45] on button "×" at bounding box center [1173, 43] width 10 height 11
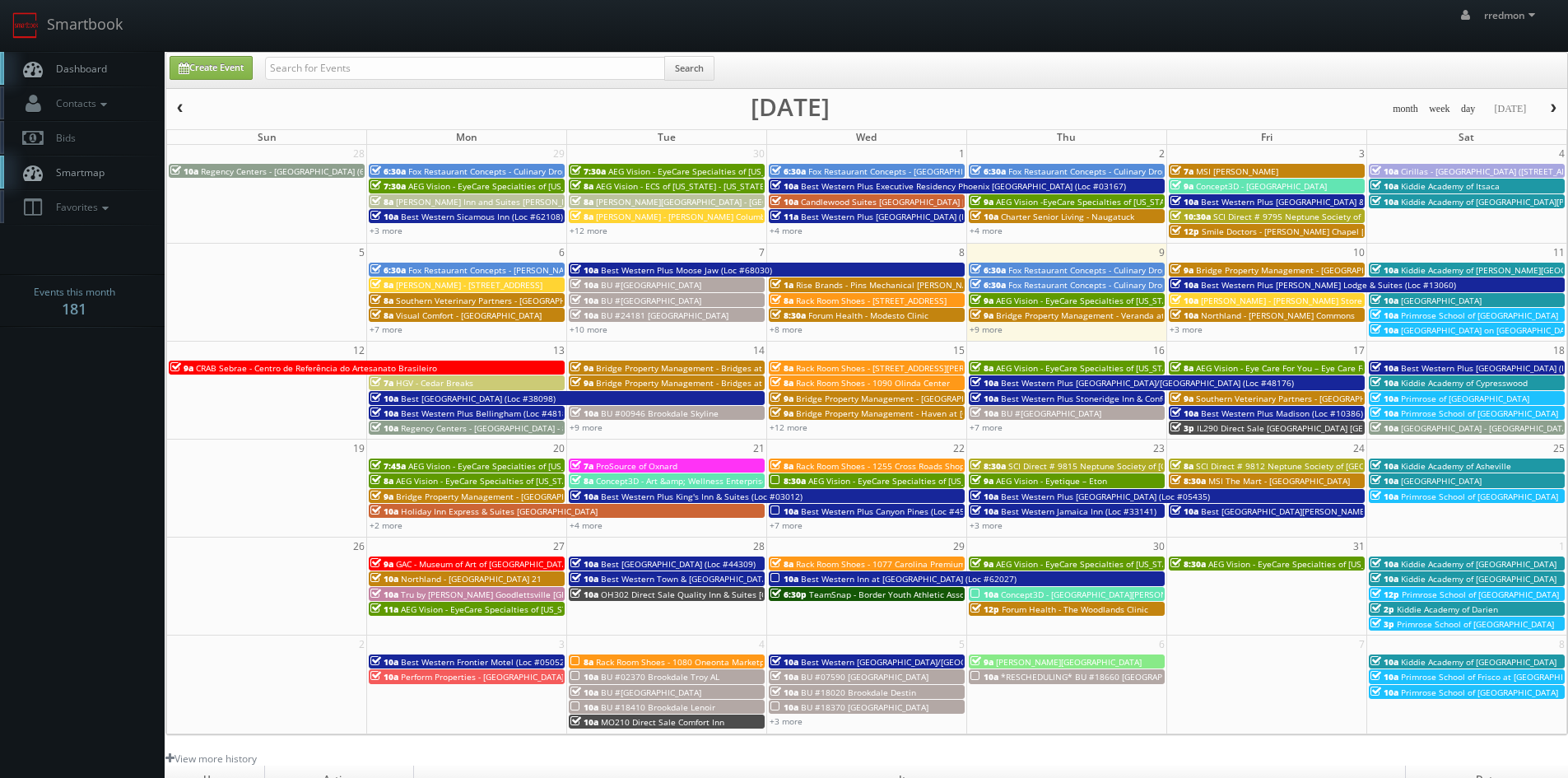
click at [1243, 284] on span "Best Western Plus McCall Lodge & Suites (Loc #13060)" at bounding box center [1328, 284] width 255 height 11
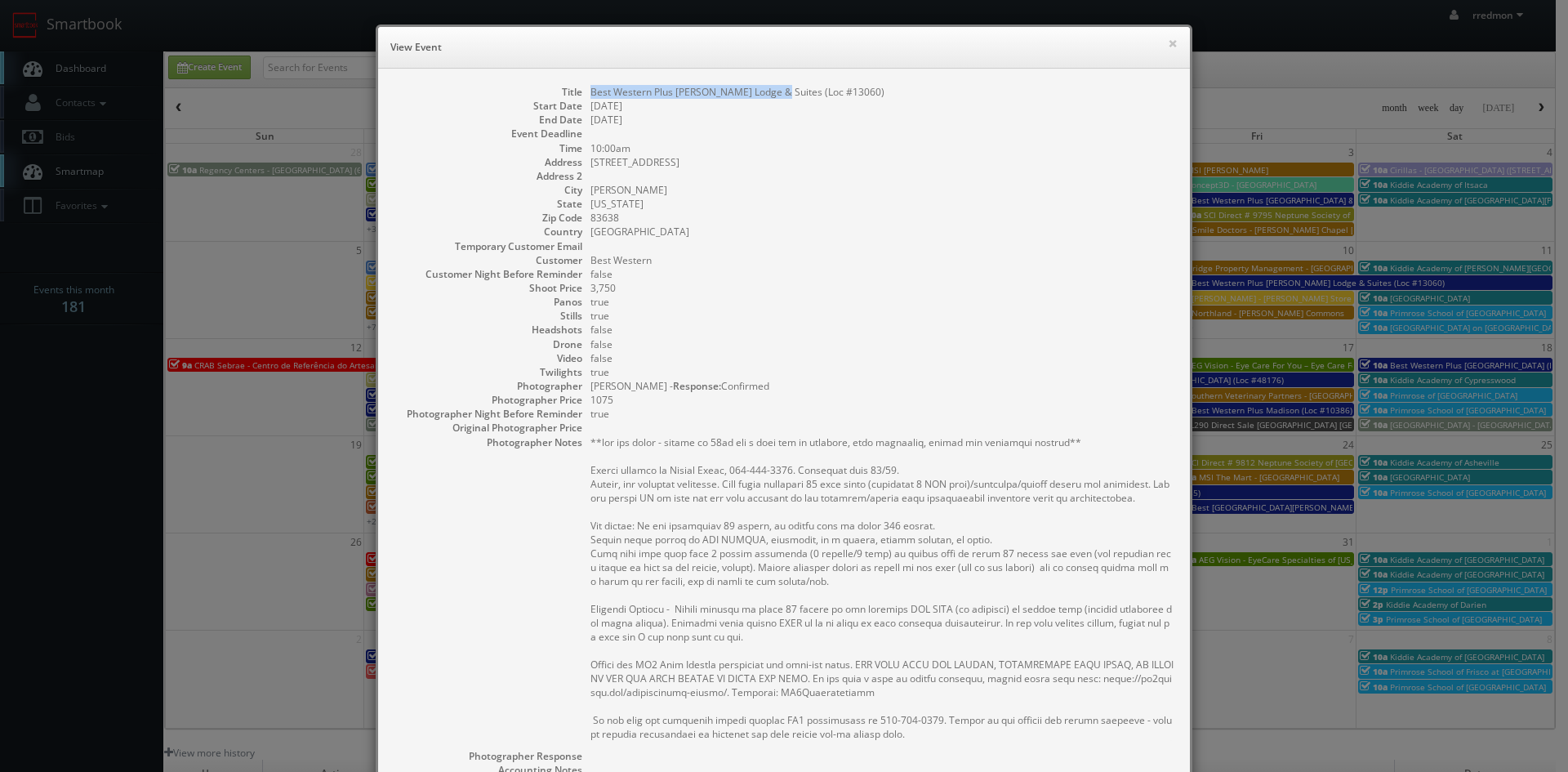
drag, startPoint x: 584, startPoint y: 90, endPoint x: 770, endPoint y: 99, distance: 186.2
click at [770, 99] on dd "Best Western Plus McCall Lodge & Suites (Loc #13060)" at bounding box center [881, 92] width 584 height 14
copy dd "Best Western Plus McCall Lodge & Suites"
click at [1168, 46] on button "×" at bounding box center [1173, 43] width 10 height 11
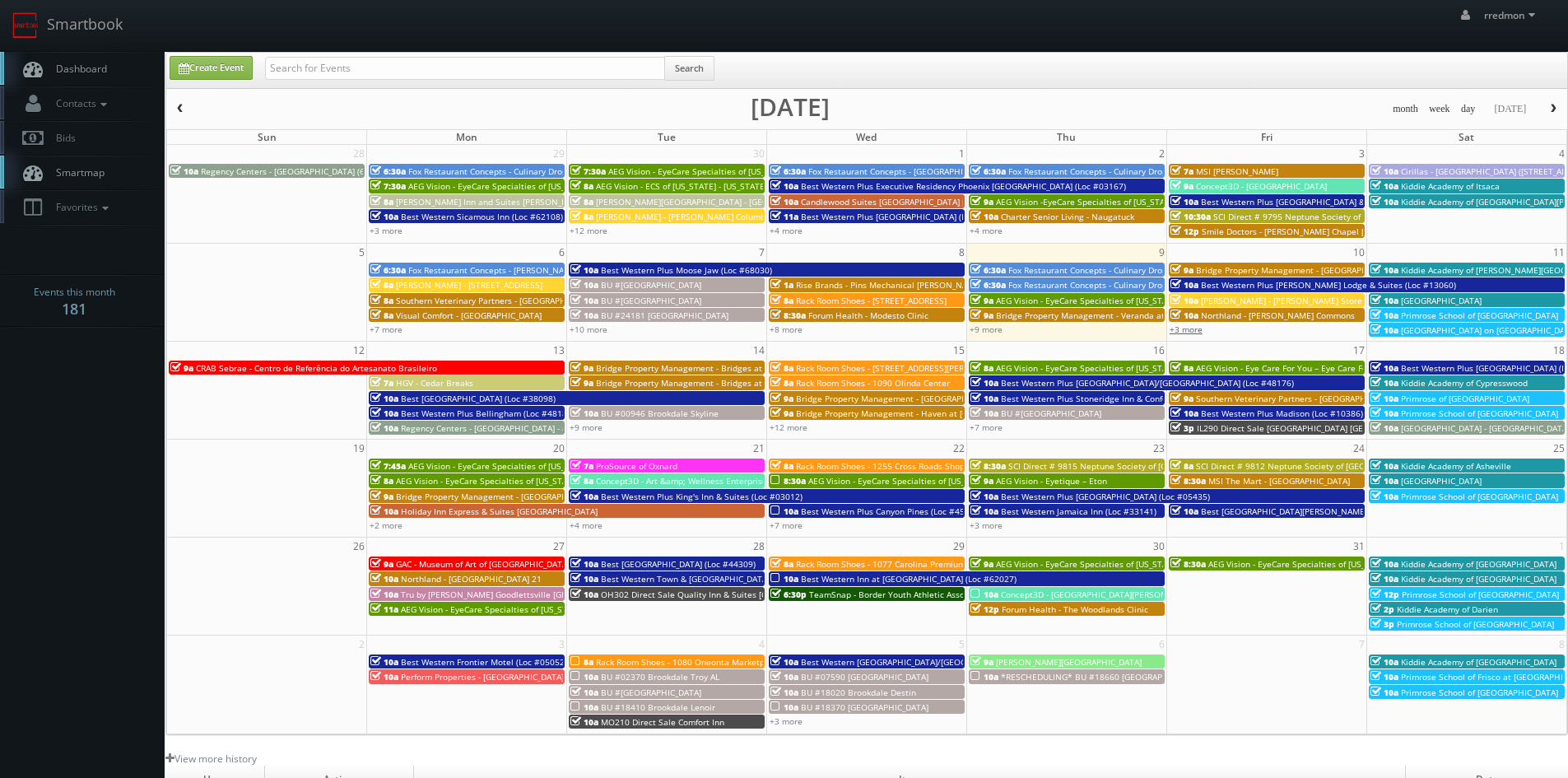
click at [1189, 328] on link "+3 more" at bounding box center [1186, 329] width 33 height 11
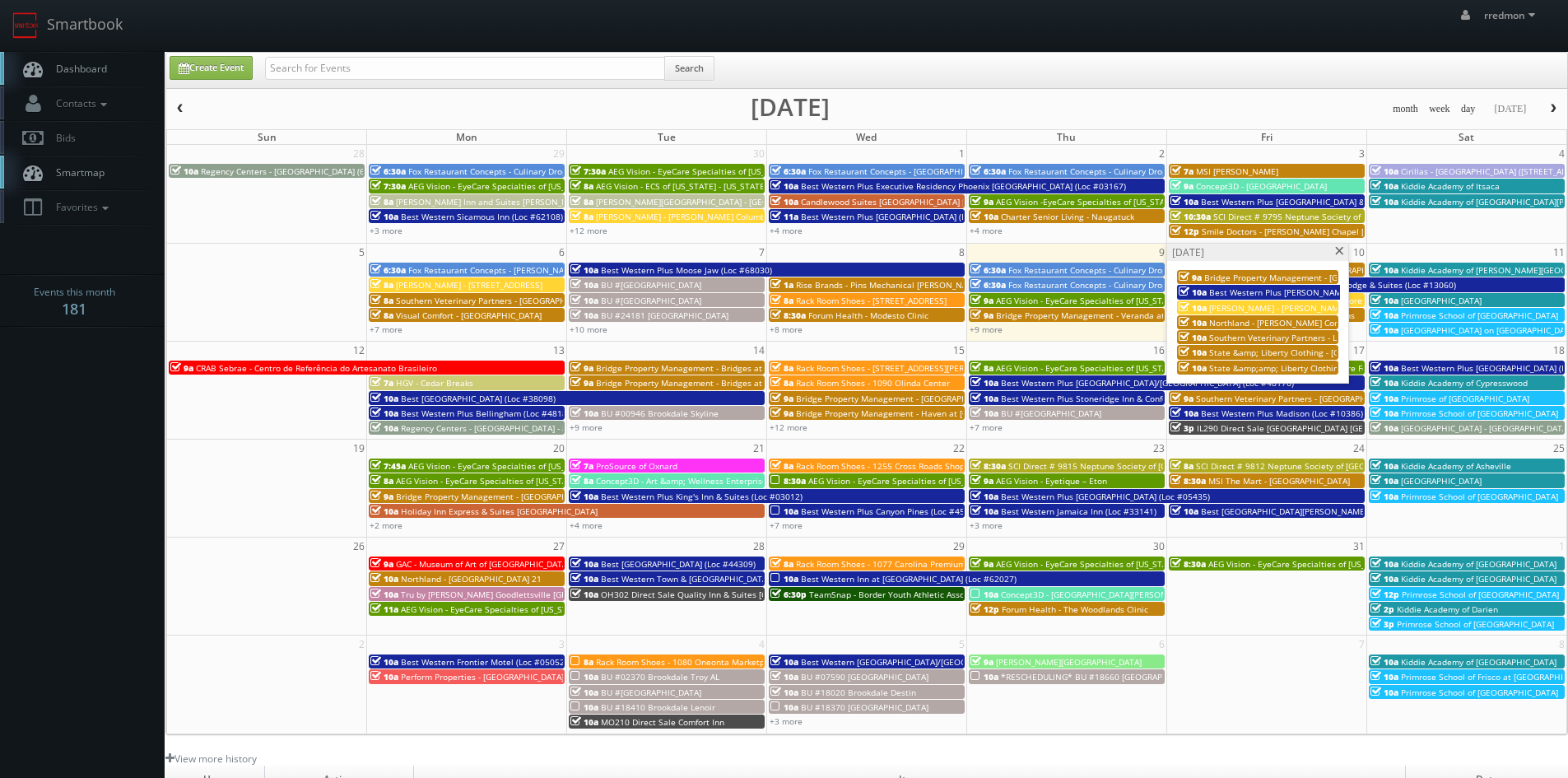
click at [1262, 353] on span "State &amp; Liberty Clothing - Century City Mall - Los Angeles, CA" at bounding box center [1397, 353] width 376 height 11
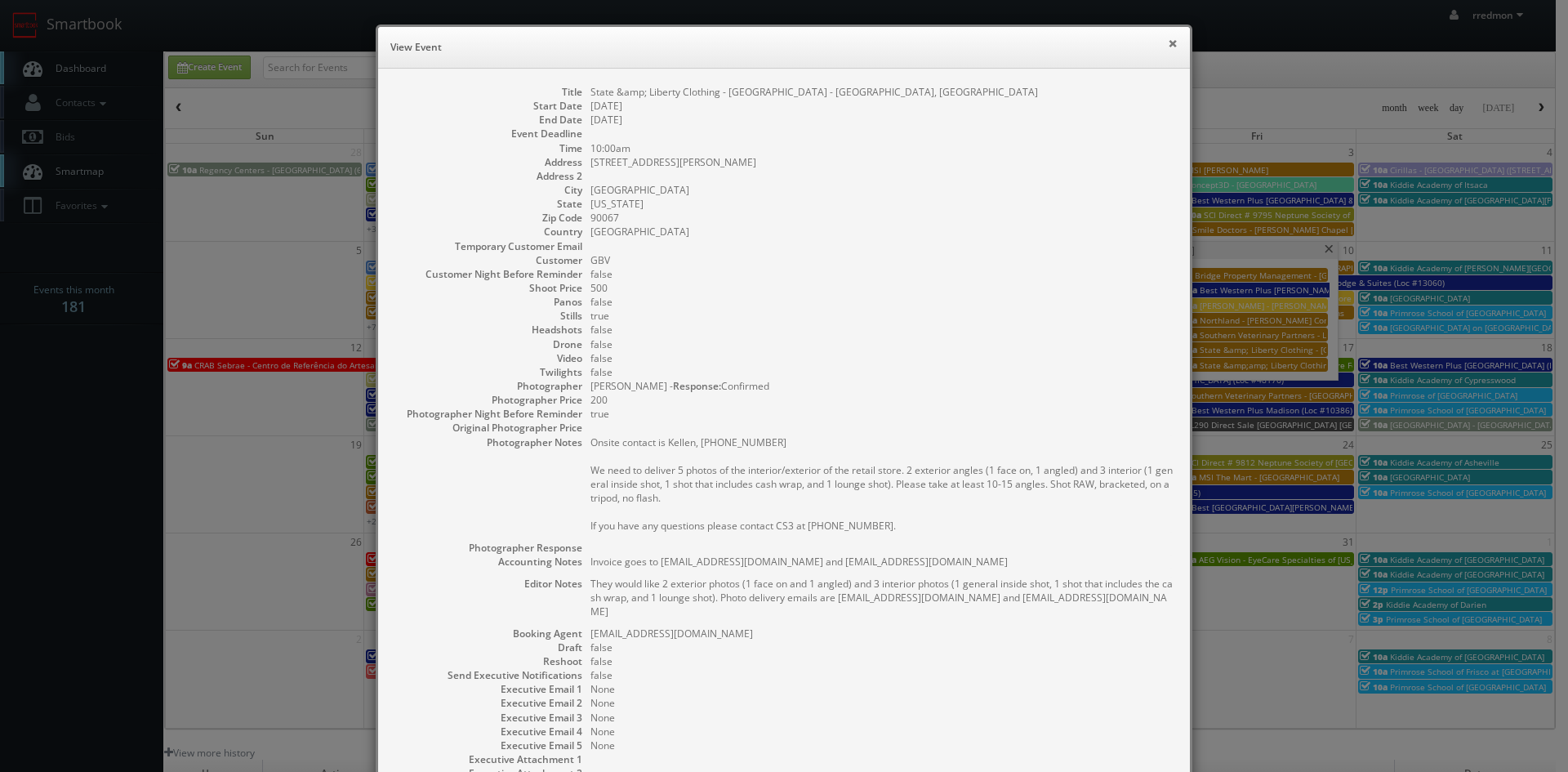
click at [1168, 45] on button "×" at bounding box center [1173, 43] width 10 height 11
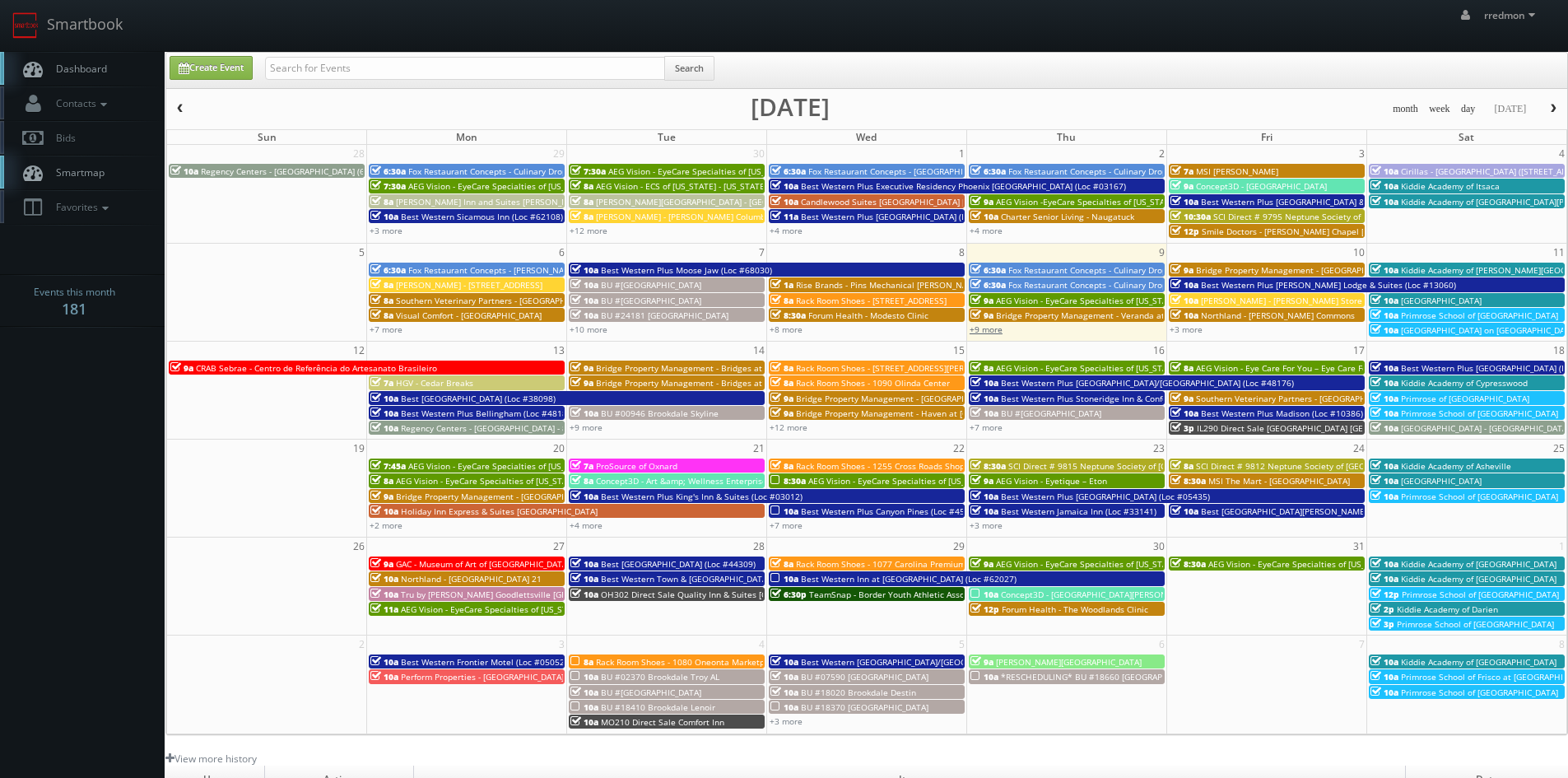
click at [1000, 331] on link "+9 more" at bounding box center [985, 329] width 33 height 11
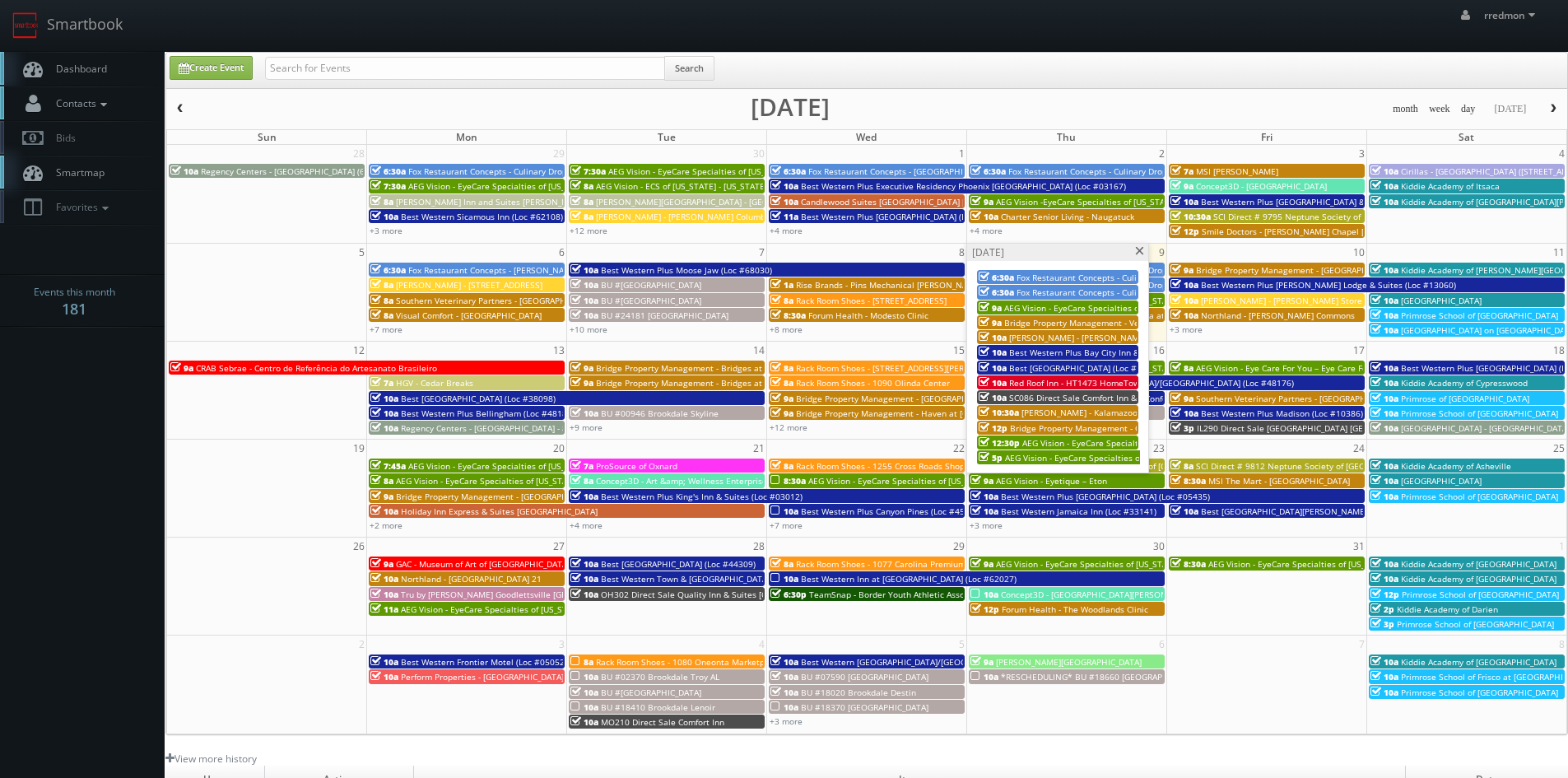
click at [110, 103] on icon at bounding box center [104, 105] width 15 height 11
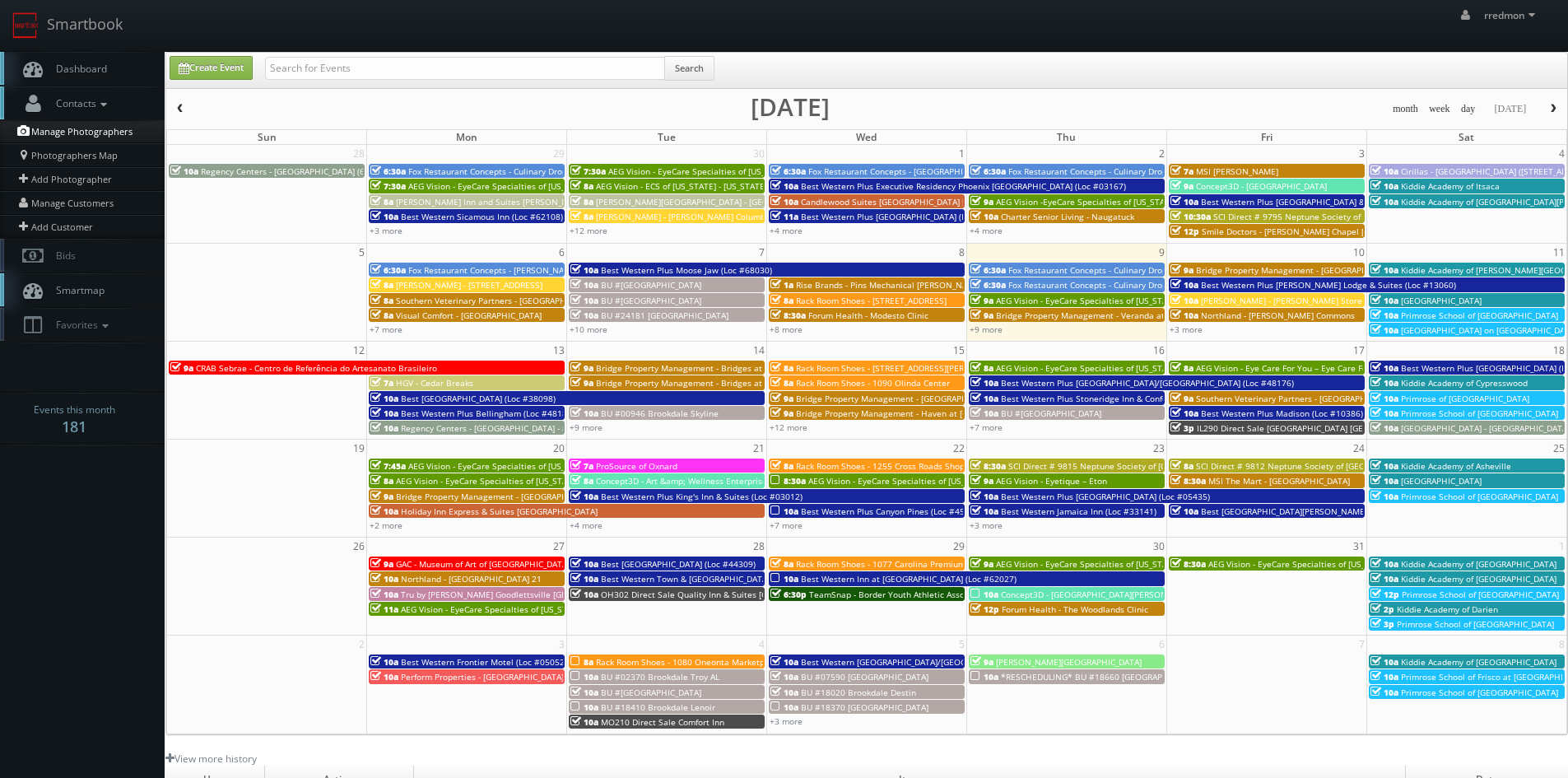
click at [122, 133] on link "Manage Photographers" at bounding box center [82, 132] width 165 height 23
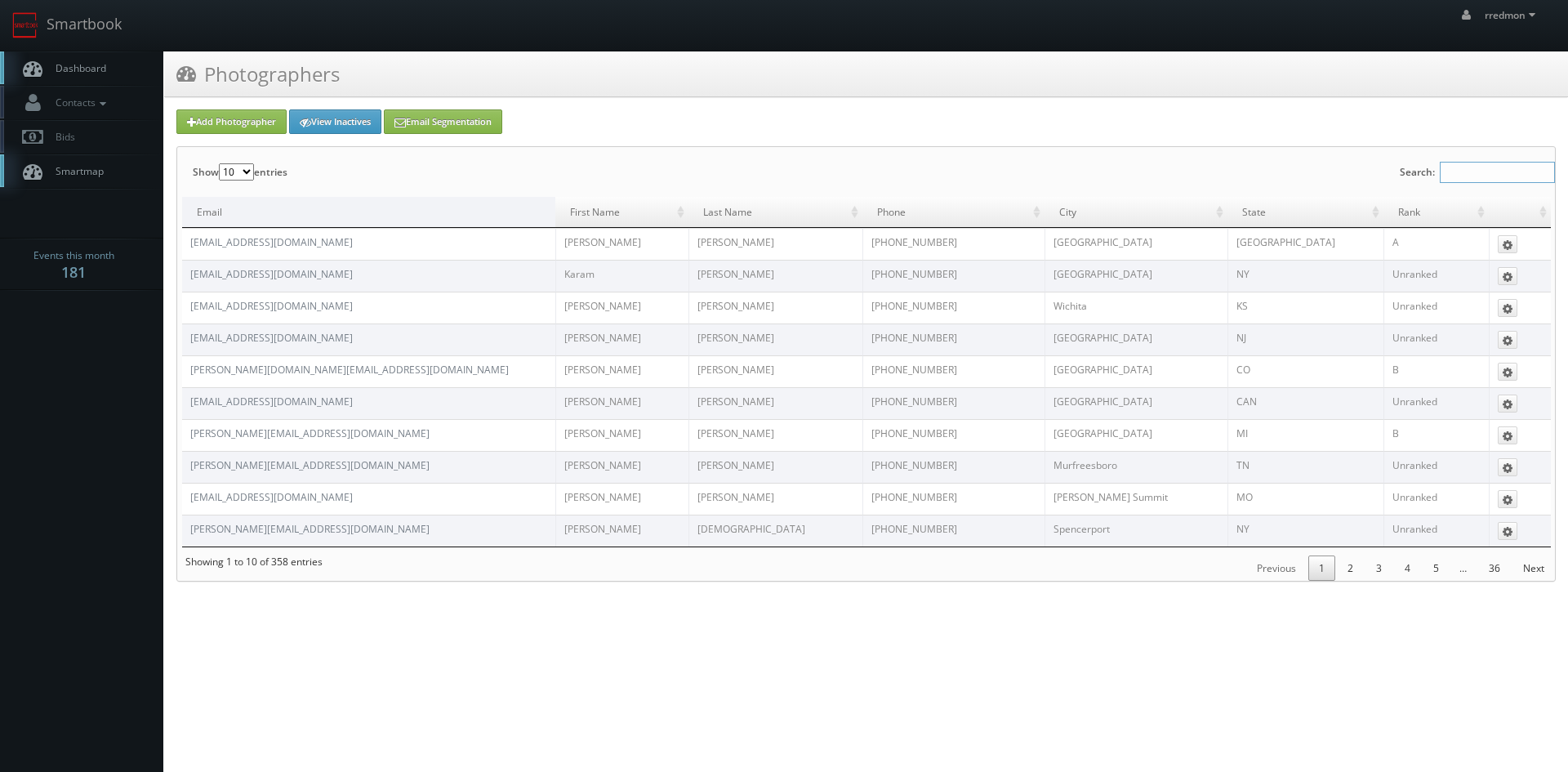
click at [1464, 174] on input "Search:" at bounding box center [1497, 172] width 115 height 21
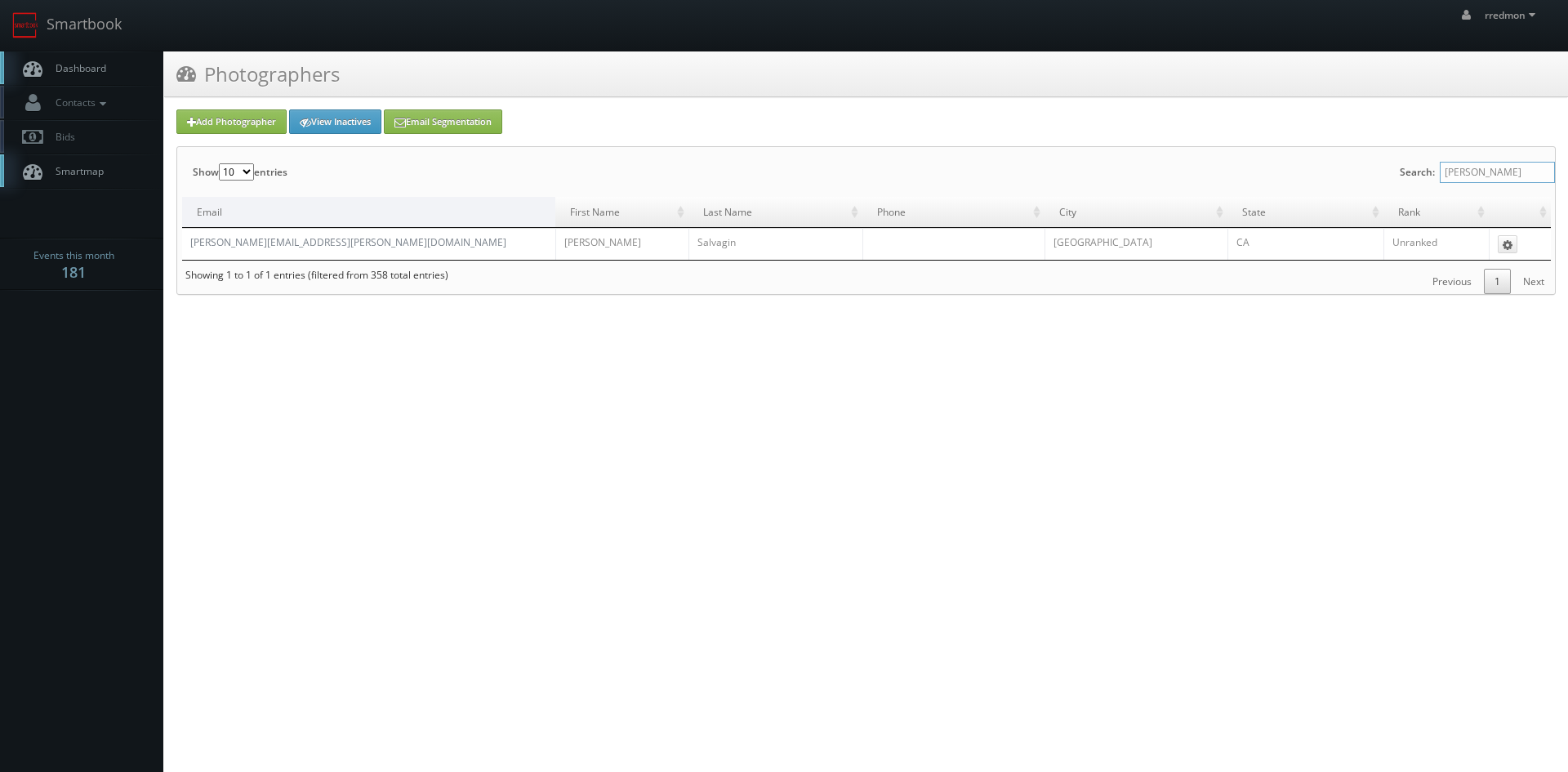
type input "[PERSON_NAME]"
